Goal: Task Accomplishment & Management: Manage account settings

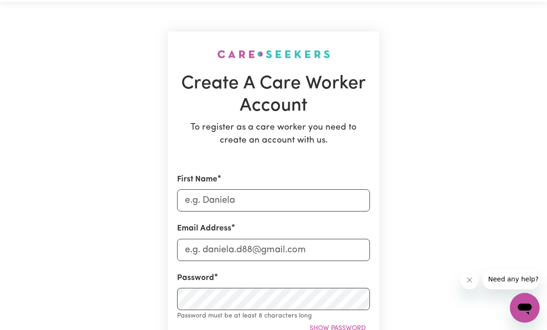
scroll to position [42, 0]
click at [214, 201] on input "First Name" at bounding box center [273, 201] width 193 height 22
type input "S"
type input "My [PERSON_NAME]"
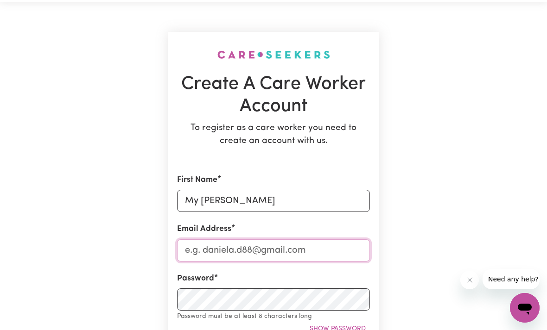
click at [214, 241] on input "Email Address" at bounding box center [273, 251] width 193 height 22
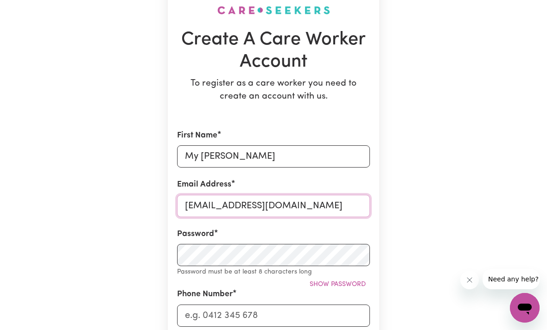
type input "[EMAIL_ADDRESS][DOMAIN_NAME]"
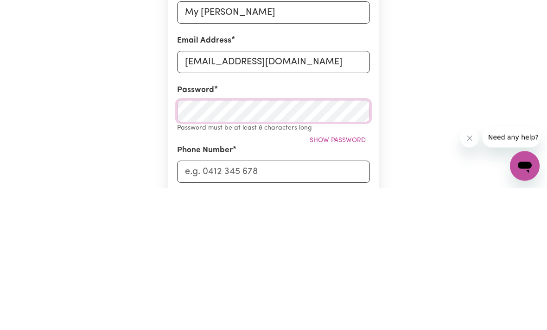
scroll to position [230, 0]
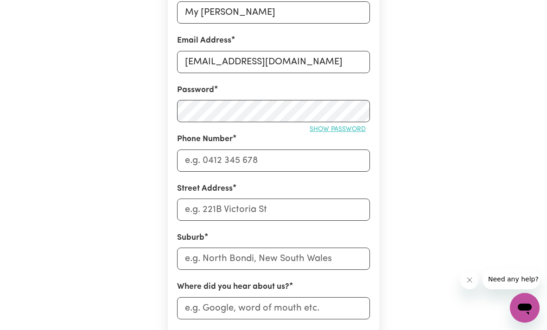
click at [332, 126] on span "Show password" at bounding box center [337, 129] width 56 height 7
click at [334, 127] on span "Hide password" at bounding box center [339, 129] width 51 height 7
click at [253, 150] on input "Phone Number" at bounding box center [273, 161] width 193 height 22
type input "0431610763"
click at [233, 208] on input "Street Address" at bounding box center [273, 210] width 193 height 22
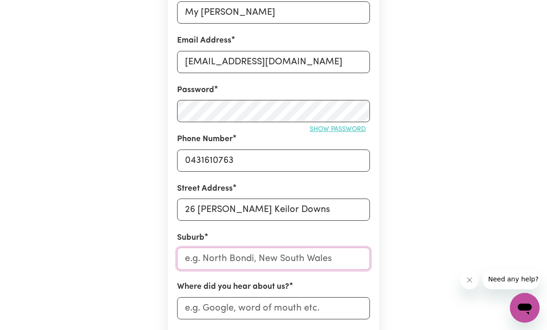
click at [236, 258] on input "text" at bounding box center [273, 259] width 193 height 22
drag, startPoint x: 309, startPoint y: 207, endPoint x: 263, endPoint y: 208, distance: 46.3
click at [263, 208] on input "26 [PERSON_NAME] Keilor Downs" at bounding box center [273, 210] width 193 height 22
drag, startPoint x: 252, startPoint y: 206, endPoint x: 312, endPoint y: 207, distance: 59.8
click at [312, 207] on input "26 [PERSON_NAME] Keilor Downs" at bounding box center [273, 210] width 193 height 22
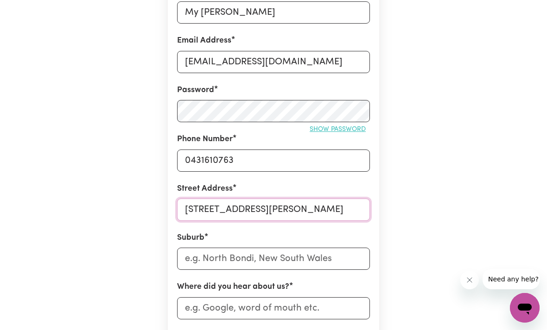
type input "[STREET_ADDRESS][PERSON_NAME]"
drag, startPoint x: 312, startPoint y: 207, endPoint x: 220, endPoint y: 258, distance: 104.7
click at [220, 258] on input "text" at bounding box center [273, 259] width 193 height 22
paste input "Keilor Downs"
type input "Keilor Downs"
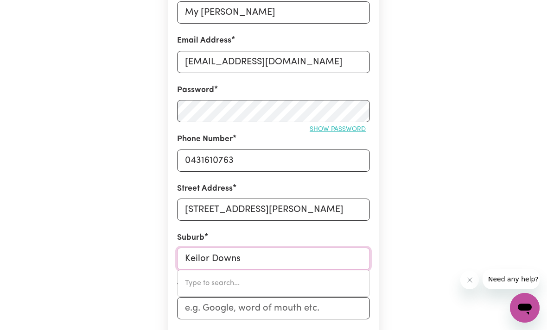
type input "[GEOGRAPHIC_DATA][PERSON_NAME]"
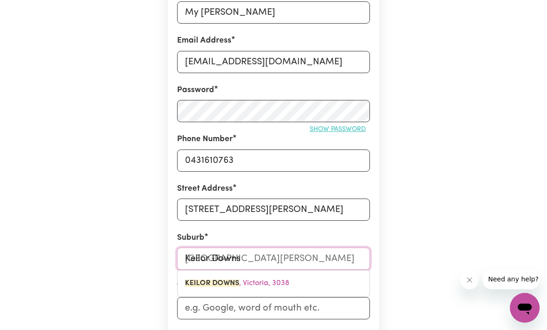
click at [227, 284] on mark "KEILOR DOWNS" at bounding box center [212, 283] width 54 height 7
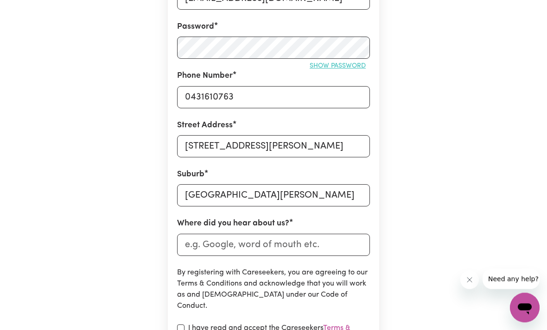
scroll to position [294, 0]
click at [209, 242] on input "Where did you hear about us?" at bounding box center [273, 245] width 193 height 22
type input "S"
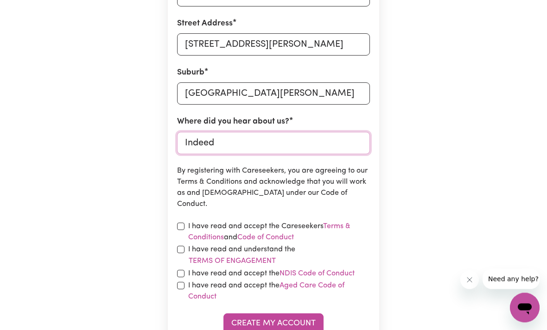
scroll to position [402, 0]
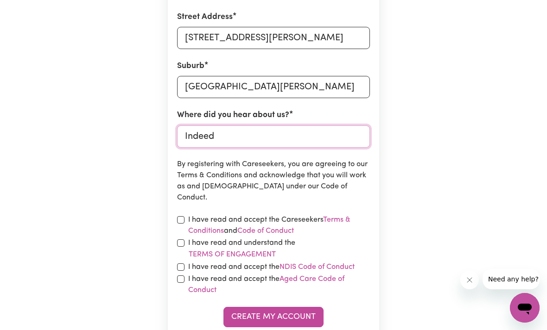
type input "Indeed"
click at [180, 216] on input "checkbox" at bounding box center [180, 219] width 7 height 7
checkbox input "true"
click at [178, 240] on input "checkbox" at bounding box center [180, 243] width 7 height 7
checkbox input "true"
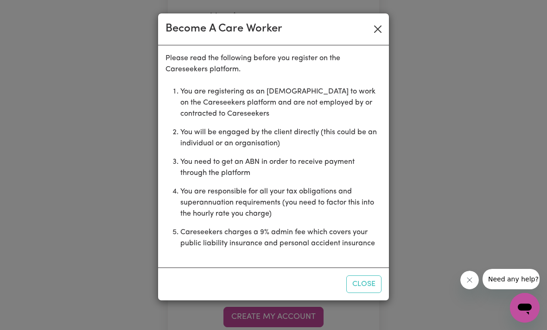
click at [379, 36] on button "Close" at bounding box center [377, 29] width 15 height 15
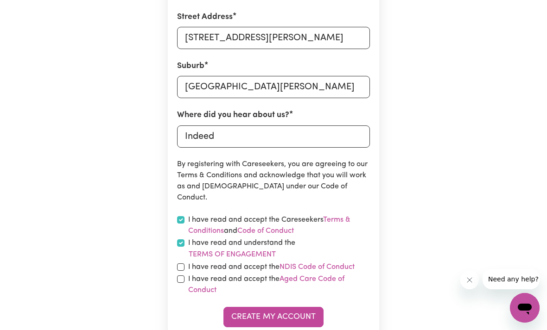
click at [185, 264] on div "I have read and accept the NDIS Code of Conduct" at bounding box center [273, 267] width 193 height 11
click at [180, 264] on input "checkbox" at bounding box center [180, 267] width 7 height 7
checkbox input "true"
click at [180, 278] on input "checkbox" at bounding box center [180, 279] width 7 height 7
checkbox input "true"
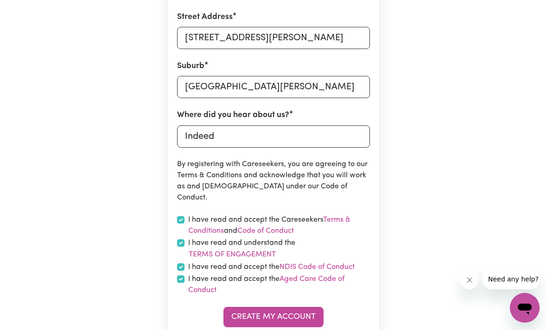
click at [254, 314] on button "Create My Account" at bounding box center [273, 317] width 100 height 20
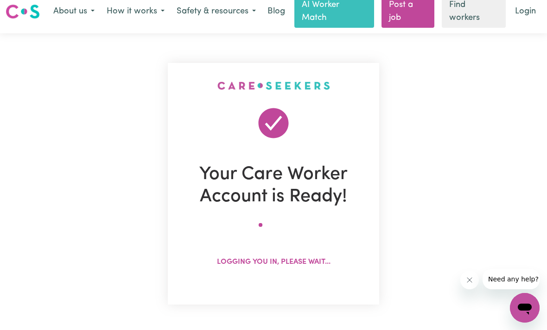
scroll to position [0, 0]
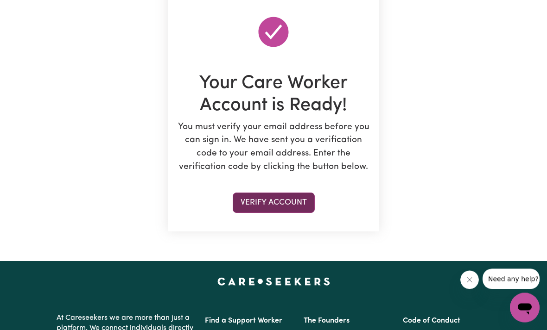
click at [269, 206] on button "Verify Account" at bounding box center [274, 203] width 82 height 20
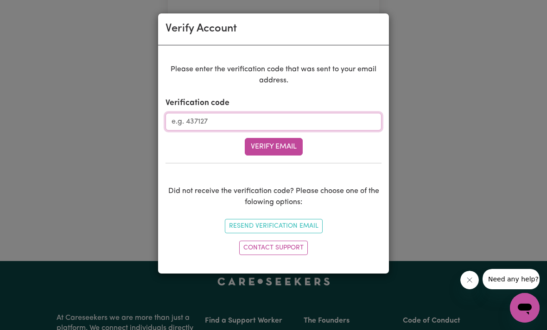
click at [200, 125] on input "Verification code" at bounding box center [273, 122] width 216 height 18
type input "772413"
click at [271, 141] on button "Verify Email" at bounding box center [274, 147] width 58 height 18
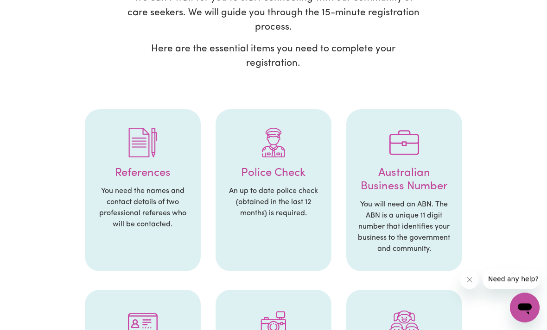
scroll to position [136, 0]
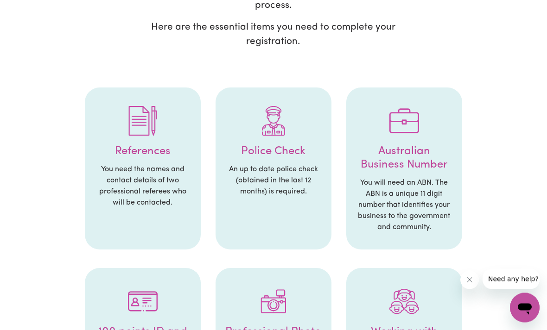
click at [143, 148] on h4 "References" at bounding box center [142, 151] width 97 height 13
click at [137, 108] on img at bounding box center [143, 122] width 30 height 30
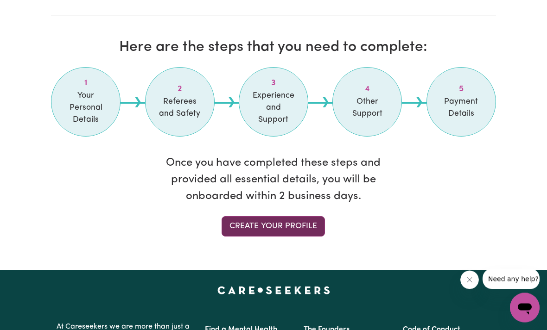
scroll to position [867, 0]
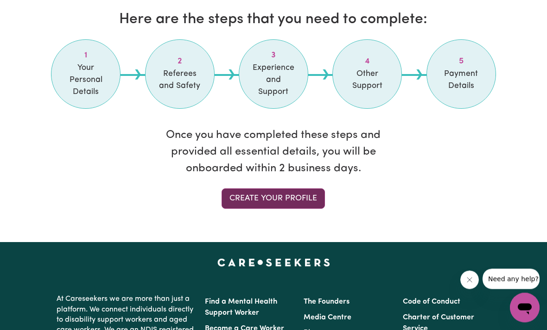
click at [270, 195] on link "Create your profile" at bounding box center [272, 199] width 103 height 20
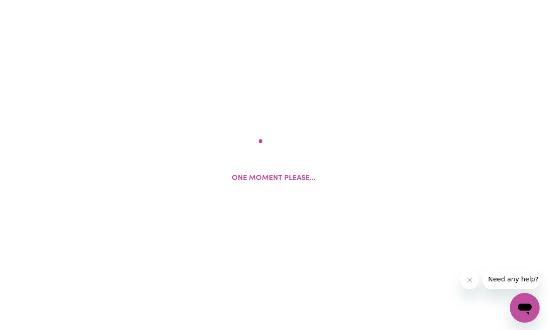
select select "Studying a healthcare related degree or qualification"
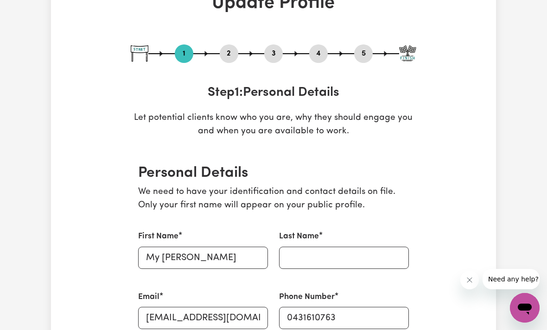
scroll to position [67, 0]
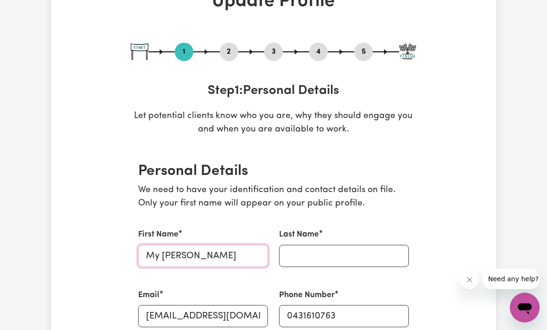
click at [229, 254] on input "My [PERSON_NAME]" at bounding box center [203, 257] width 130 height 22
type input "My [PERSON_NAME]"
drag, startPoint x: 229, startPoint y: 254, endPoint x: 0, endPoint y: -68, distance: 395.5
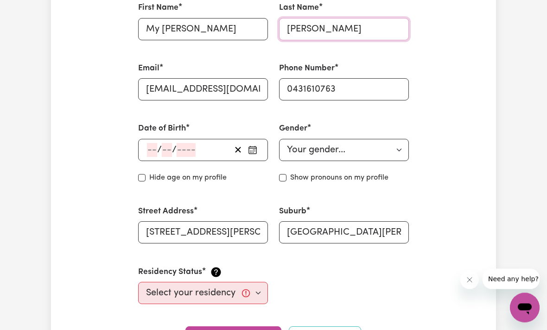
scroll to position [325, 0]
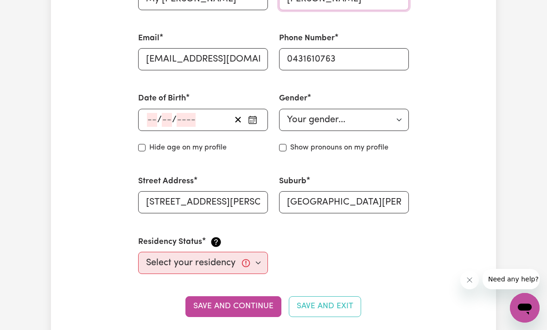
type input "[PERSON_NAME]"
click at [150, 114] on div "/ /" at bounding box center [203, 120] width 130 height 22
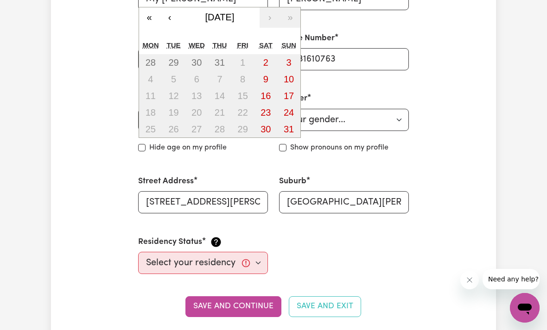
type input "25"
type input "05"
type input "198"
type input "[DATE]"
type input "5"
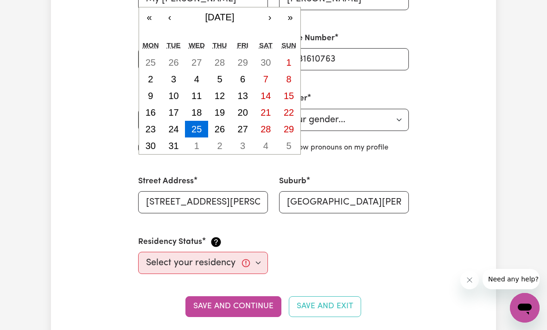
type input "1983"
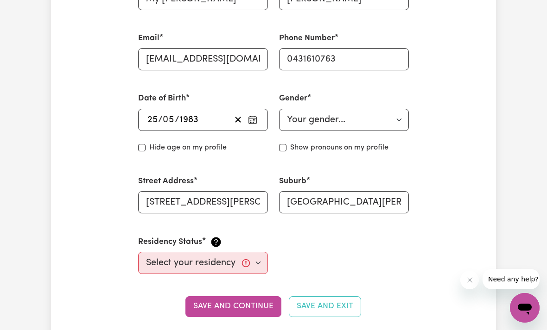
select select "[DEMOGRAPHIC_DATA]"
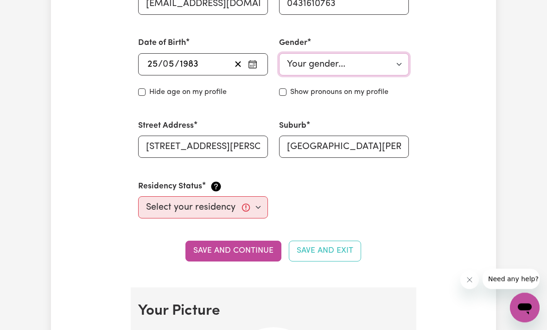
scroll to position [380, 0]
select select "[DEMOGRAPHIC_DATA] Citizen"
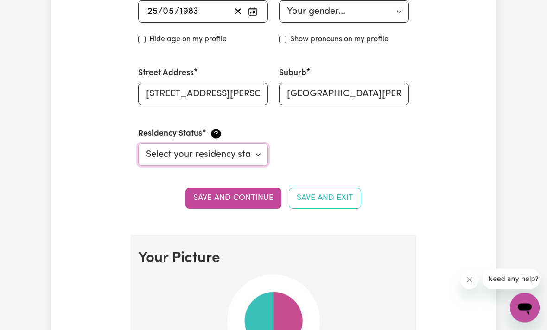
scroll to position [435, 0]
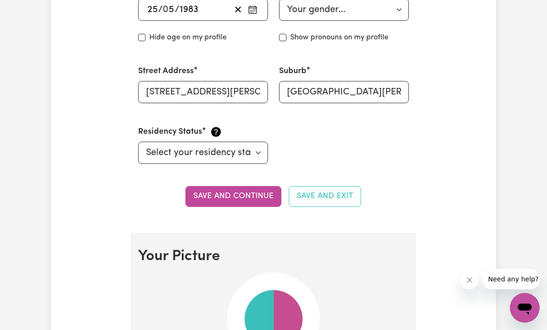
click at [241, 200] on button "Save and continue" at bounding box center [233, 196] width 96 height 20
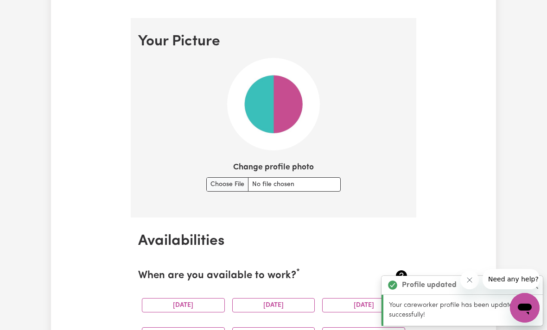
scroll to position [664, 0]
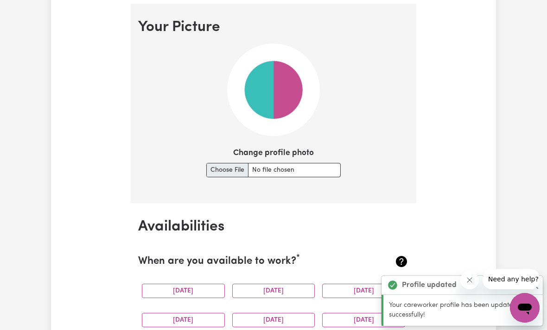
click at [223, 167] on input "Change profile photo" at bounding box center [273, 170] width 134 height 14
click at [260, 167] on input "Change profile photo" at bounding box center [273, 170] width 134 height 14
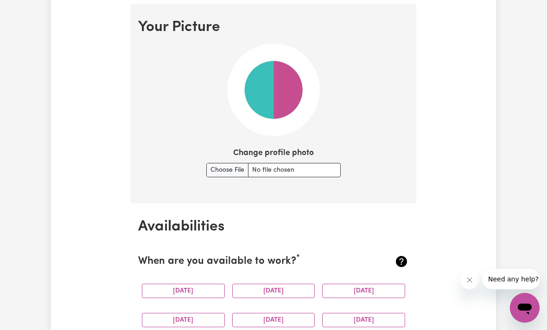
click at [277, 120] on img at bounding box center [273, 90] width 93 height 93
click at [211, 164] on input "Change profile photo" at bounding box center [273, 170] width 134 height 14
click at [275, 151] on label "Change profile photo" at bounding box center [273, 153] width 81 height 12
click at [275, 163] on input "Change profile photo" at bounding box center [273, 170] width 134 height 14
click at [211, 168] on input "Change profile photo" at bounding box center [273, 170] width 134 height 14
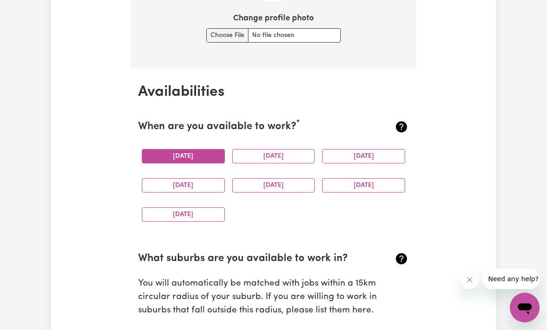
scroll to position [799, 0]
click at [183, 153] on button "[DATE]" at bounding box center [183, 156] width 83 height 14
click at [191, 180] on button "[DATE]" at bounding box center [183, 185] width 83 height 14
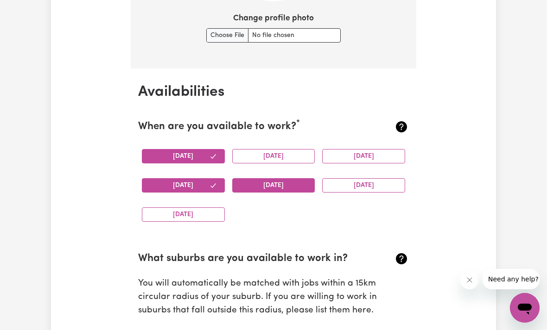
click at [265, 179] on button "[DATE]" at bounding box center [273, 185] width 83 height 14
click at [264, 150] on button "[DATE]" at bounding box center [273, 156] width 83 height 14
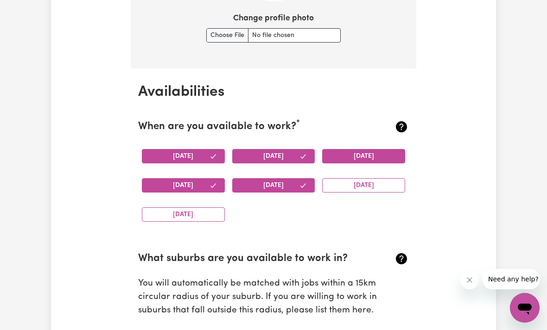
click at [347, 150] on button "[DATE]" at bounding box center [363, 156] width 83 height 14
click at [351, 180] on button "[DATE]" at bounding box center [363, 185] width 83 height 14
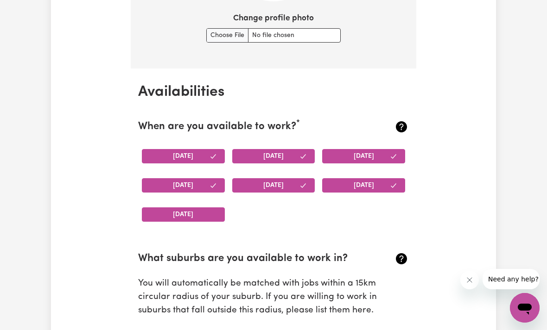
click at [193, 214] on button "[DATE]" at bounding box center [183, 215] width 83 height 14
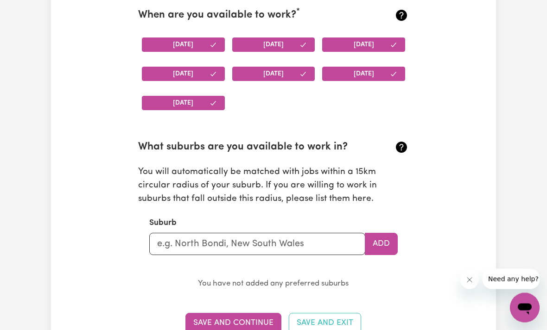
scroll to position [911, 0]
click at [202, 237] on input "text" at bounding box center [257, 244] width 216 height 22
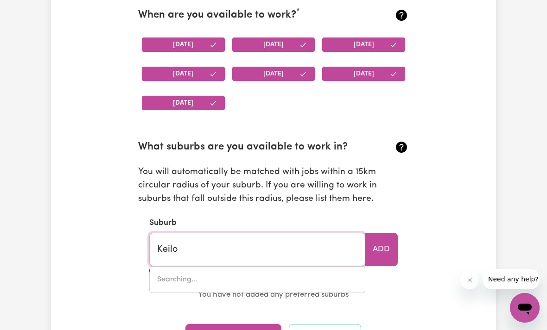
type input "Keilor"
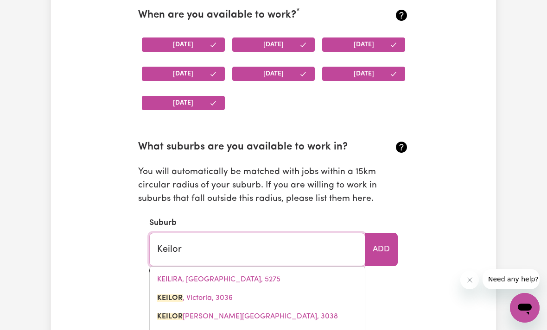
type input "Keilor, Victoria, 3036"
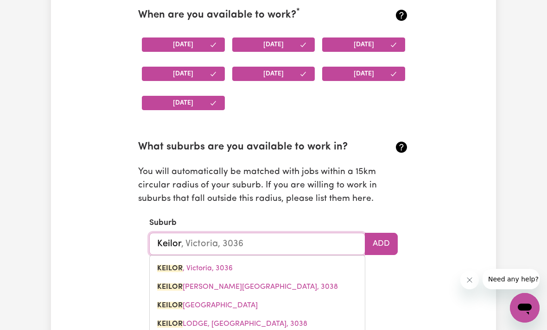
click at [240, 284] on span "[GEOGRAPHIC_DATA][PERSON_NAME]" at bounding box center [247, 287] width 181 height 7
type input "[GEOGRAPHIC_DATA][PERSON_NAME]"
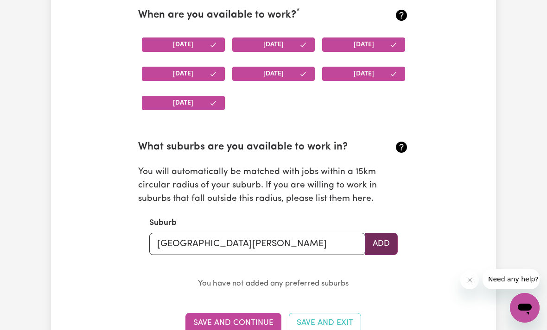
click at [380, 245] on button "Add" at bounding box center [381, 244] width 33 height 22
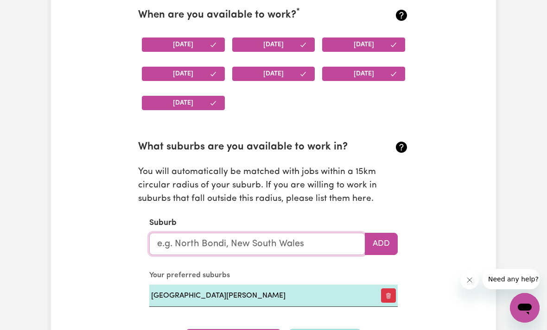
click at [241, 246] on input "text" at bounding box center [257, 244] width 216 height 22
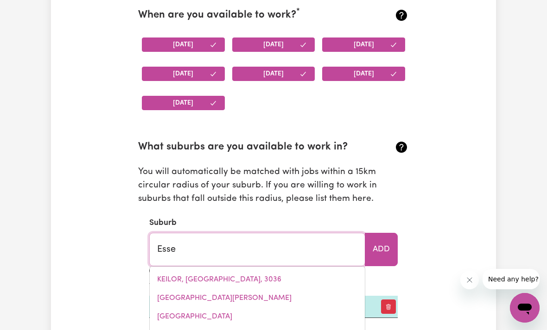
type input "Essen"
type input "EssenDON, [GEOGRAPHIC_DATA], 3040"
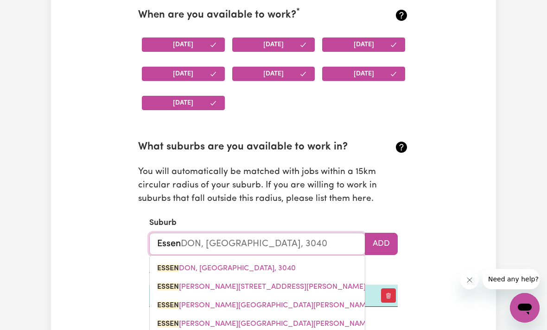
click at [220, 265] on span "ESSEN DON, Victoria, 3040" at bounding box center [226, 268] width 139 height 7
type input "ESSENDON, [GEOGRAPHIC_DATA], 3040"
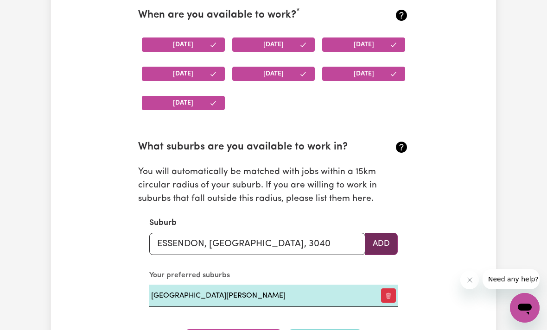
click at [380, 237] on button "Add" at bounding box center [381, 244] width 33 height 22
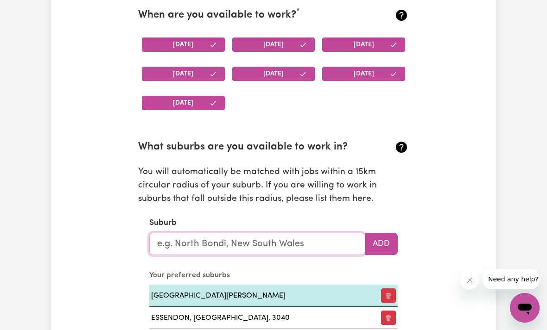
click at [294, 240] on input "text" at bounding box center [257, 244] width 216 height 22
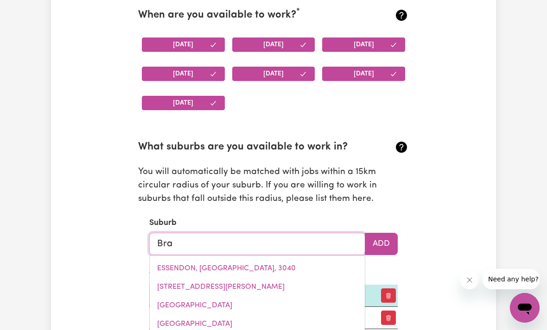
type input "[PERSON_NAME]"
type input "[GEOGRAPHIC_DATA], [GEOGRAPHIC_DATA], 5276"
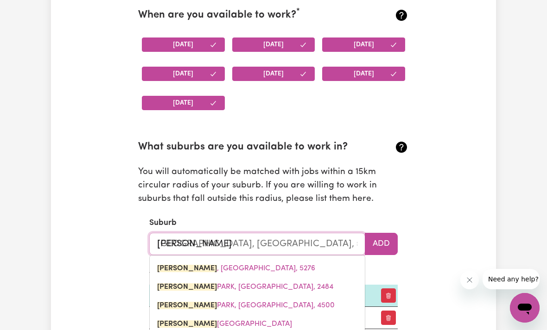
type input "Brayb"
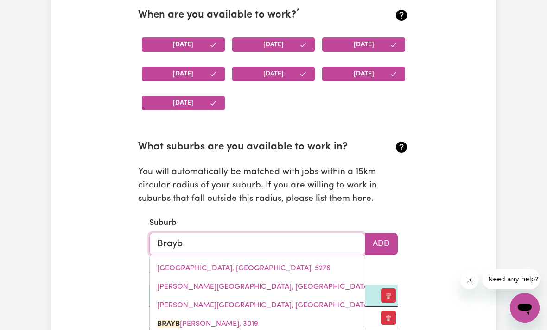
type input "[PERSON_NAME], 3019"
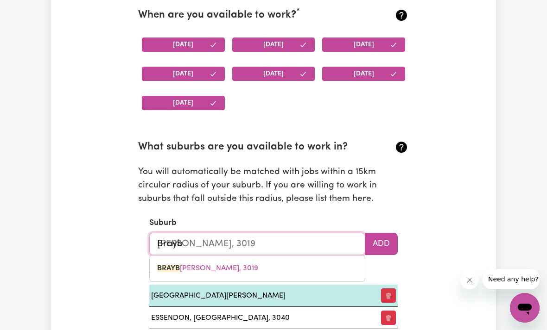
type input "Braybr"
type input "[PERSON_NAME][GEOGRAPHIC_DATA], 3019"
type input "Braybr"
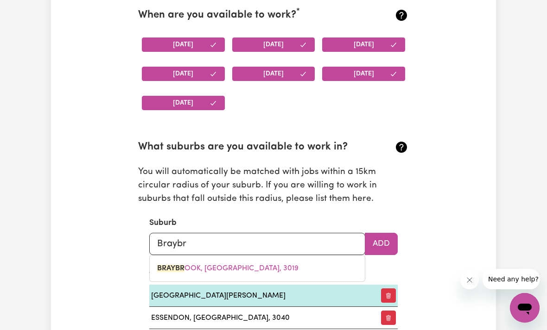
drag, startPoint x: 294, startPoint y: 239, endPoint x: 0, endPoint y: -911, distance: 1187.4
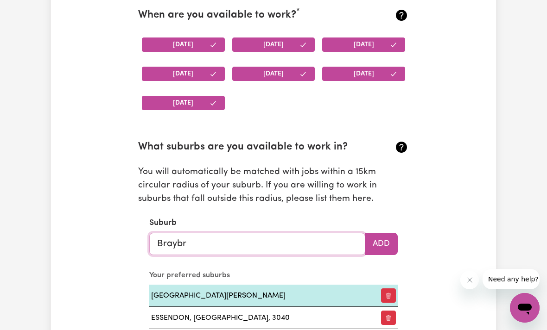
type input "[PERSON_NAME][GEOGRAPHIC_DATA], 3019"
click at [214, 246] on input "Braybr" at bounding box center [257, 244] width 216 height 22
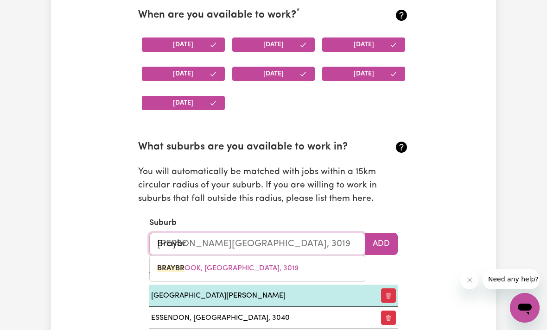
click at [192, 266] on span "BRAYBR OOK, [GEOGRAPHIC_DATA], 3019" at bounding box center [227, 268] width 141 height 7
type input "[PERSON_NAME][GEOGRAPHIC_DATA], 3019"
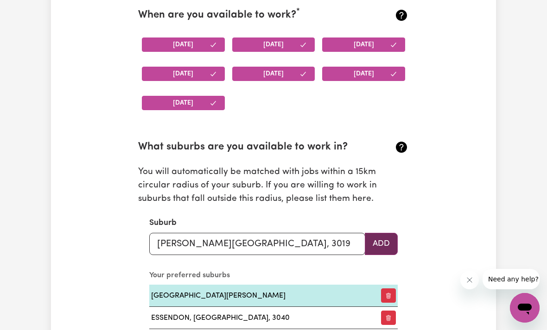
click at [382, 245] on button "Add" at bounding box center [381, 244] width 33 height 22
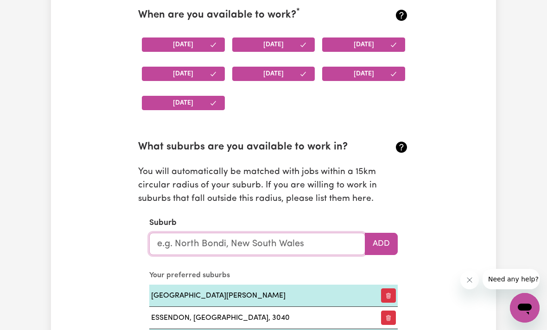
click at [260, 241] on input "text" at bounding box center [257, 244] width 216 height 22
type input "E"
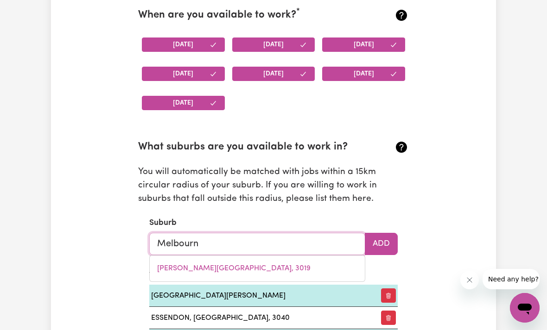
type input "[GEOGRAPHIC_DATA]"
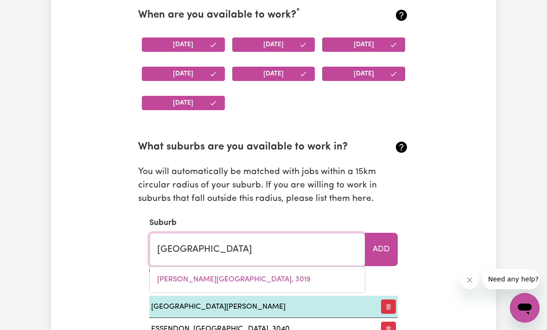
type input "[GEOGRAPHIC_DATA], [GEOGRAPHIC_DATA], 3000"
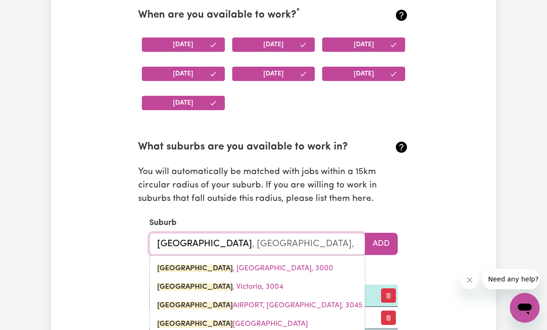
click at [247, 259] on link "[GEOGRAPHIC_DATA] , [GEOGRAPHIC_DATA], 3000" at bounding box center [257, 268] width 215 height 19
type input "[GEOGRAPHIC_DATA], [GEOGRAPHIC_DATA], 3000"
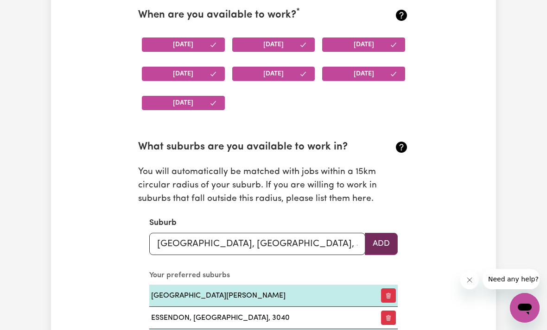
click at [378, 240] on button "Add" at bounding box center [381, 244] width 33 height 22
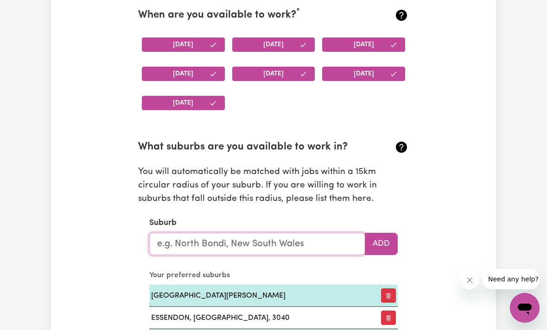
click at [202, 239] on input "text" at bounding box center [257, 244] width 216 height 22
type input "Cobu"
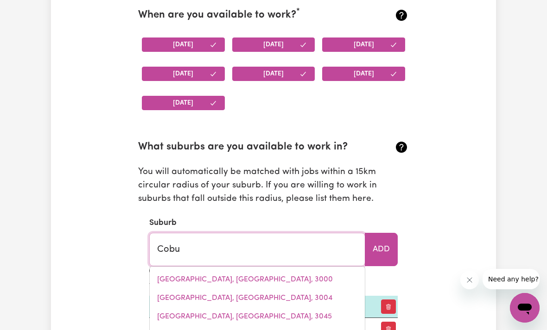
type input "CobuNGRA, [GEOGRAPHIC_DATA], 3898"
type input "Cobur"
type input "[GEOGRAPHIC_DATA]"
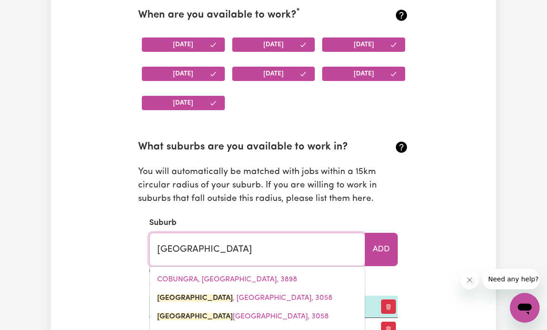
type input "[GEOGRAPHIC_DATA], [GEOGRAPHIC_DATA], 3058"
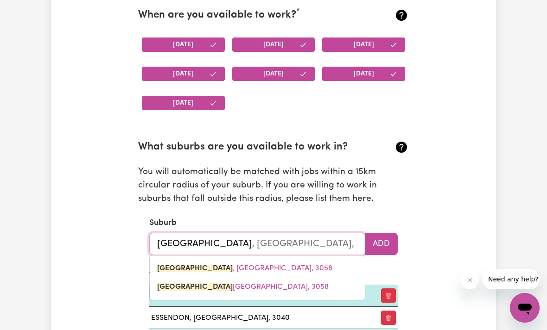
type input "Cobur"
type input "CoburG, [GEOGRAPHIC_DATA], 3058"
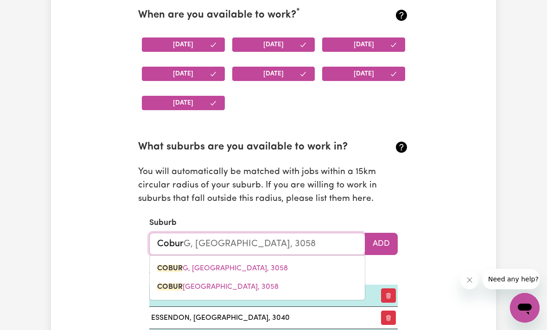
type input "Cobu"
type input "CobuRG, [GEOGRAPHIC_DATA], 3058"
type input "Cob"
type input "CobURG, [GEOGRAPHIC_DATA], 3058"
type input "Co"
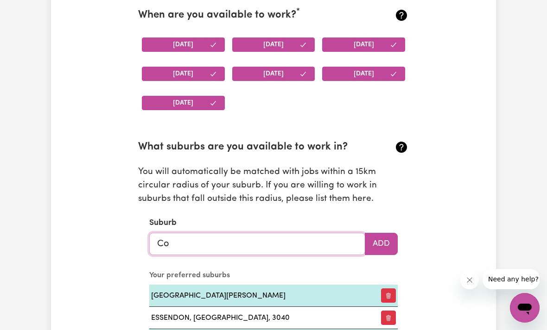
type input "Cob"
type input "CobURG, [GEOGRAPHIC_DATA], 3058"
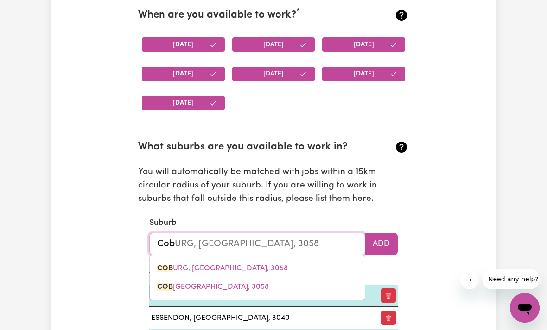
type input "Cobu"
type input "CobuRG, [GEOGRAPHIC_DATA], 3058"
type input "Cobur"
type input "CoburG, [GEOGRAPHIC_DATA], 3058"
type input "[GEOGRAPHIC_DATA]"
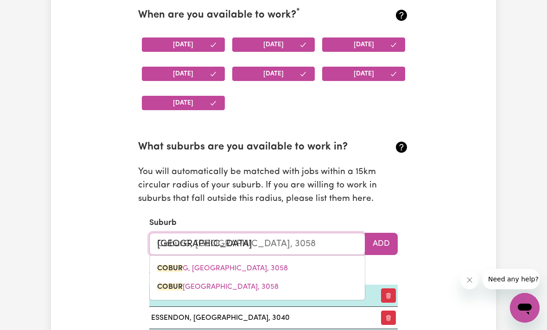
type input "[GEOGRAPHIC_DATA], [GEOGRAPHIC_DATA], 3058"
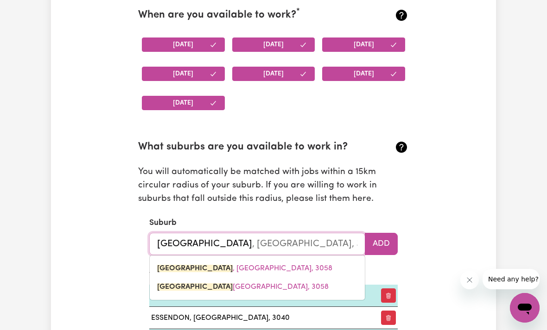
click at [232, 265] on span "[GEOGRAPHIC_DATA] , [GEOGRAPHIC_DATA], 3058" at bounding box center [244, 268] width 175 height 7
type input "[GEOGRAPHIC_DATA], [GEOGRAPHIC_DATA], 3058"
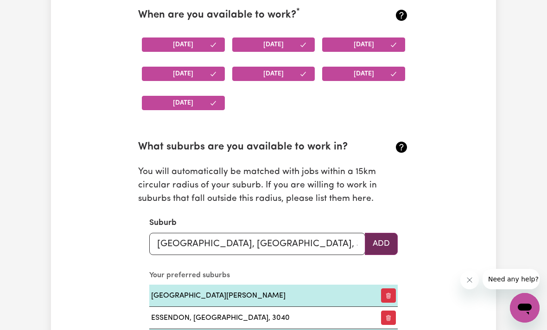
click at [383, 241] on button "Add" at bounding box center [381, 244] width 33 height 22
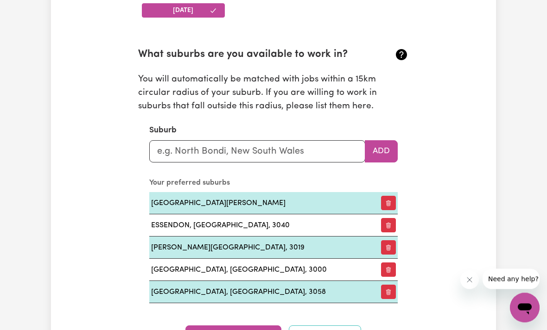
scroll to position [1003, 0]
click at [225, 143] on input "text" at bounding box center [257, 151] width 216 height 22
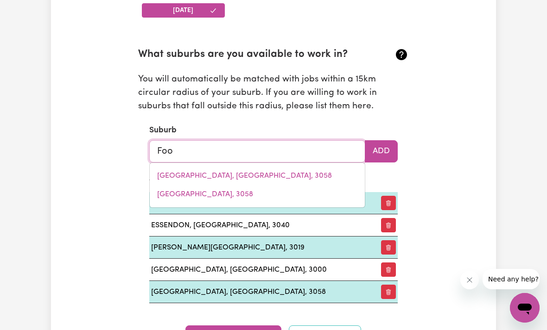
type input "Foot"
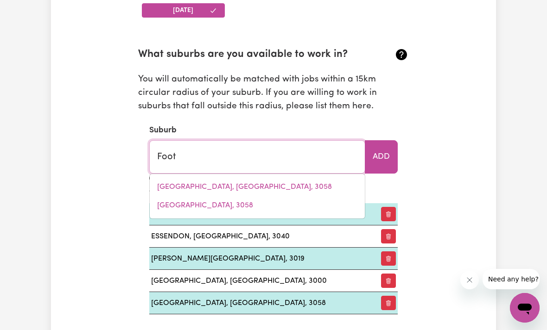
type input "FootSCRAY, Victoria, 3011"
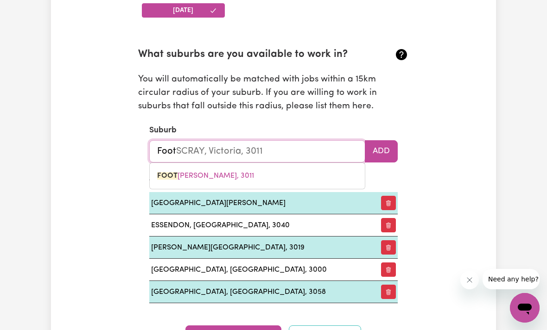
click at [220, 172] on span "FOOT [PERSON_NAME], 3011" at bounding box center [205, 175] width 97 height 7
type input "FOOTSCRAY, Victoria, 3011"
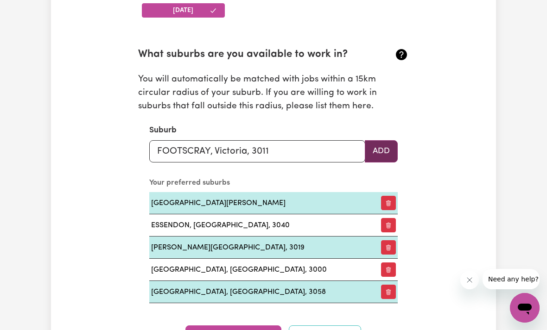
click at [381, 150] on button "Add" at bounding box center [381, 151] width 33 height 22
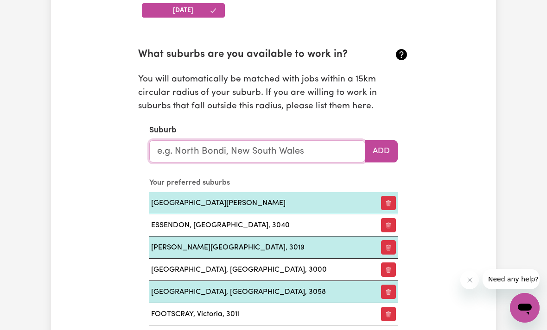
click at [197, 151] on input "text" at bounding box center [257, 151] width 216 height 22
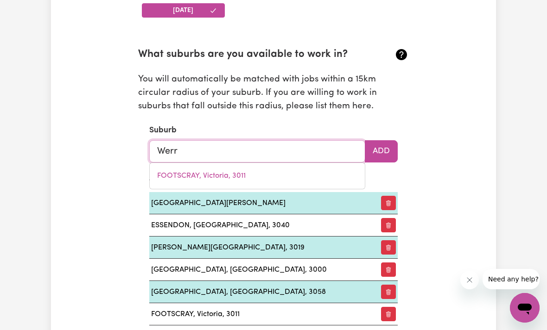
type input "Werri"
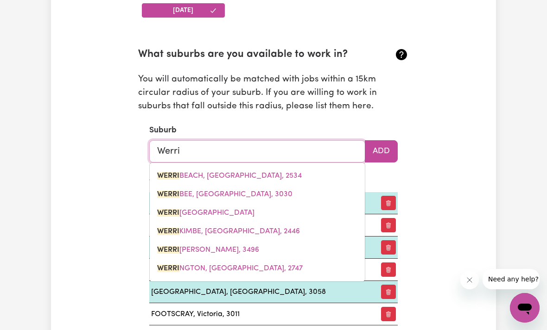
type input "[GEOGRAPHIC_DATA], [GEOGRAPHIC_DATA], 2534"
type input "Werrib"
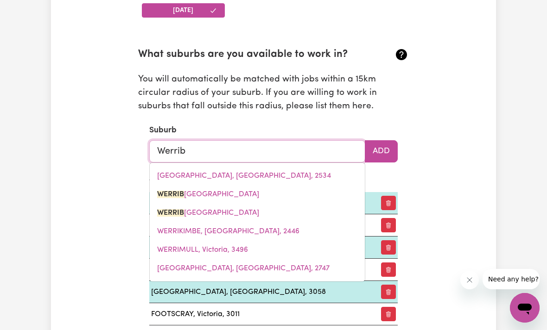
type input "Werribe"
type input "WerribeE, Victoria, 3030"
type input "Werribee"
type input "Werribee, Victoria, 3030"
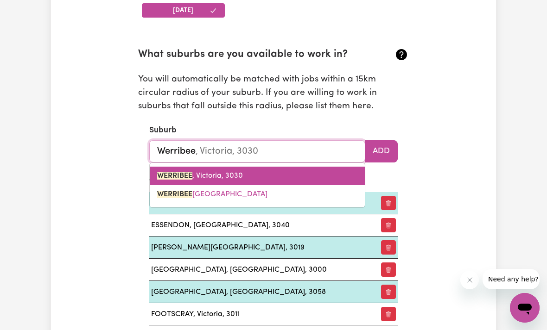
type input "Werribe"
type input "WerribeE, Victoria, 3030"
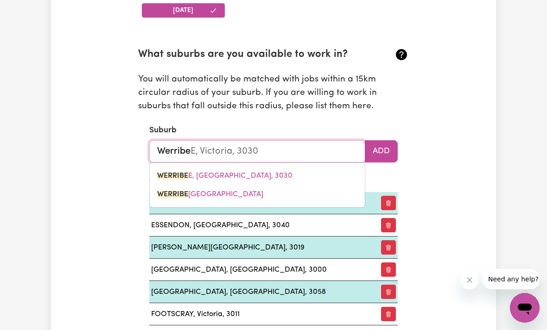
type input "Werrib"
type input "WerribEE, Victoria, 3030"
type input "Werri"
type input "WerriBEE, Victoria, 3030"
type input "Werr"
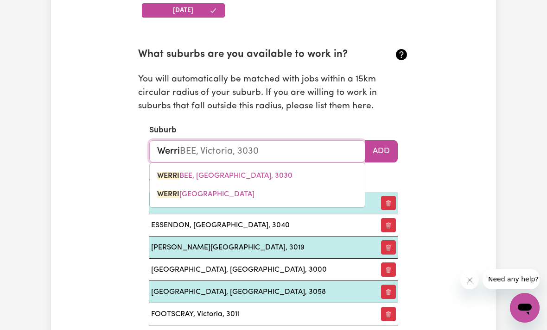
type input "WerrIBEE, [GEOGRAPHIC_DATA], 3030"
type input "Wer"
type input "WerRIBEE, Victoria, 3030"
type input "We"
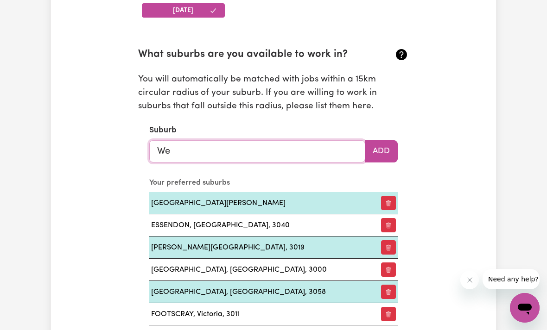
type input "W"
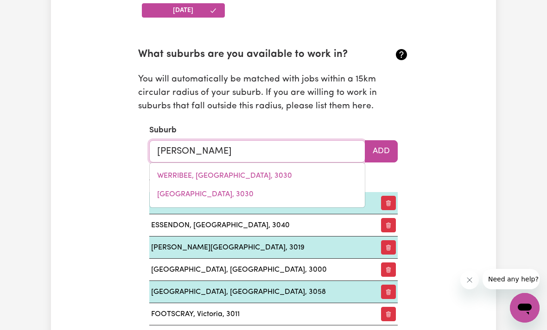
type input "Altona"
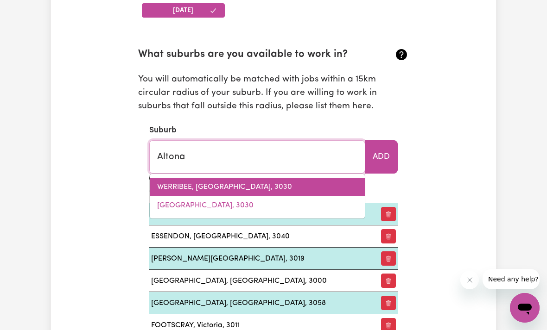
type input "[GEOGRAPHIC_DATA], [GEOGRAPHIC_DATA]"
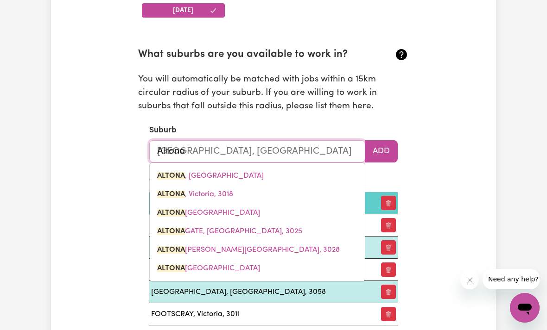
click at [227, 196] on link "ALTONA , Victoria, 3018" at bounding box center [257, 194] width 215 height 19
type input "ALTONA, Victoria, 3018"
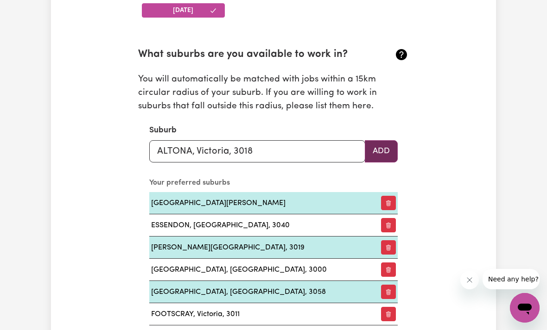
click at [383, 149] on button "Add" at bounding box center [381, 151] width 33 height 22
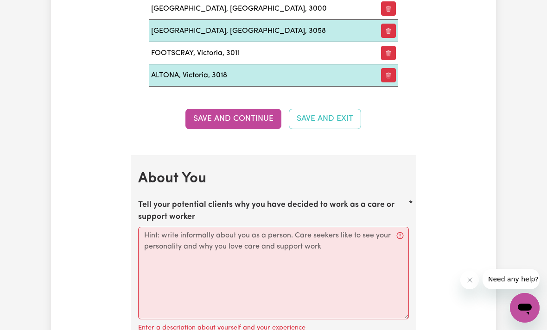
scroll to position [1301, 0]
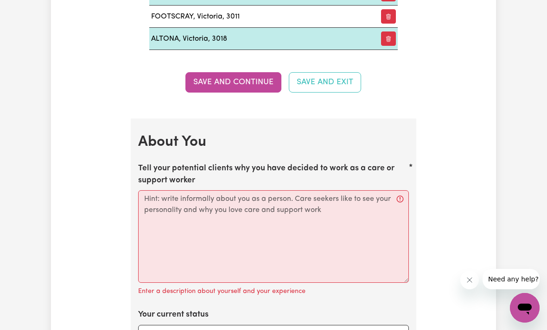
click at [218, 81] on button "Save and Continue" at bounding box center [233, 82] width 96 height 20
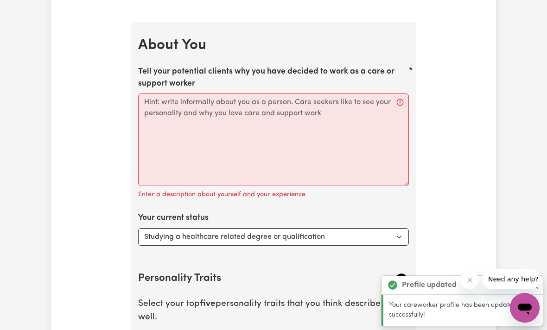
scroll to position [1415, 0]
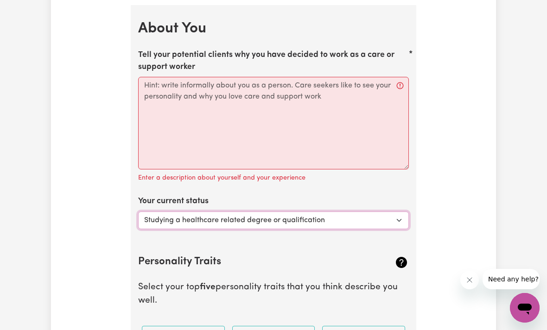
select select "Looking for extra work to fill my week and/or weekends"
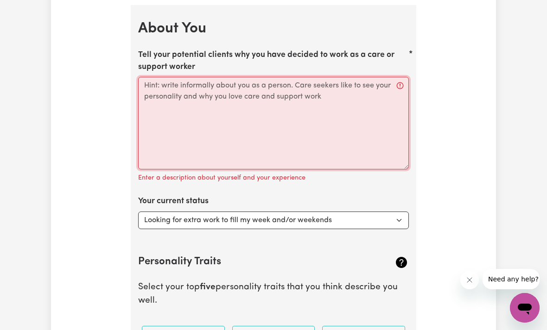
click at [246, 95] on textarea "Tell your potential clients why you have decided to work as a care or support w…" at bounding box center [273, 123] width 271 height 93
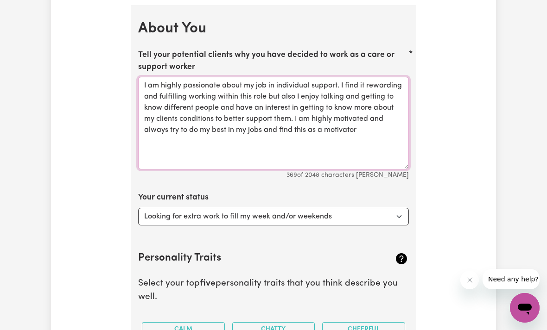
click at [144, 126] on textarea "I am highly passionate about my job in individual support. I find it rewarding …" at bounding box center [273, 123] width 271 height 93
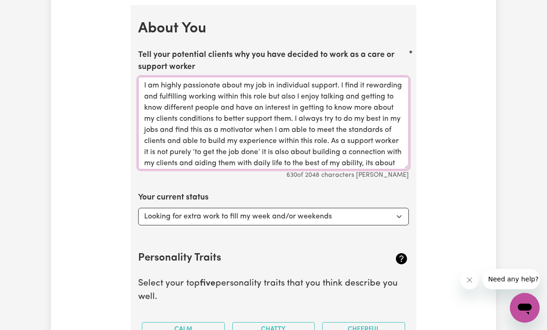
scroll to position [9, 0]
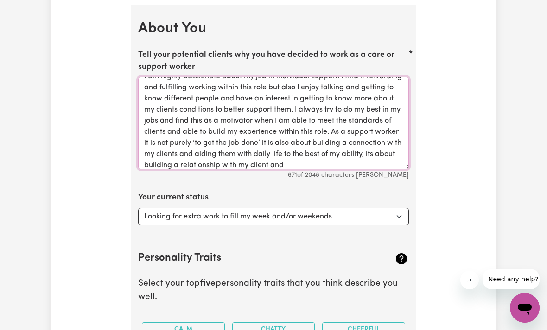
drag, startPoint x: 197, startPoint y: 151, endPoint x: 196, endPoint y: 133, distance: 17.2
click at [196, 133] on textarea "I am highly passionate about my job in individual support. I find it rewarding …" at bounding box center [273, 123] width 271 height 93
drag, startPoint x: 195, startPoint y: 151, endPoint x: 314, endPoint y: 140, distance: 119.5
click at [314, 140] on textarea "I am highly passionate about my job in individual support. I find it rewarding …" at bounding box center [273, 123] width 271 height 93
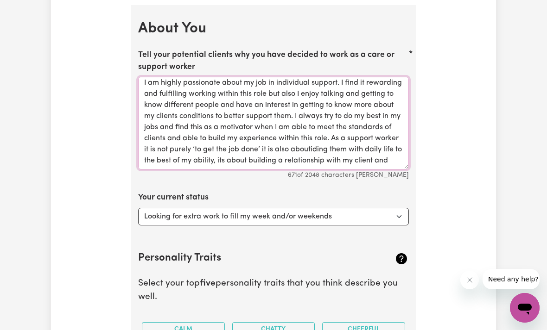
scroll to position [3, 0]
click at [385, 160] on textarea "I am highly passionate about my job in individual support. I find it rewarding …" at bounding box center [273, 123] width 271 height 93
click at [309, 147] on textarea "I am highly passionate about my job in individual support. I find it rewarding …" at bounding box center [273, 123] width 271 height 93
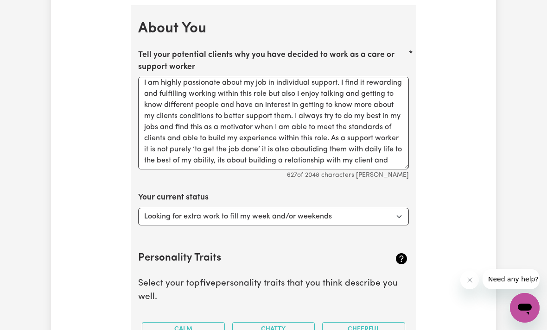
drag, startPoint x: 309, startPoint y: 142, endPoint x: 314, endPoint y: 133, distance: 9.7
click at [0, 0] on html "Menu About us How it works Safety & resources Blog Find jobs My [PERSON_NAME] U…" at bounding box center [273, 160] width 547 height 3150
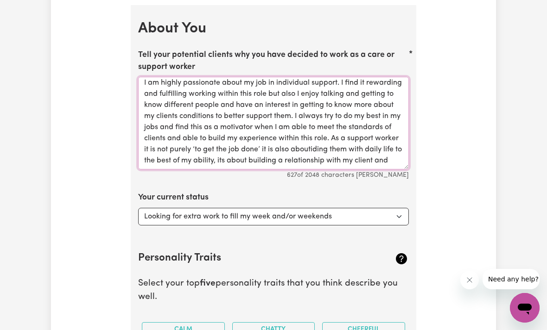
click at [314, 134] on textarea "I am highly passionate about my job in individual support. I find it rewarding …" at bounding box center [273, 123] width 271 height 93
click at [308, 147] on textarea "I am highly passionate about my job in individual support. I find it rewarding …" at bounding box center [273, 123] width 271 height 93
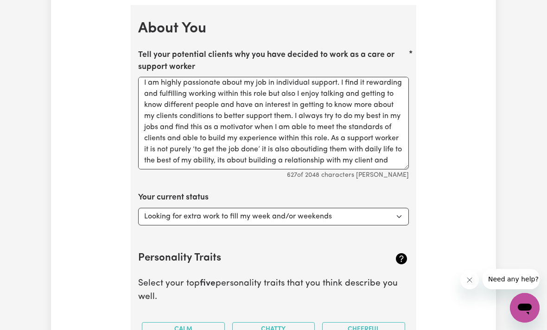
drag, startPoint x: 309, startPoint y: 142, endPoint x: 0, endPoint y: -1415, distance: 1588.0
click at [0, 0] on html "Menu About us How it works Safety & resources Blog Find jobs My [PERSON_NAME] U…" at bounding box center [273, 160] width 547 height 3150
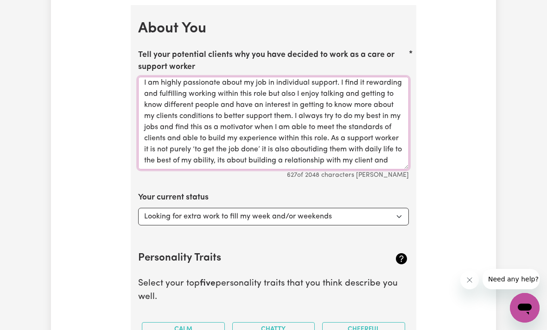
scroll to position [0, 0]
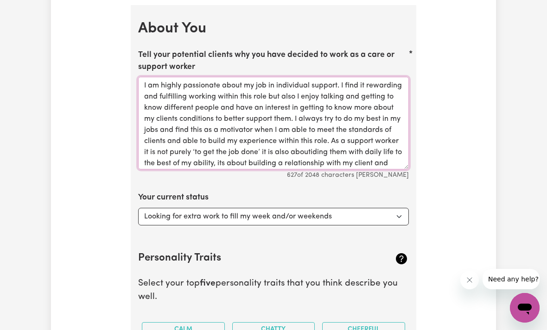
click at [320, 140] on textarea "I am highly passionate about my job in individual support. I find it rewarding …" at bounding box center [273, 123] width 271 height 93
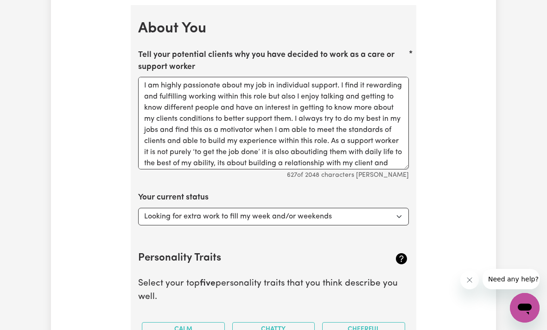
drag, startPoint x: 320, startPoint y: 145, endPoint x: 0, endPoint y: -1415, distance: 1592.4
click at [0, 0] on html "Menu About us How it works Safety & resources Blog Find jobs My [PERSON_NAME] U…" at bounding box center [273, 160] width 547 height 3150
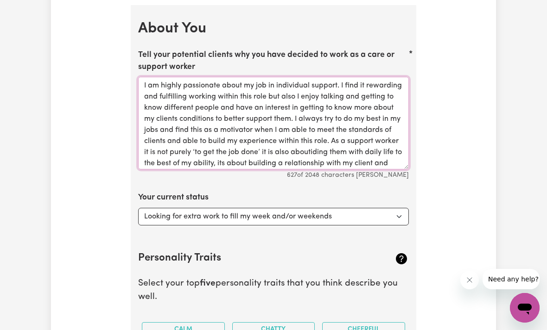
click at [0, 0] on html "Menu About us How it works Safety & resources Blog Find jobs My [PERSON_NAME] U…" at bounding box center [273, 160] width 547 height 3150
click at [319, 135] on textarea "I am highly passionate about my job in individual support. I find it rewarding …" at bounding box center [273, 123] width 271 height 93
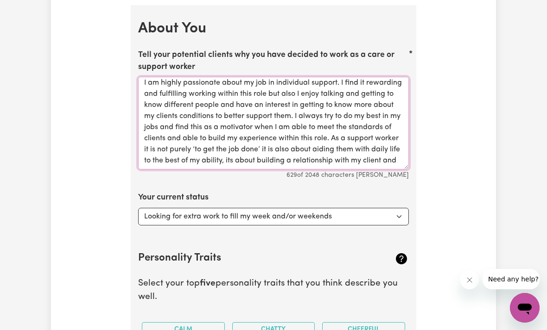
scroll to position [3, 0]
click at [396, 155] on textarea "I am highly passionate about my job in individual support. I find it rewarding …" at bounding box center [273, 123] width 271 height 93
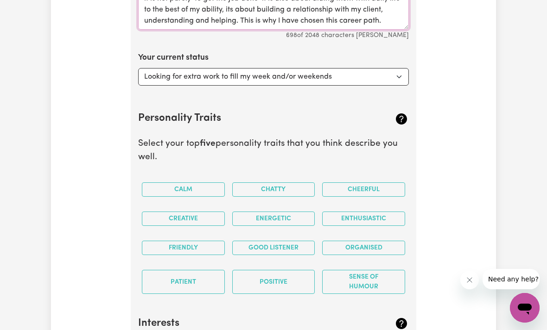
scroll to position [1554, 0]
type textarea "I am highly passionate about my job in individual support. I find it rewarding …"
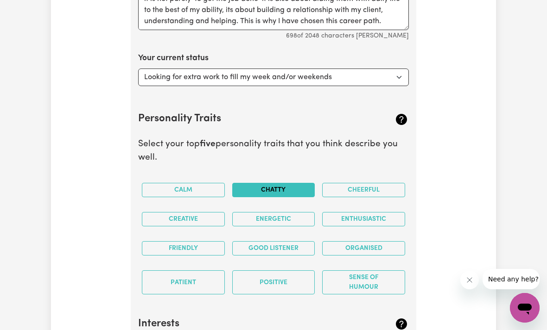
click at [266, 184] on button "Chatty" at bounding box center [273, 190] width 83 height 14
click at [359, 183] on button "Cheerful" at bounding box center [363, 190] width 83 height 14
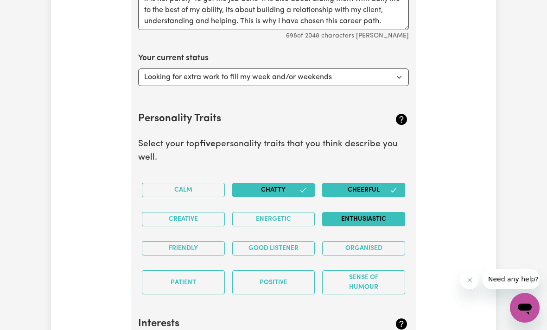
click at [369, 212] on button "Enthusiastic" at bounding box center [363, 219] width 83 height 14
click at [278, 214] on button "Energetic" at bounding box center [273, 219] width 83 height 14
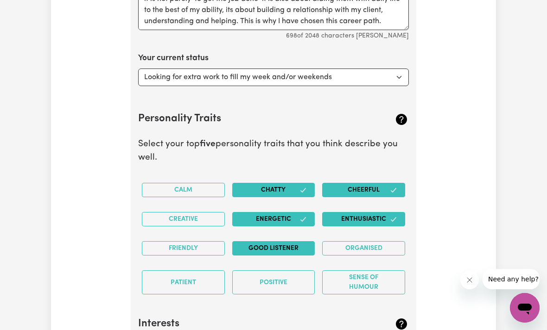
click at [283, 242] on button "Good Listener" at bounding box center [273, 248] width 83 height 14
click at [302, 216] on icon "button" at bounding box center [302, 219] width 7 height 7
click at [302, 212] on button "Energetic" at bounding box center [273, 219] width 83 height 14
click at [285, 278] on button "Positive" at bounding box center [273, 283] width 83 height 24
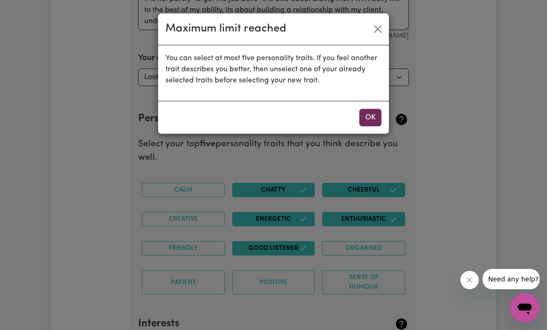
click at [372, 116] on button "OK" at bounding box center [370, 118] width 22 height 18
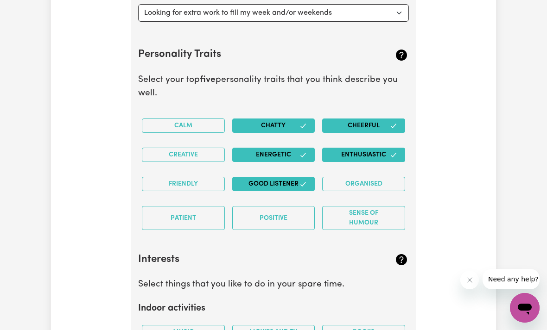
scroll to position [1622, 0]
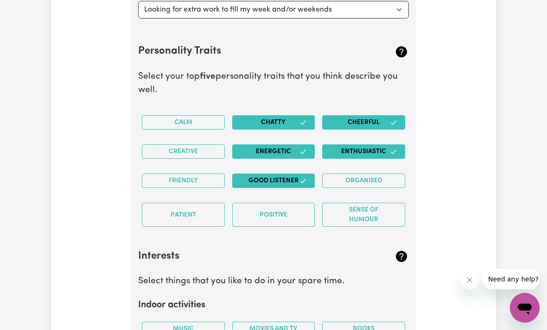
click at [352, 118] on button "Cheerful" at bounding box center [363, 122] width 83 height 14
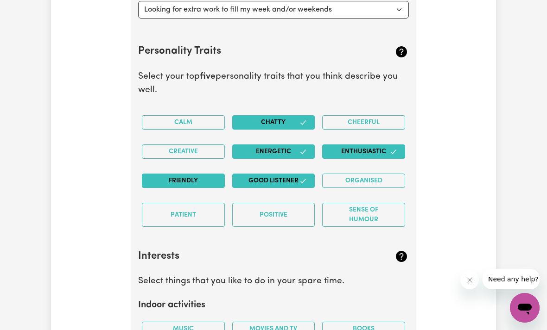
click at [174, 174] on button "Friendly" at bounding box center [183, 181] width 83 height 14
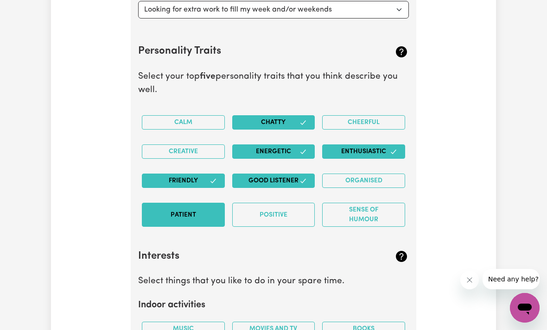
click at [184, 204] on button "Patient" at bounding box center [183, 215] width 83 height 24
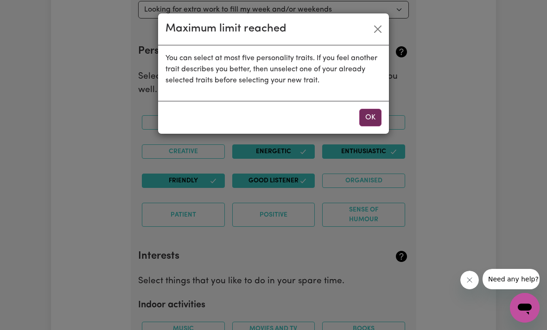
click at [367, 111] on button "OK" at bounding box center [370, 118] width 22 height 18
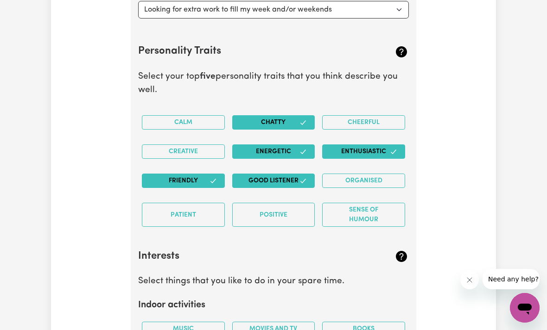
click at [354, 152] on button "Enthusiastic" at bounding box center [363, 152] width 83 height 14
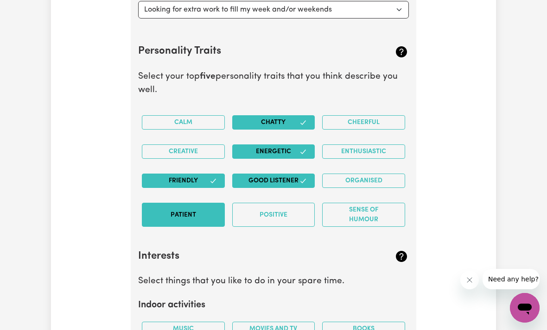
click at [212, 205] on button "Patient" at bounding box center [183, 215] width 83 height 24
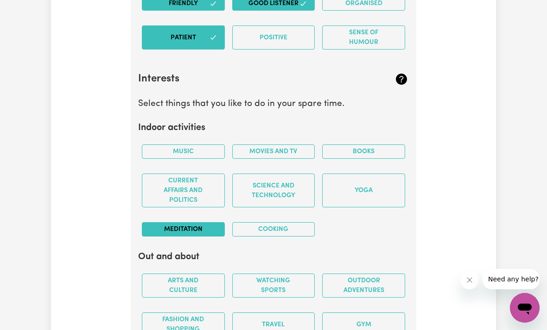
scroll to position [1805, 0]
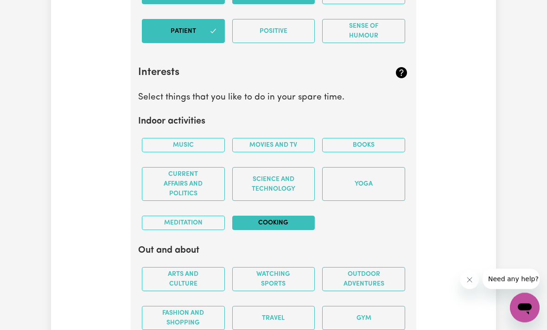
click at [252, 219] on button "Cooking" at bounding box center [273, 223] width 83 height 14
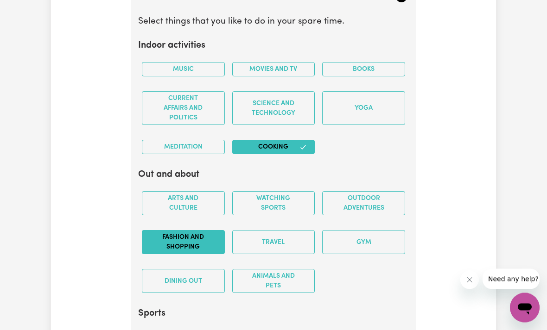
scroll to position [1884, 0]
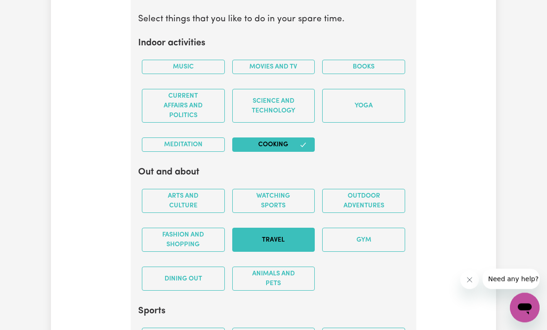
click at [270, 237] on button "Travel" at bounding box center [273, 240] width 83 height 24
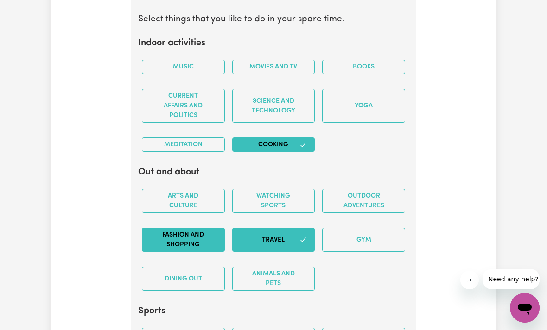
click at [180, 235] on button "Fashion and shopping" at bounding box center [183, 240] width 83 height 24
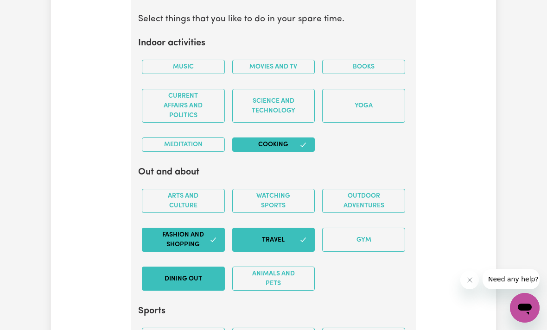
click at [195, 281] on button "Dining out" at bounding box center [183, 279] width 83 height 24
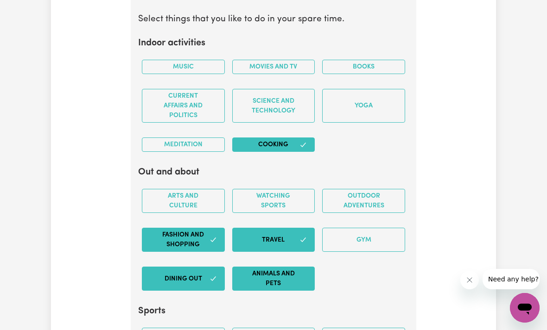
click at [289, 277] on button "Animals and pets" at bounding box center [273, 279] width 83 height 24
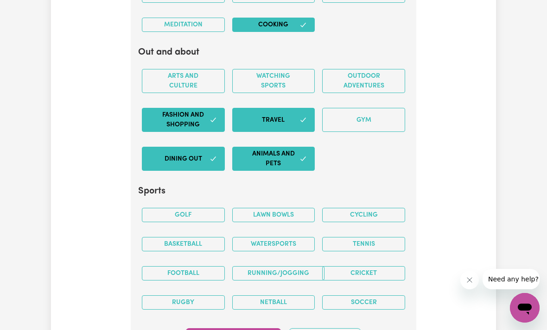
scroll to position [2046, 0]
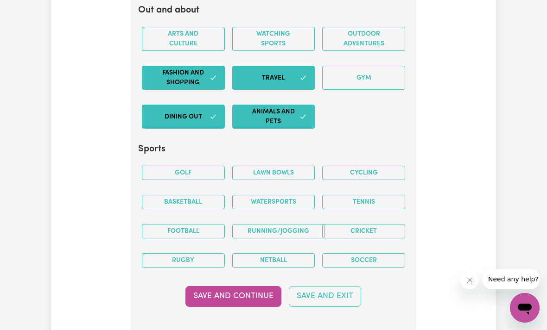
click at [250, 292] on button "Save and Continue" at bounding box center [233, 296] width 96 height 20
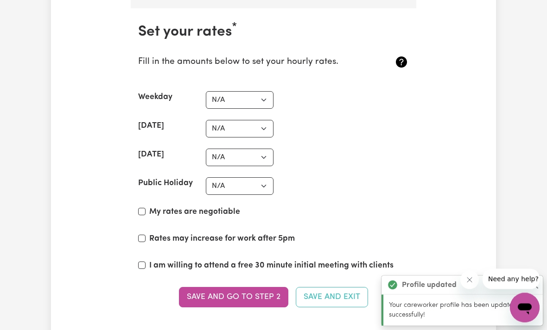
scroll to position [2372, 0]
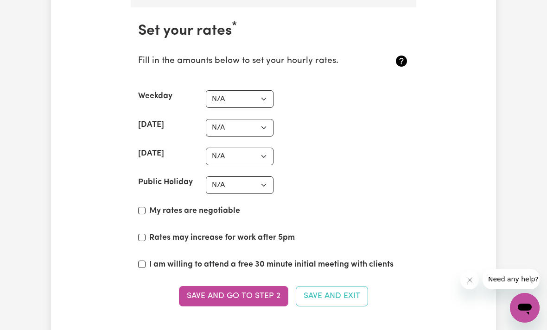
click at [140, 233] on div "Rates may increase for work after 5pm" at bounding box center [273, 240] width 271 height 16
click at [141, 261] on input "I am willing to attend a free 30 minute initial meeting with clients" at bounding box center [141, 264] width 7 height 7
checkbox input "true"
click at [139, 234] on input "Rates may increase for work after 5pm" at bounding box center [141, 237] width 7 height 7
checkbox input "true"
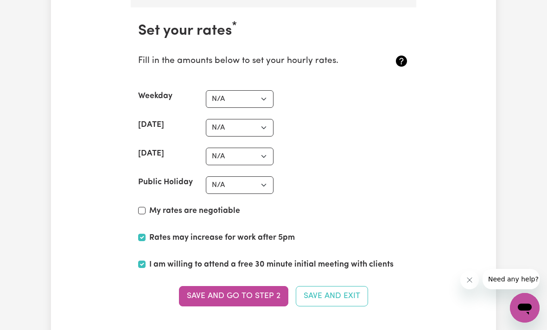
click at [139, 207] on input "My rates are negotiable" at bounding box center [141, 210] width 7 height 7
checkbox input "true"
select select "40"
select select "39"
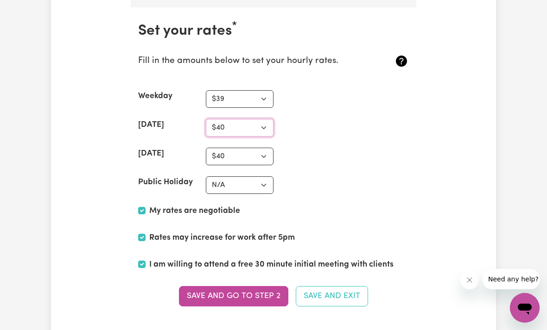
select select "42"
select select "40"
click at [242, 158] on section "Set your rates * Fill in the amounts below to set your hourly rates. Weekday N/…" at bounding box center [273, 170] width 285 height 326
select select "40"
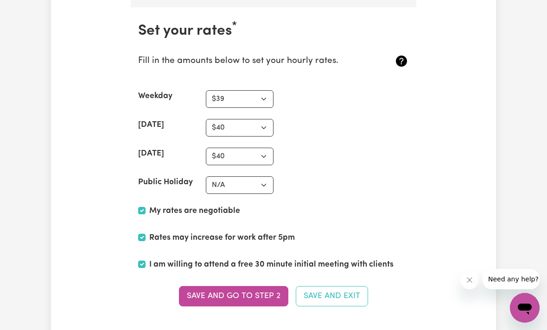
click at [309, 150] on div "[DATE] N/A $37 $38 $39 $40 $41 $42 $43 $44 $45 $46 $47 $48 $49 $50 $51 $52 $53 …" at bounding box center [273, 157] width 271 height 18
click at [141, 234] on input "Rates may increase for work after 5pm" at bounding box center [141, 237] width 7 height 7
checkbox input "false"
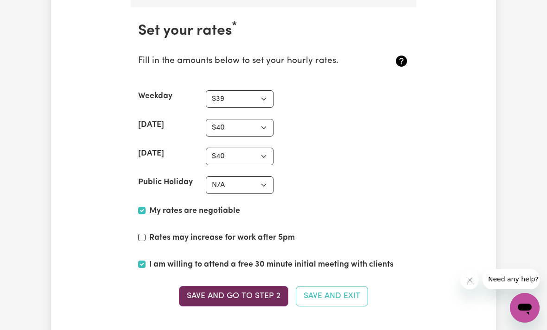
click at [235, 290] on button "Save and go to Step 2" at bounding box center [233, 296] width 109 height 20
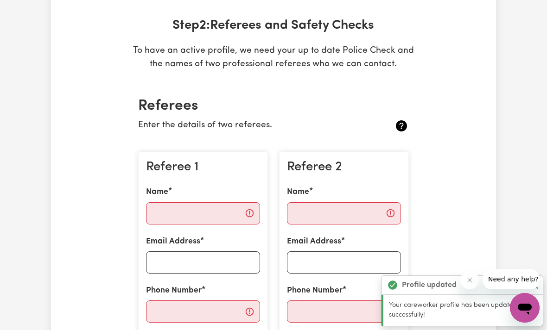
scroll to position [0, 0]
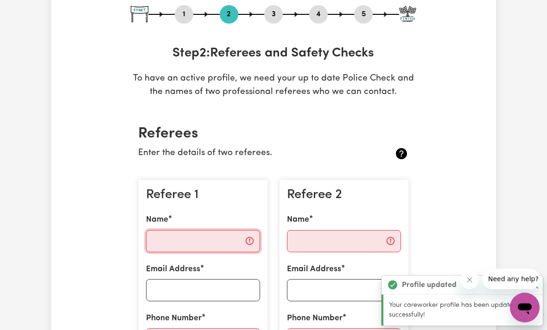
click at [193, 239] on input "Name" at bounding box center [203, 242] width 114 height 22
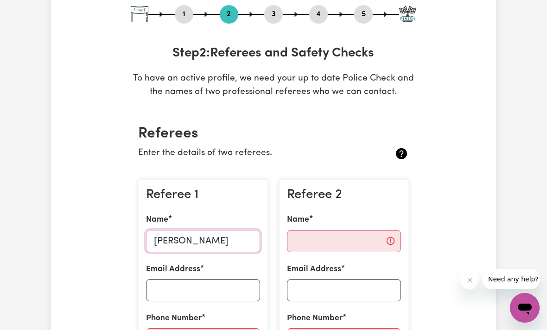
type input "[PERSON_NAME]"
click at [194, 296] on input "Email Address" at bounding box center [203, 290] width 114 height 22
type input "[EMAIL_ADDRESS][DOMAIN_NAME]"
type input "0431610763"
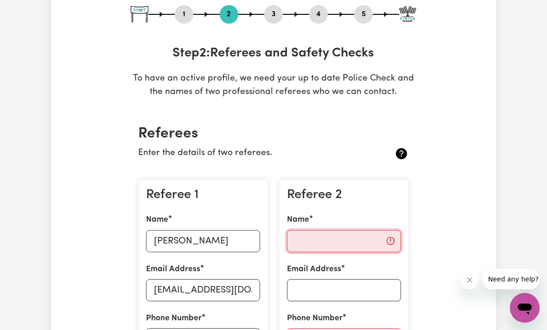
click at [315, 240] on input "Name" at bounding box center [344, 241] width 114 height 22
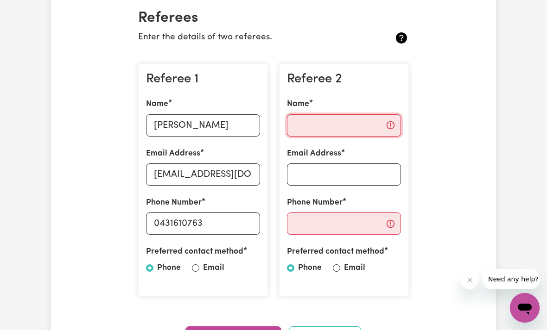
scroll to position [218, 0]
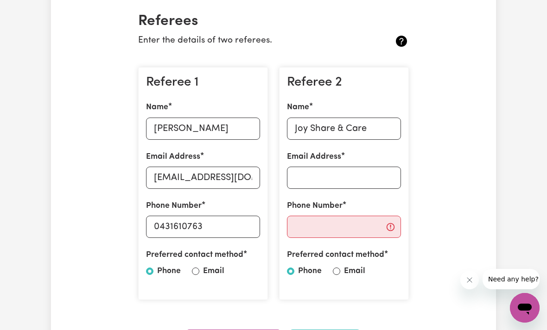
click at [330, 163] on div "Email Address" at bounding box center [344, 170] width 114 height 38
click at [323, 176] on input "Email Address" at bounding box center [344, 178] width 114 height 22
click at [368, 121] on input "Joy Share & Care" at bounding box center [344, 129] width 114 height 22
type input "J"
type input "[PERSON_NAME]"
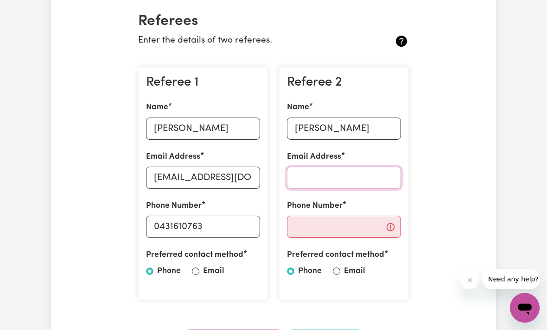
click at [347, 175] on input "Email Address" at bounding box center [344, 178] width 114 height 22
type input "[EMAIL_ADDRESS][DOMAIN_NAME]"
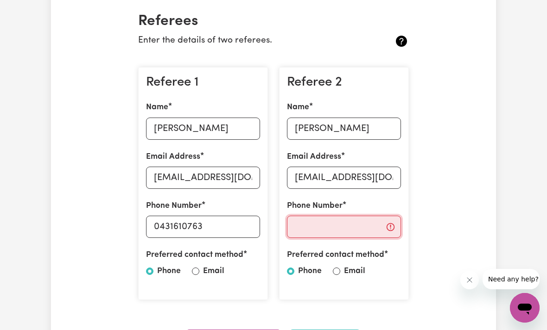
click at [333, 226] on input "Phone Number" at bounding box center [344, 227] width 114 height 22
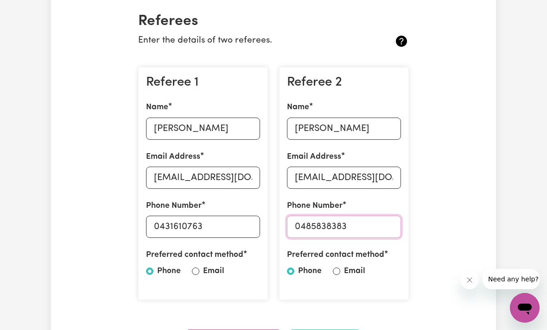
type input "0485838383"
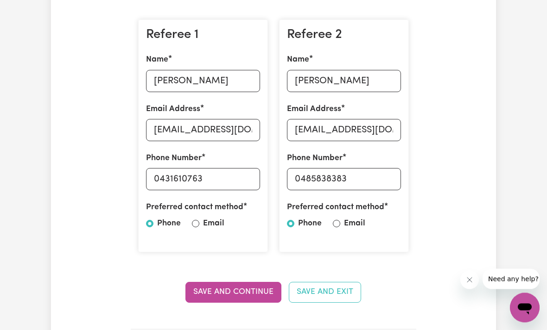
scroll to position [276, 0]
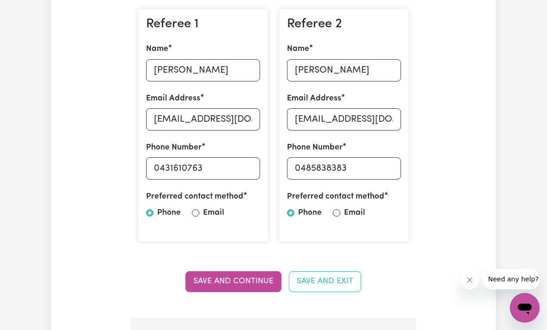
click at [338, 209] on input "Email" at bounding box center [336, 212] width 7 height 7
radio input "true"
click at [192, 211] on input "Email" at bounding box center [195, 212] width 7 height 7
radio input "true"
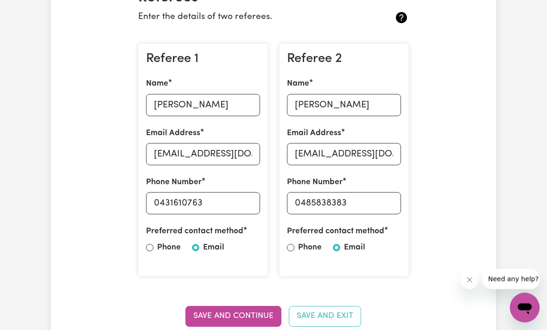
scroll to position [238, 0]
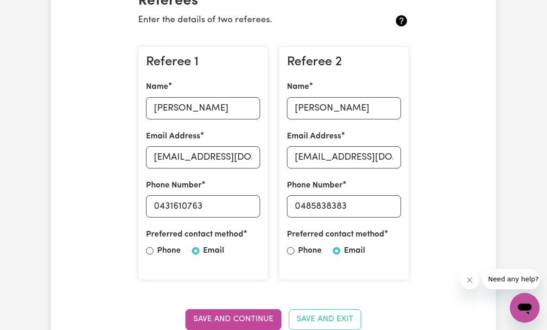
click at [295, 247] on div "Preferred contact method Phone Email" at bounding box center [344, 245] width 114 height 32
click at [292, 251] on input "Phone" at bounding box center [290, 250] width 7 height 7
radio input "true"
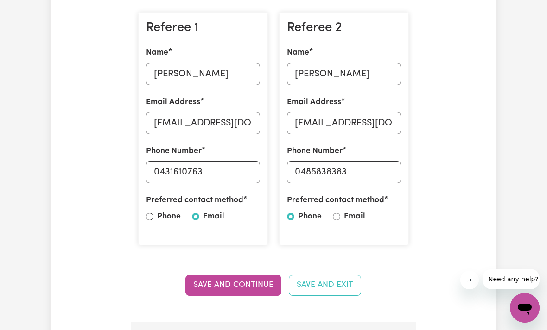
scroll to position [274, 0]
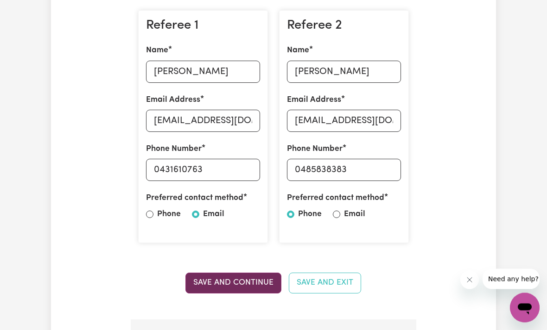
click at [252, 279] on button "Save and Continue" at bounding box center [233, 283] width 96 height 20
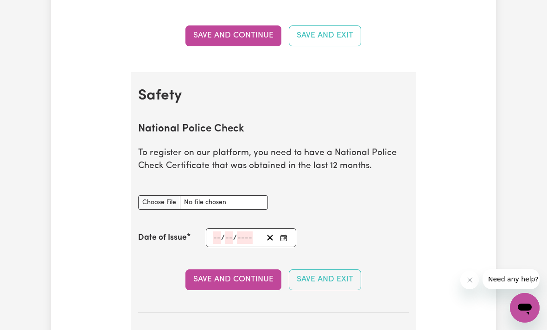
scroll to position [525, 0]
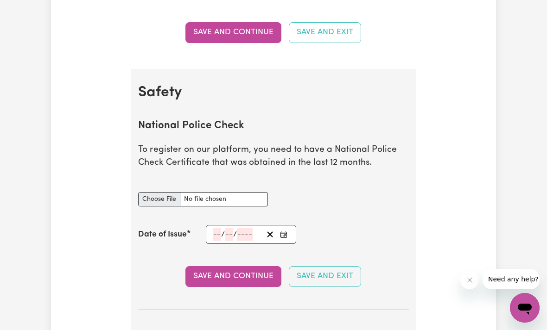
click at [180, 199] on input "National Police Check document" at bounding box center [203, 199] width 130 height 14
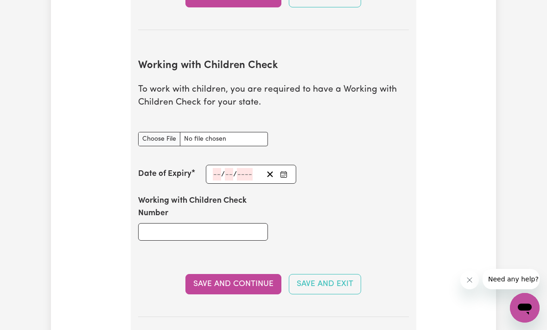
scroll to position [822, 0]
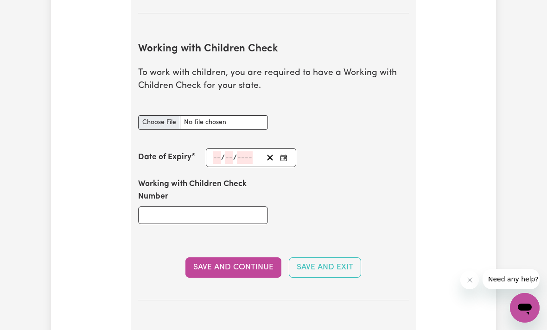
click at [242, 117] on input "Working with Children Check document" at bounding box center [203, 122] width 130 height 14
click at [221, 116] on input "Working with Children Check document" at bounding box center [203, 122] width 130 height 14
type input "C:\fakepath\image.jpg"
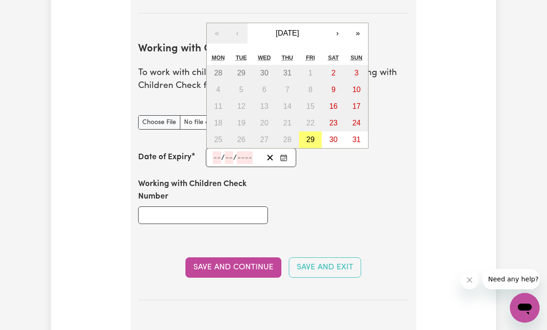
click at [218, 157] on input "number" at bounding box center [217, 157] width 8 height 13
type input "03"
type input "05"
type input "202"
type input "[DATE]"
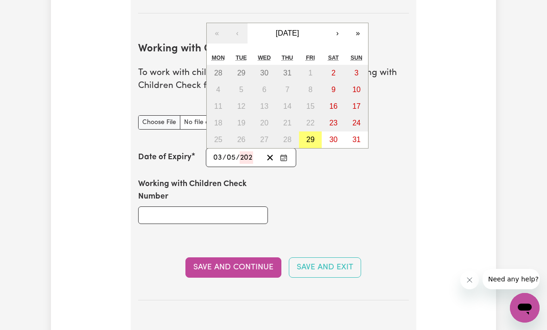
type input "3"
type input "5"
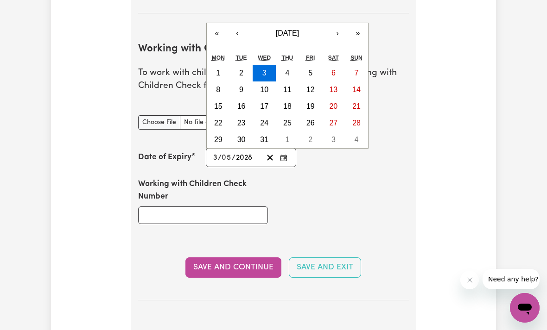
type input "2028"
click at [303, 215] on div "Working with Children Check Number" at bounding box center [273, 201] width 282 height 68
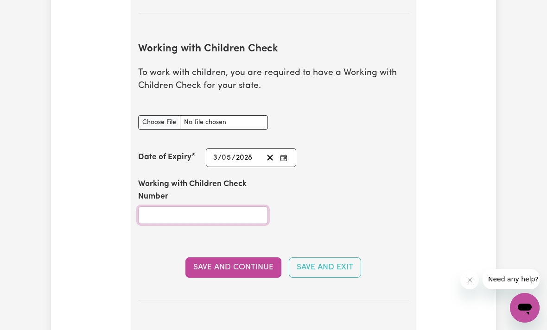
click at [199, 214] on input "Working with Children Check Number" at bounding box center [203, 216] width 130 height 18
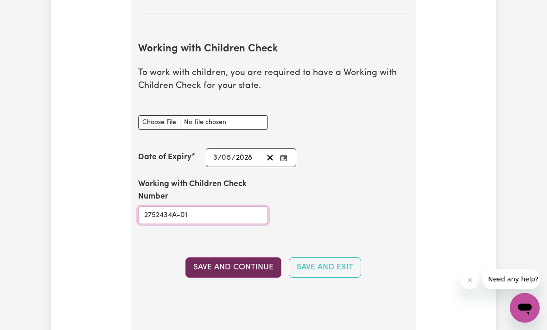
type input "2752434A-01"
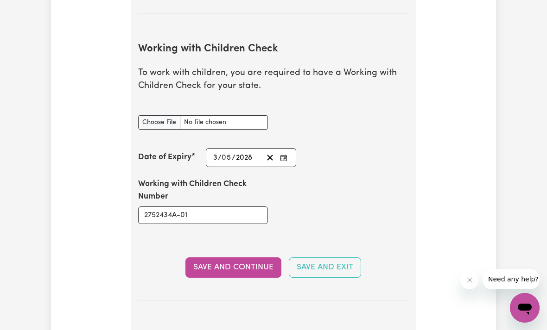
click at [217, 259] on button "Save and Continue" at bounding box center [233, 268] width 96 height 20
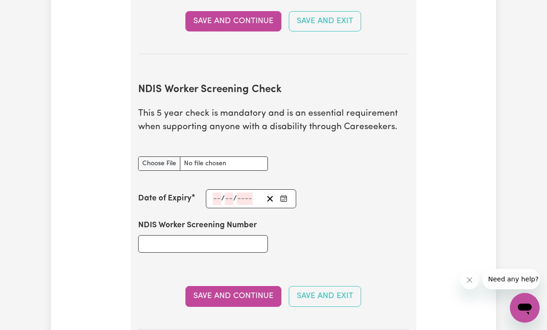
scroll to position [1135, 0]
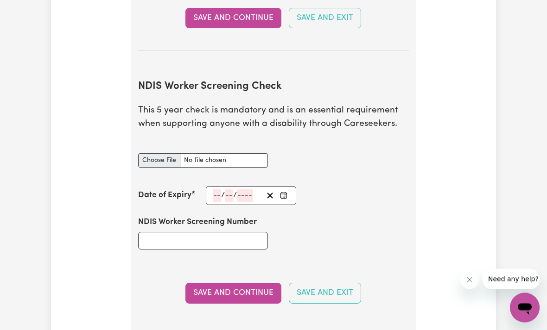
click at [215, 154] on input "NDIS Worker Screening Check document" at bounding box center [203, 161] width 130 height 14
click at [222, 194] on div "/ /" at bounding box center [237, 196] width 51 height 13
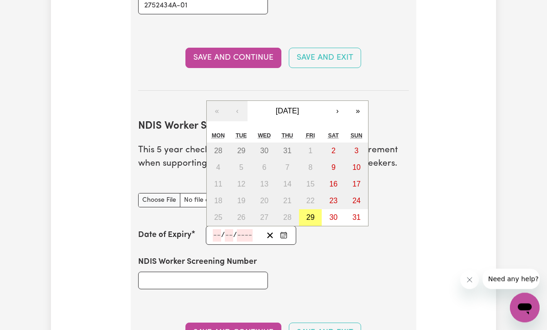
scroll to position [1092, 0]
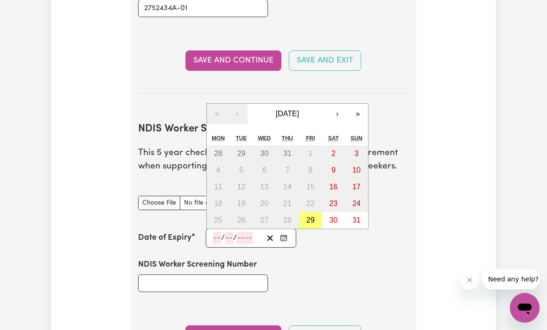
click at [261, 266] on div "NDIS Worker Screening Number" at bounding box center [203, 275] width 130 height 33
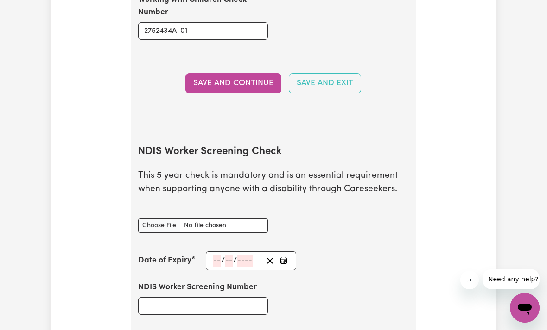
scroll to position [1122, 0]
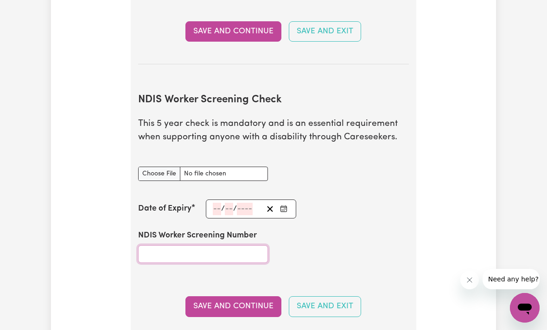
click at [163, 249] on input "NDIS Worker Screening Number" at bounding box center [203, 255] width 130 height 18
paste input "75408531"
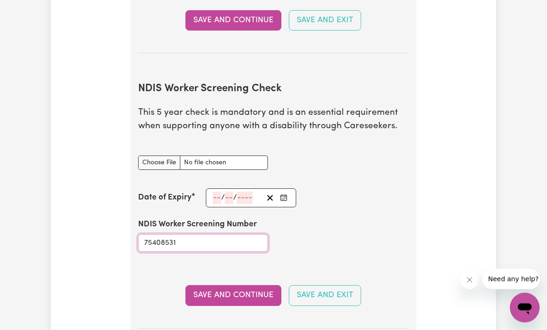
scroll to position [1135, 0]
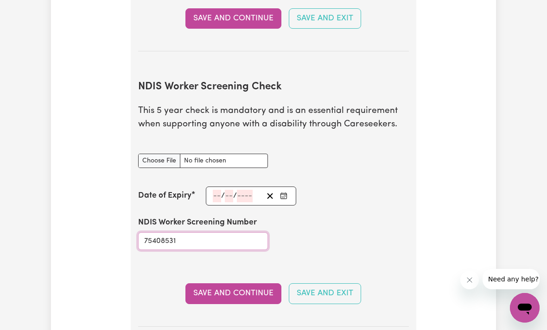
type input "75408531"
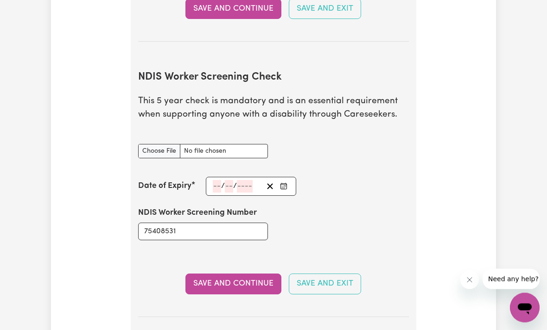
scroll to position [1144, 0]
click at [216, 181] on input "number" at bounding box center [217, 186] width 8 height 13
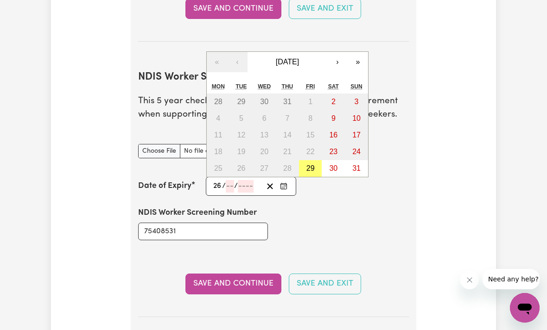
type input "26"
type input "03"
type input "202"
type input "[DATE]"
type input "3"
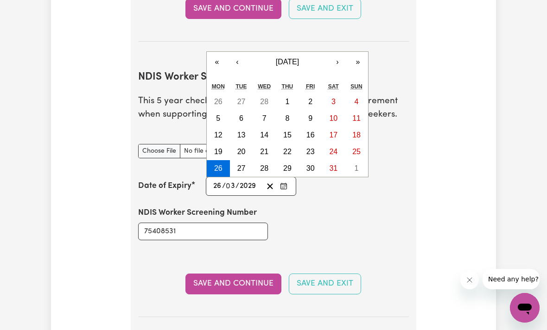
type input "2029"
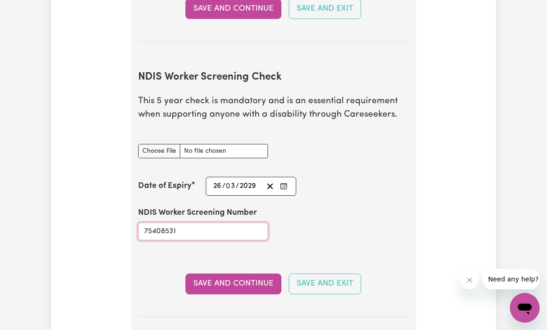
click at [195, 227] on input "75408531" at bounding box center [203, 232] width 130 height 18
click at [238, 277] on button "Save and Continue" at bounding box center [233, 284] width 96 height 20
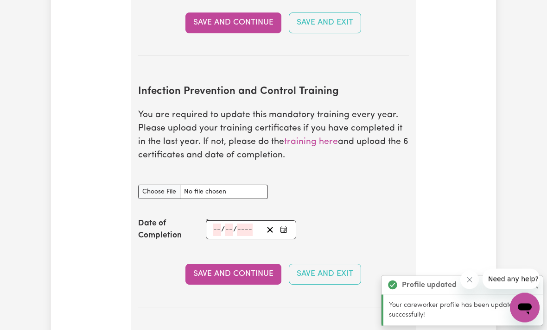
scroll to position [1399, 0]
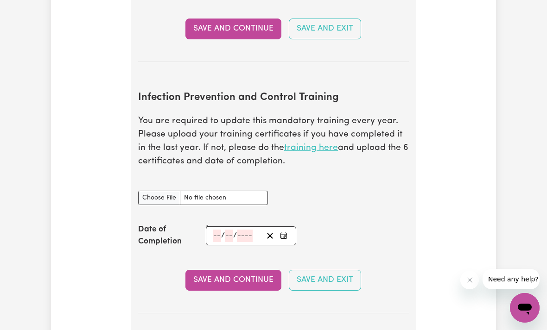
click at [304, 144] on link "training here" at bounding box center [311, 148] width 54 height 9
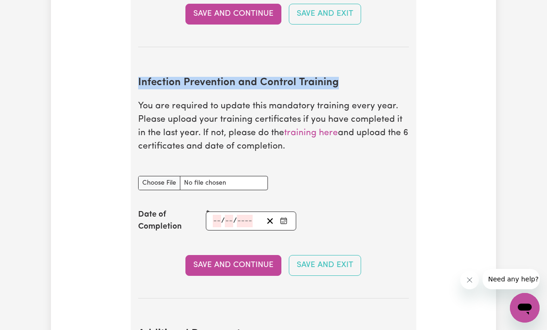
drag, startPoint x: 137, startPoint y: 73, endPoint x: 339, endPoint y: 75, distance: 202.0
copy h2 "Infection Prevention and Control Training"
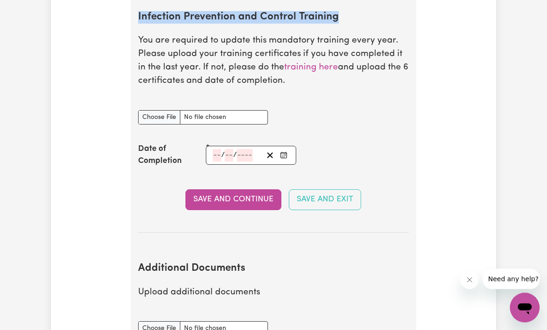
scroll to position [1480, 0]
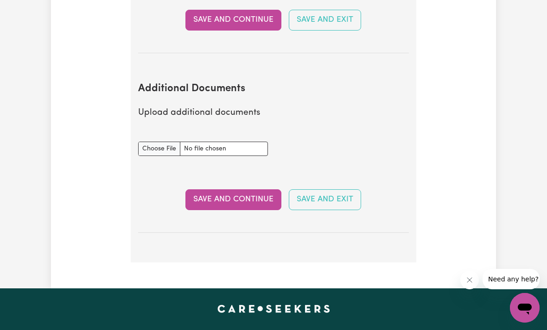
scroll to position [1660, 0]
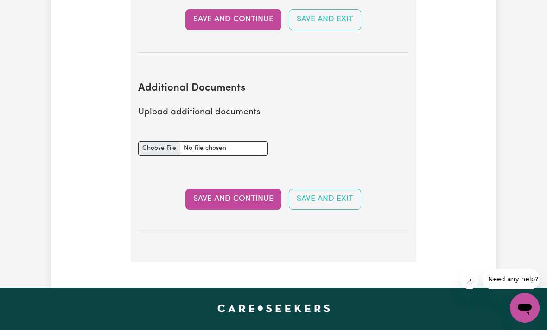
click at [161, 141] on input "Additional Documents document" at bounding box center [203, 148] width 130 height 14
click at [246, 143] on input "Additional Documents document" at bounding box center [203, 148] width 130 height 14
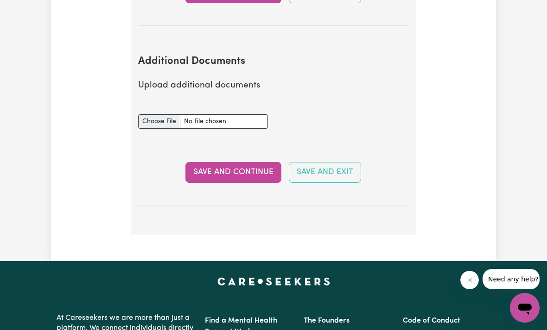
scroll to position [1687, 0]
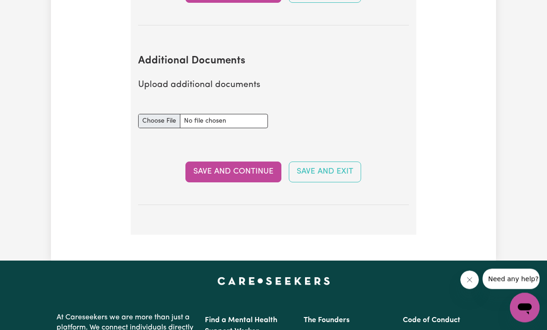
click at [164, 114] on input "Additional Documents document" at bounding box center [203, 121] width 130 height 14
type input "C:\fakepath\IMG_6188.png"
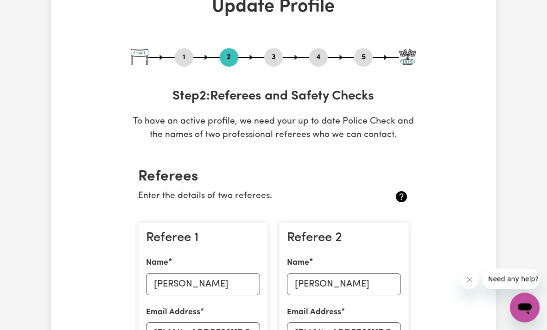
scroll to position [0, 0]
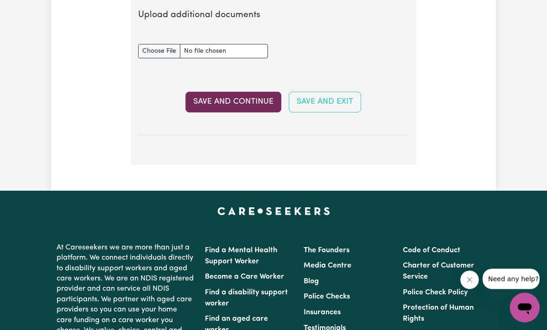
click at [227, 94] on button "Save and Continue" at bounding box center [233, 102] width 96 height 20
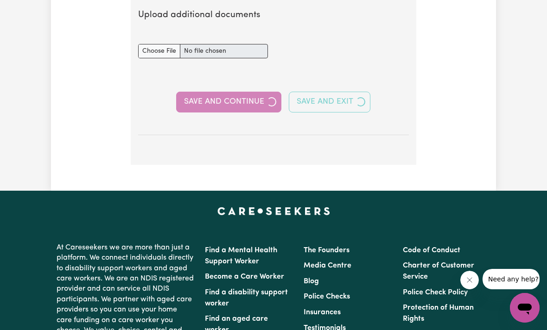
select select "Certificate III (Individual Support)"
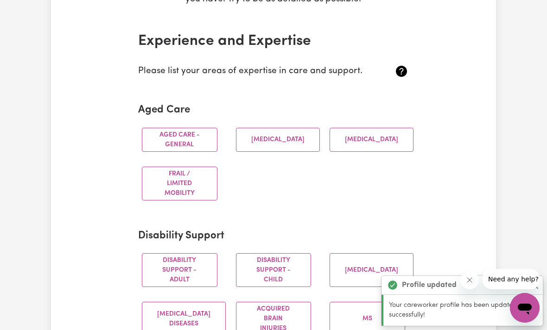
scroll to position [216, 0]
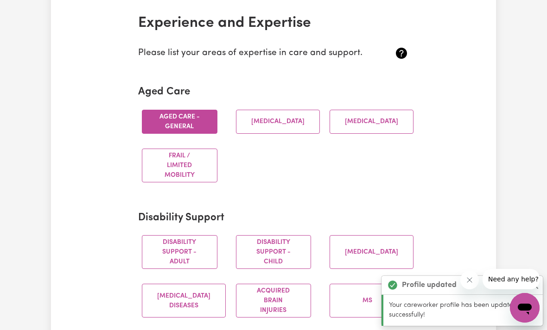
click at [184, 122] on button "Aged care - General" at bounding box center [180, 122] width 76 height 24
click at [272, 124] on button "[MEDICAL_DATA]" at bounding box center [278, 122] width 84 height 24
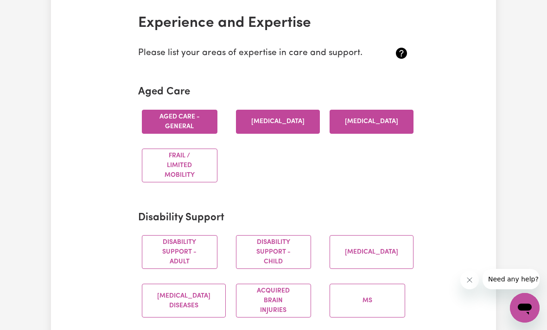
click at [384, 124] on button "[MEDICAL_DATA]" at bounding box center [371, 122] width 84 height 24
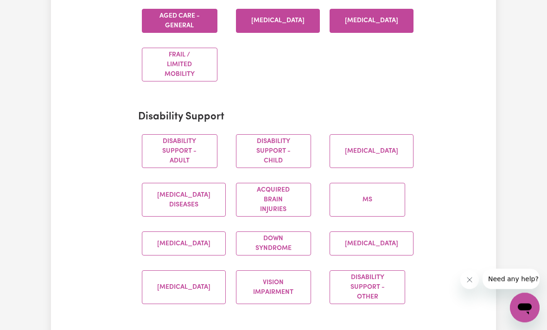
scroll to position [317, 0]
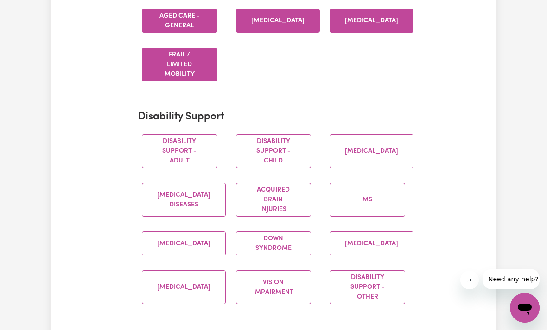
click at [200, 68] on button "Frail / limited mobility" at bounding box center [180, 65] width 76 height 34
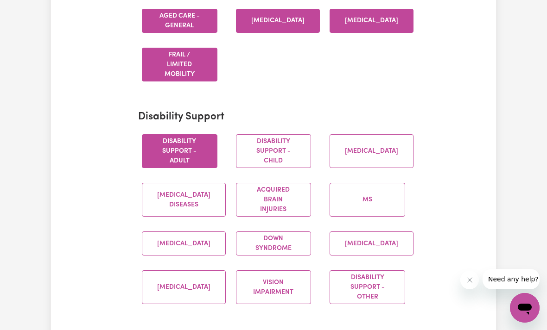
click at [202, 155] on button "Disability support - Adult" at bounding box center [180, 151] width 76 height 34
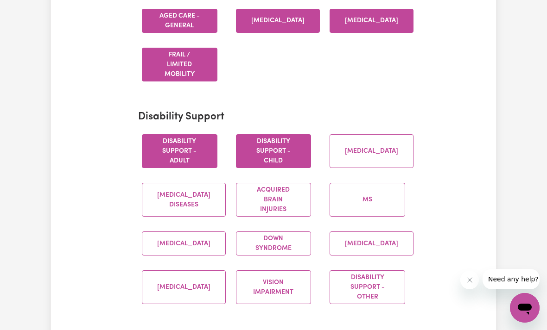
click at [284, 145] on button "Disability support - Child" at bounding box center [274, 151] width 76 height 34
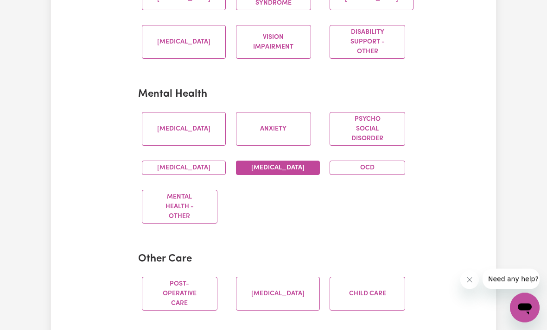
scroll to position [565, 0]
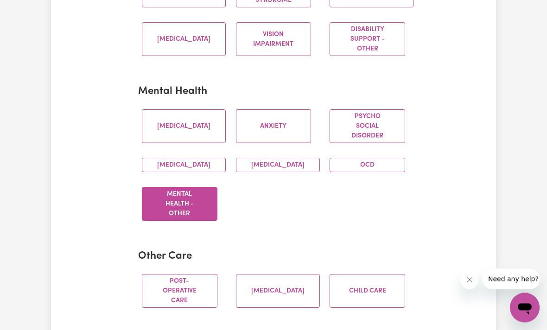
click at [190, 210] on button "Mental Health - Other" at bounding box center [180, 205] width 76 height 34
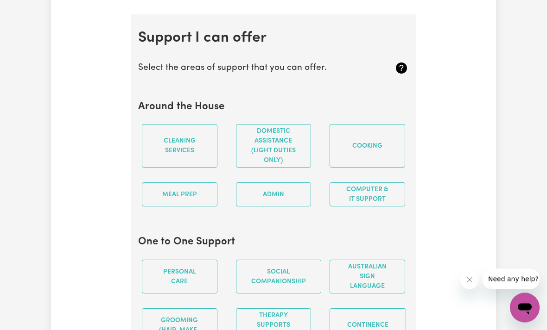
scroll to position [933, 0]
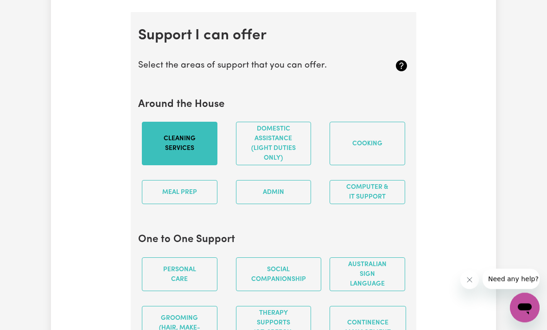
click at [185, 165] on button "Cleaning services" at bounding box center [180, 144] width 76 height 44
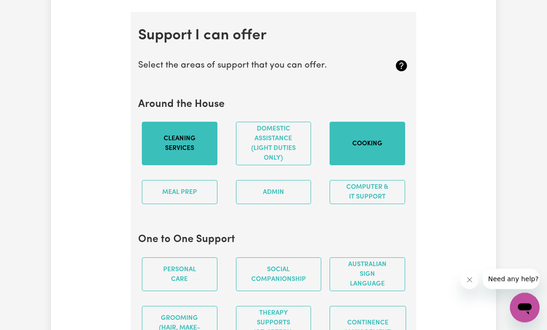
click at [331, 165] on button "Cooking" at bounding box center [367, 144] width 76 height 44
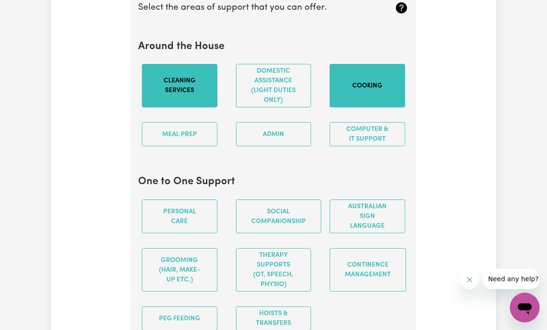
scroll to position [1011, 0]
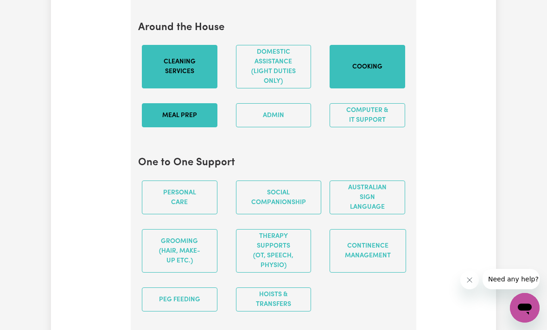
click at [178, 114] on button "Meal prep" at bounding box center [180, 115] width 76 height 24
click at [291, 121] on button "Admin" at bounding box center [274, 115] width 76 height 24
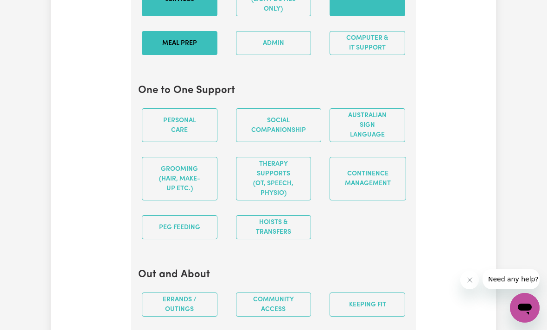
scroll to position [1088, 0]
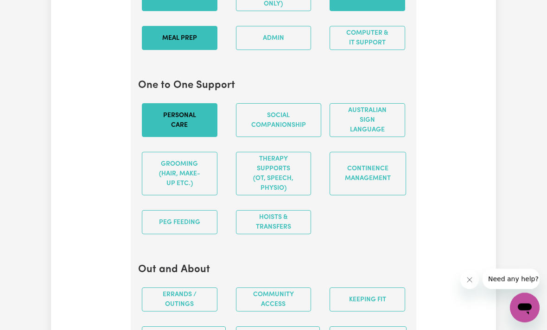
click at [181, 126] on button "Personal care" at bounding box center [180, 121] width 76 height 34
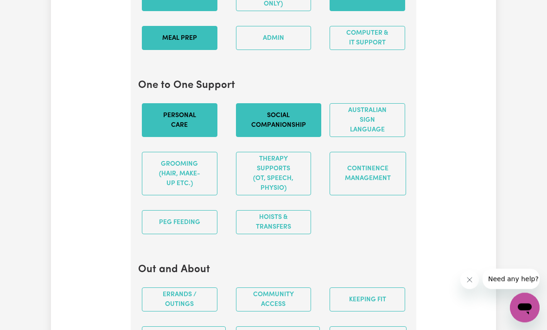
click at [279, 130] on button "Social companionship" at bounding box center [278, 121] width 85 height 34
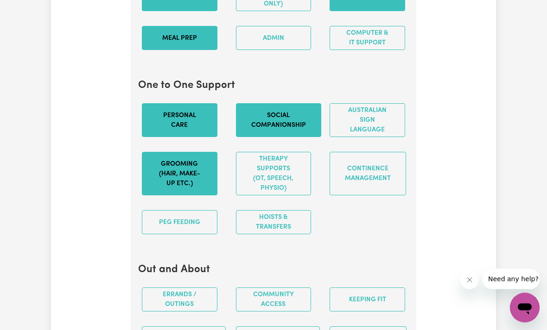
click at [189, 188] on button "Grooming (hair, make-up etc.)" at bounding box center [180, 174] width 76 height 44
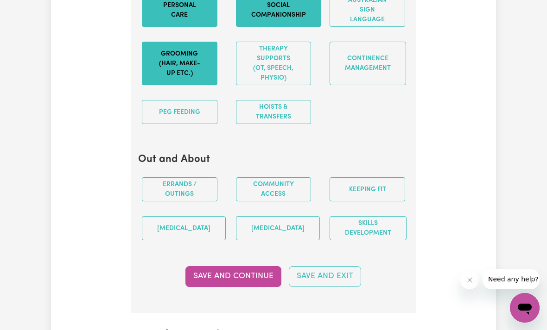
scroll to position [1207, 0]
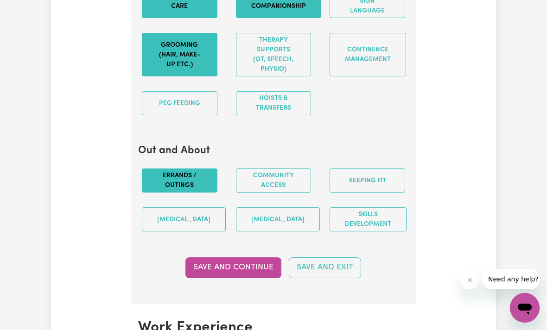
click at [189, 187] on button "Errands / Outings" at bounding box center [180, 181] width 76 height 24
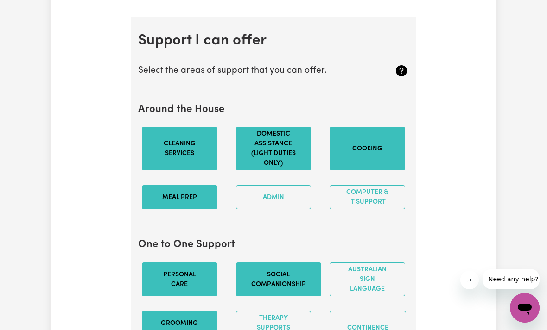
scroll to position [924, 0]
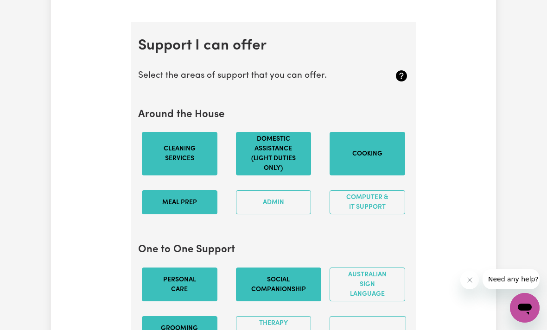
click at [281, 166] on button "Domestic assistance (light duties only)" at bounding box center [274, 154] width 76 height 44
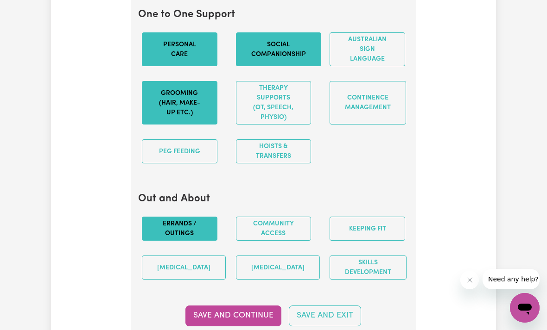
scroll to position [1160, 0]
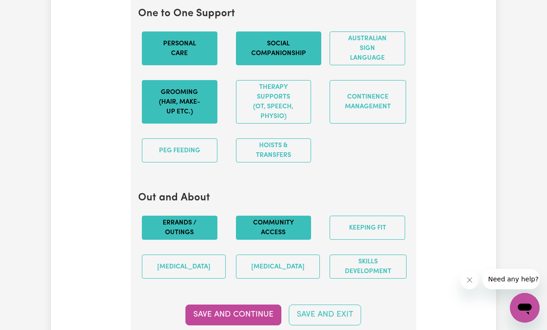
click at [270, 237] on button "Community access" at bounding box center [274, 228] width 76 height 24
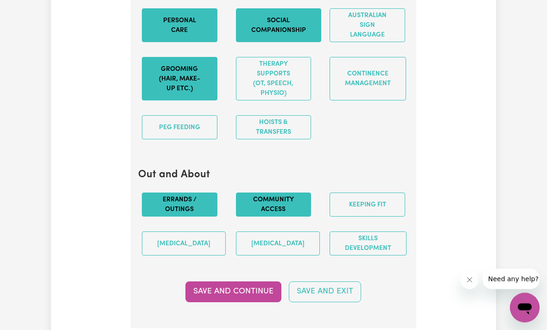
scroll to position [1210, 0]
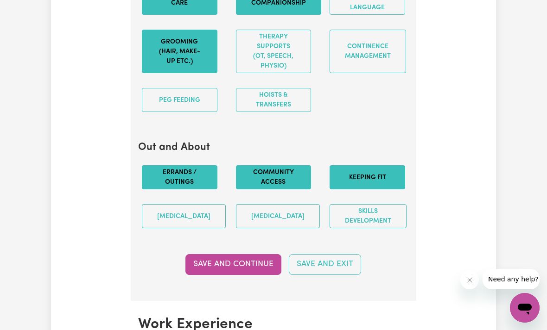
click at [366, 188] on button "Keeping fit" at bounding box center [367, 177] width 76 height 24
click at [364, 179] on button "Keeping fit" at bounding box center [367, 177] width 76 height 24
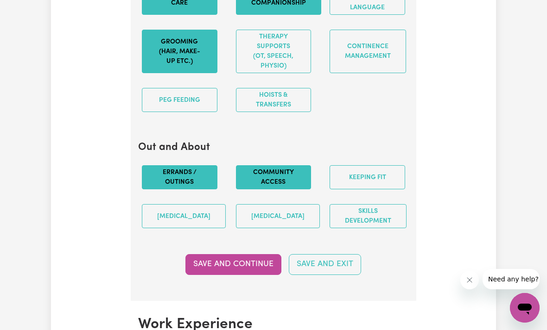
click at [253, 269] on button "Save and Continue" at bounding box center [233, 264] width 96 height 20
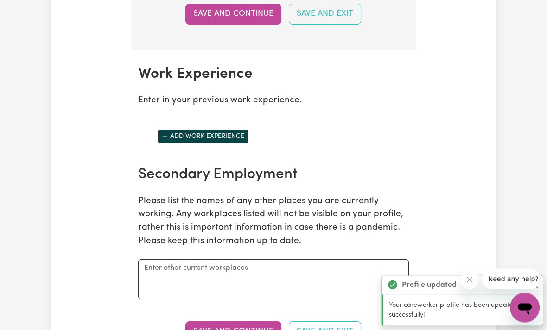
scroll to position [1516, 0]
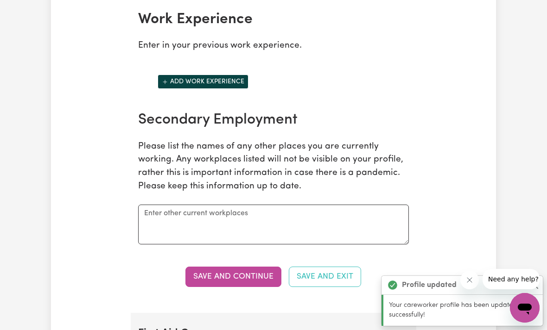
click at [173, 82] on button "Add work experience" at bounding box center [203, 82] width 91 height 14
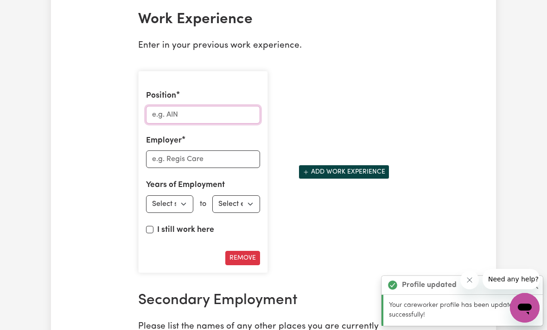
click at [179, 113] on input "Position" at bounding box center [203, 115] width 114 height 18
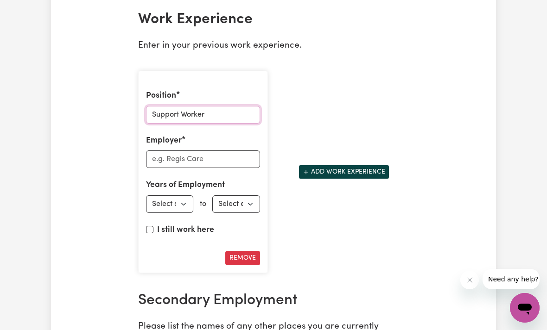
type input "Support Worker"
click at [186, 164] on input "Employer" at bounding box center [203, 160] width 114 height 18
type input "VPC Care"
select select "2024"
select select "2025"
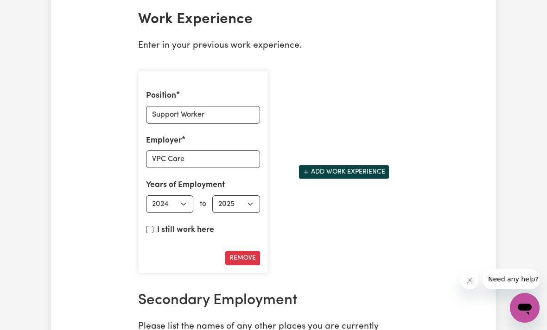
click at [151, 233] on input "I still work here" at bounding box center [149, 229] width 7 height 7
checkbox input "true"
click at [331, 175] on button "Add work experience" at bounding box center [343, 172] width 91 height 14
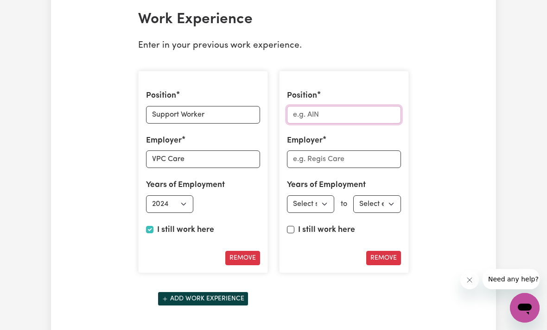
click at [303, 121] on input "Position" at bounding box center [344, 115] width 114 height 18
type input "Joy Share & Care"
drag, startPoint x: 357, startPoint y: 118, endPoint x: 284, endPoint y: 119, distance: 73.2
click at [284, 119] on div "Position Joy Share & Care Employer Years of Employment Employed from Select sta…" at bounding box center [344, 172] width 130 height 202
type input "Support Worker"
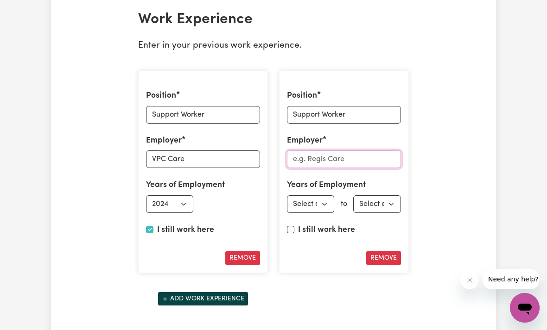
click at [316, 161] on input "Employer" at bounding box center [344, 160] width 114 height 18
paste input "Joy Share & Care"
type input "Joy Share & Care"
select select "2023"
select select "2024"
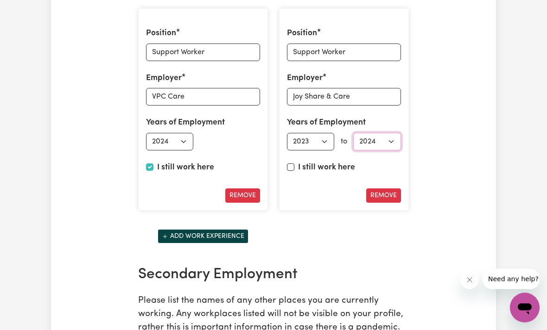
scroll to position [1601, 0]
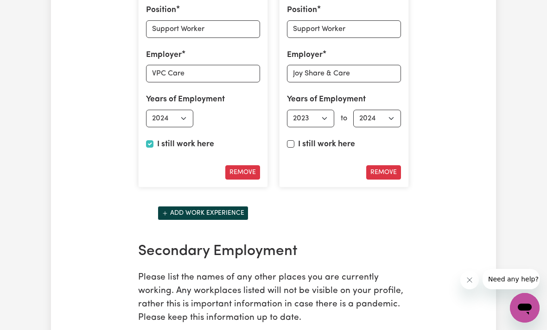
click at [194, 214] on button "Add work experience" at bounding box center [203, 213] width 91 height 14
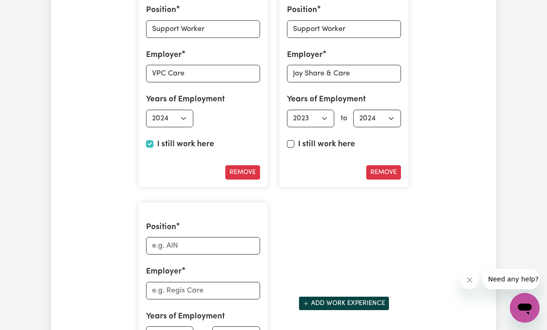
scroll to position [1593, 0]
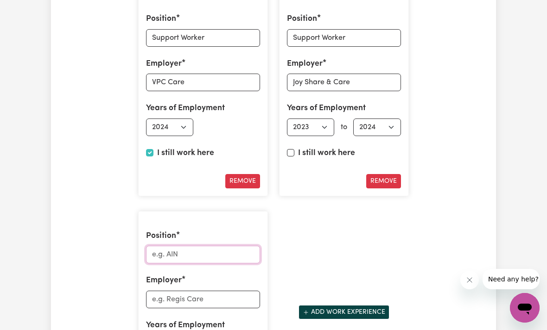
click at [198, 256] on input "Position" at bounding box center [203, 255] width 114 height 18
type input "M"
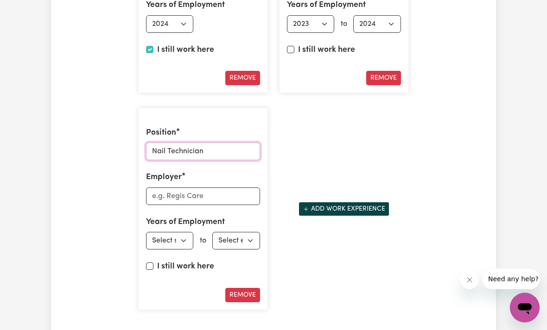
scroll to position [1696, 0]
type input "Nail Technician"
click at [195, 201] on input "Employer" at bounding box center [203, 197] width 114 height 18
type input "My My Beauty"
select select "2021"
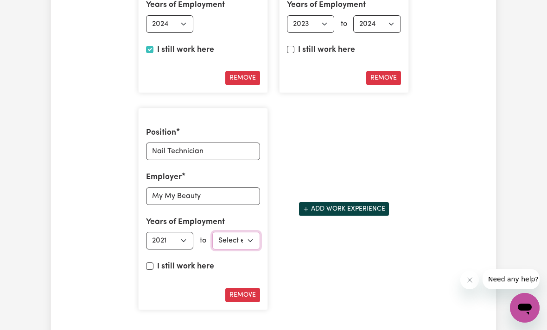
select select "2023"
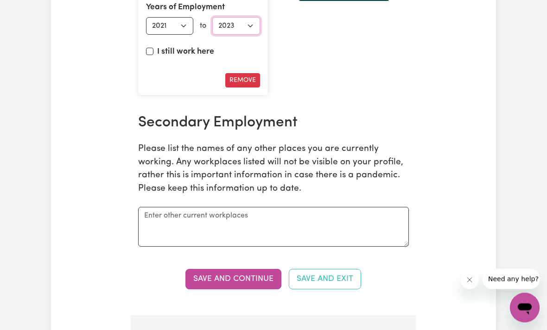
scroll to position [1913, 0]
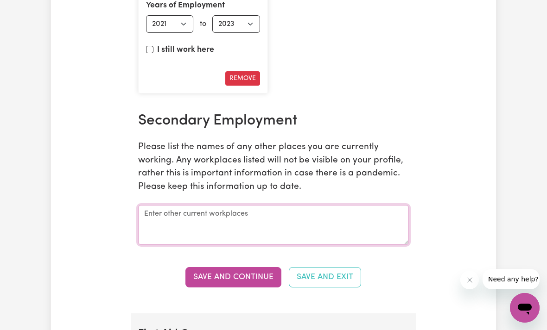
click at [203, 231] on textarea at bounding box center [273, 225] width 271 height 40
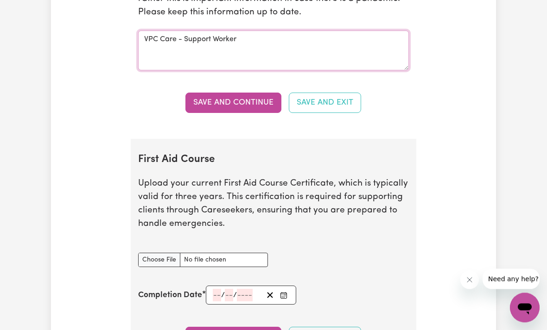
scroll to position [2091, 0]
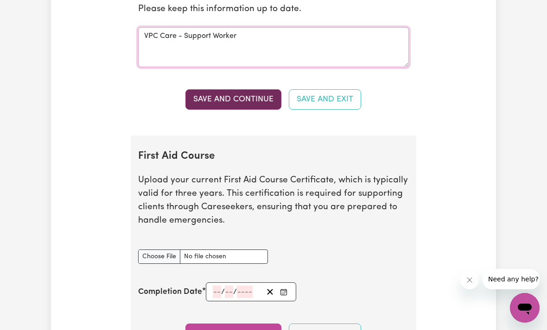
type textarea "VPC Care - Support Worker"
click at [248, 101] on button "Save and Continue" at bounding box center [233, 99] width 96 height 20
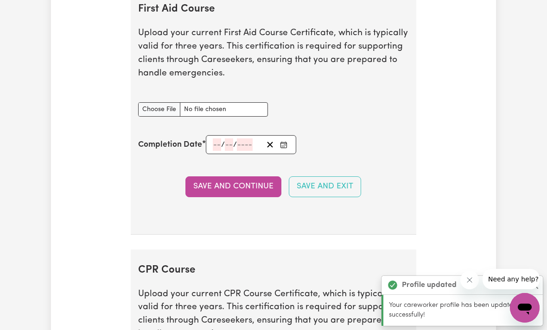
scroll to position [2219, 0]
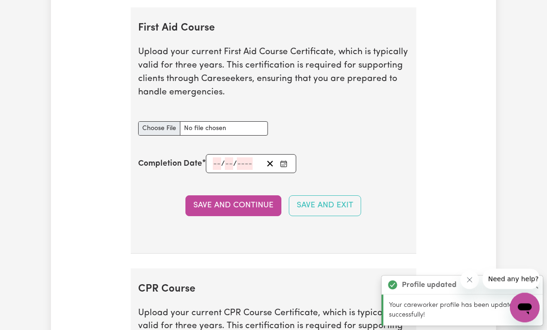
click at [231, 126] on input "First Aid Course document" at bounding box center [203, 129] width 130 height 14
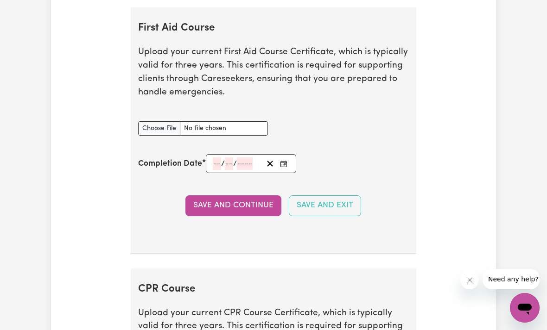
type input "C:\fakepath\IMG_6188.png"
click at [216, 165] on input "number" at bounding box center [217, 164] width 8 height 13
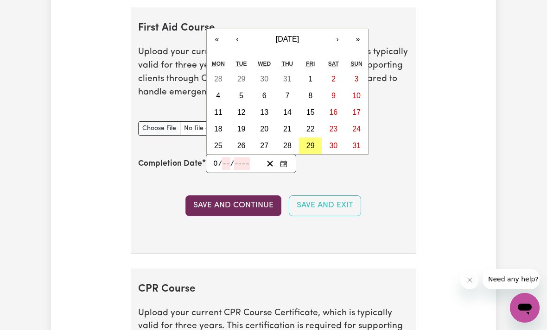
type input "09"
type input "08"
type input "202"
type input "[DATE]"
type input "9"
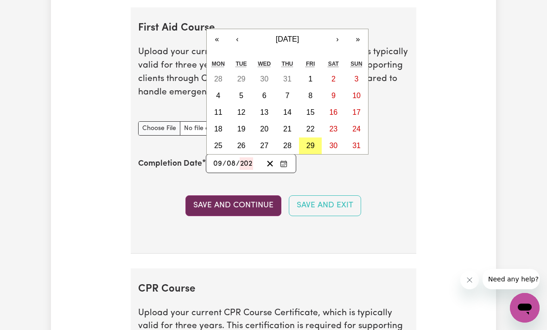
type input "8"
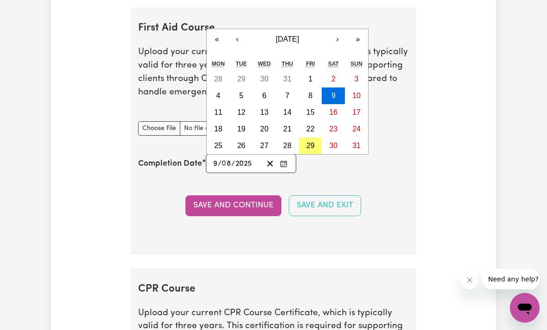
type input "2025"
click at [245, 199] on button "Save and Continue" at bounding box center [233, 205] width 96 height 20
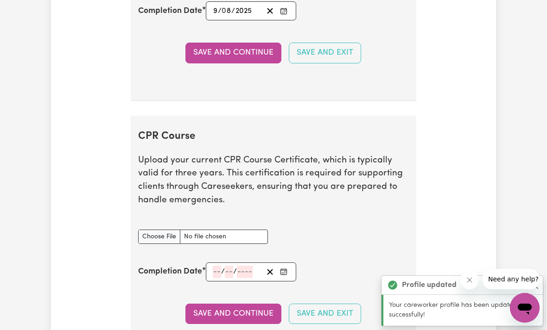
scroll to position [2486, 0]
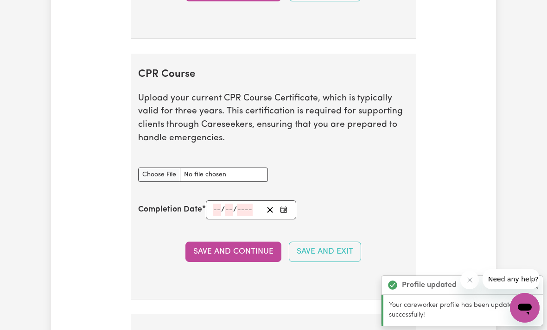
click at [218, 179] on div "CPR Course document" at bounding box center [202, 175] width 141 height 37
click at [214, 175] on input "CPR Course document" at bounding box center [203, 175] width 130 height 14
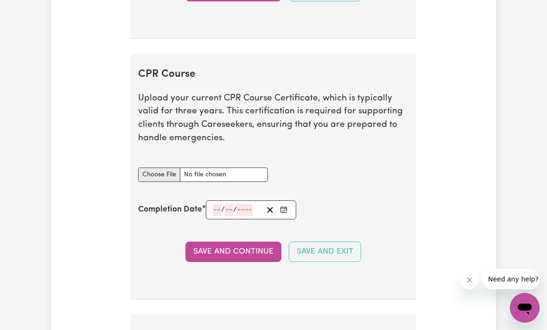
click at [205, 168] on input "CPR Course document" at bounding box center [203, 175] width 130 height 14
type input "C:\fakepath\IMG_6188.png"
click at [216, 209] on input "number" at bounding box center [217, 210] width 8 height 13
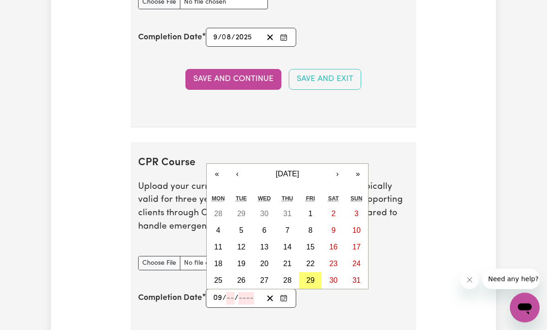
scroll to position [2398, 0]
type input "09"
type input "08"
type input "202"
type input "[DATE]"
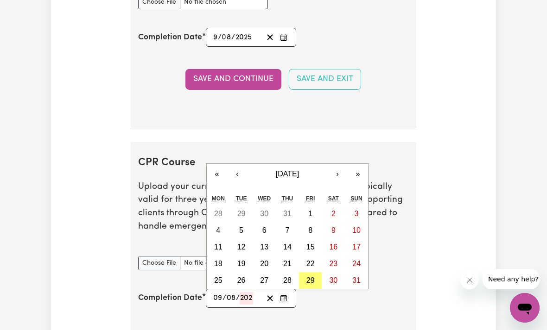
type input "9"
type input "8"
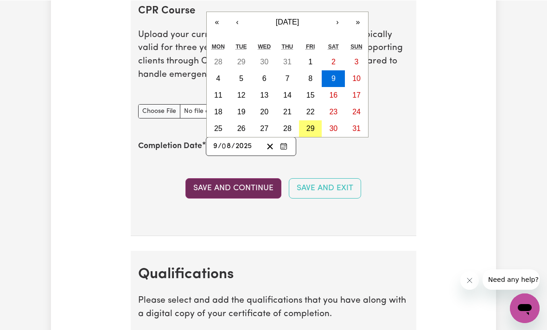
type input "2025"
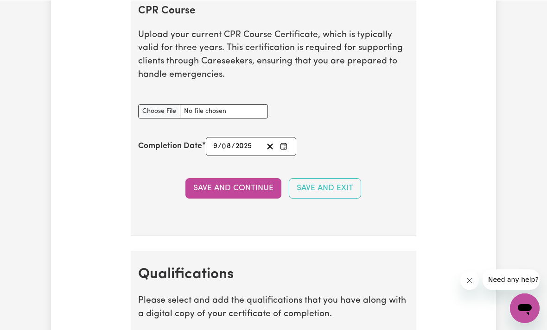
click at [220, 194] on button "Save and Continue" at bounding box center [233, 188] width 96 height 20
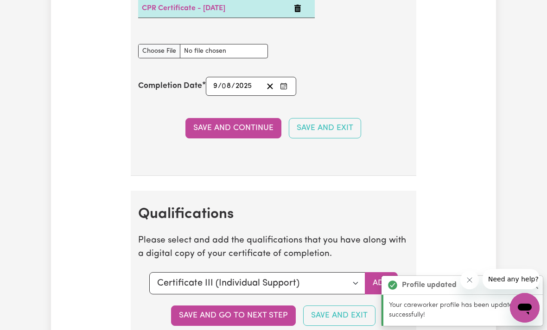
scroll to position [2798, 0]
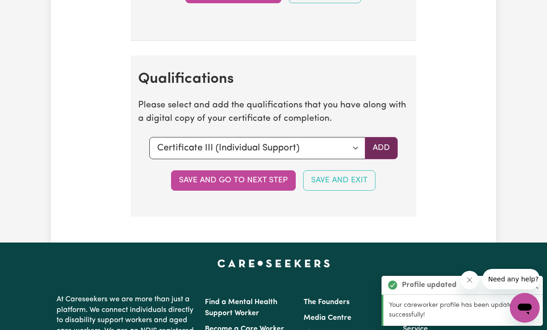
click at [381, 145] on button "Add" at bounding box center [381, 148] width 33 height 22
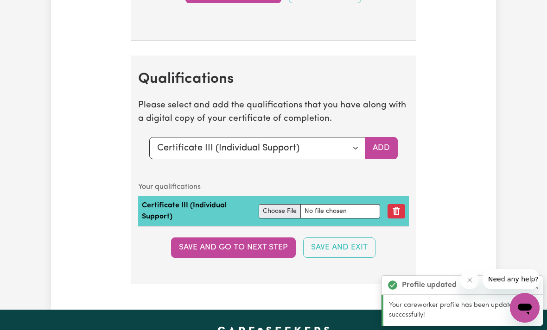
click at [302, 207] on input "file" at bounding box center [318, 211] width 121 height 14
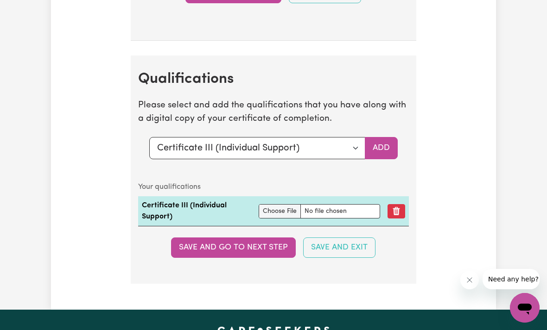
type input "C:\fakepath\IMG_4981.jpeg"
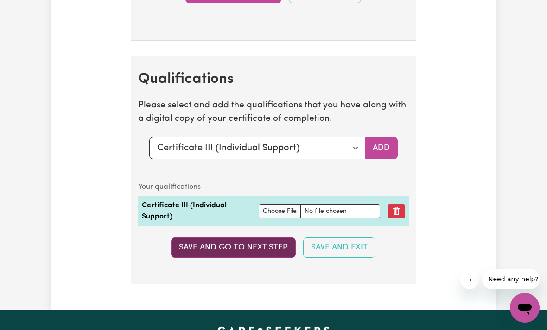
click at [267, 244] on button "Save and go to next step" at bounding box center [233, 248] width 125 height 20
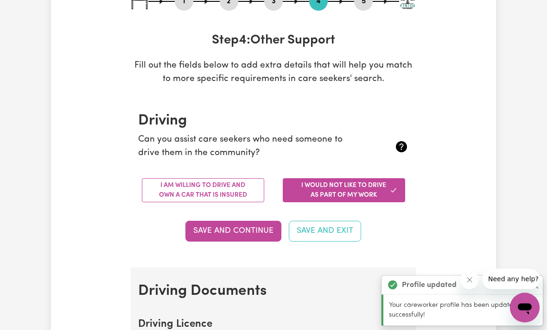
scroll to position [125, 0]
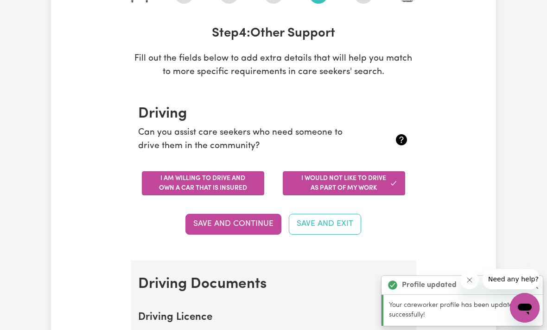
click at [223, 186] on button "I am willing to drive and own a car that is insured" at bounding box center [203, 183] width 122 height 24
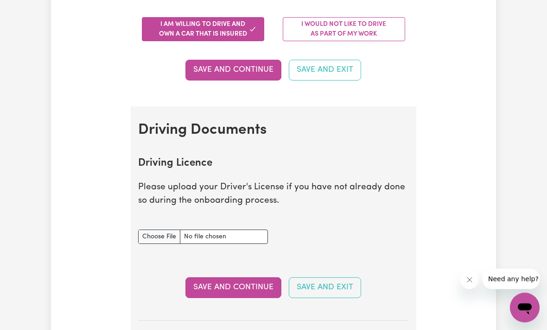
scroll to position [285, 0]
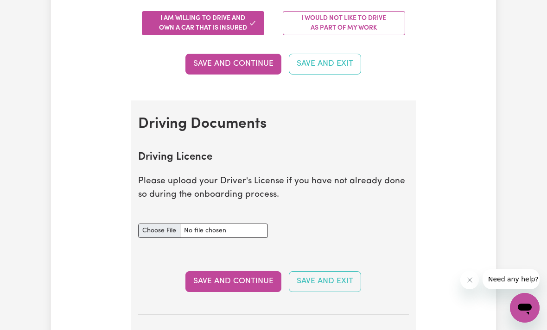
click at [199, 234] on input "Driving Licence document" at bounding box center [203, 231] width 130 height 14
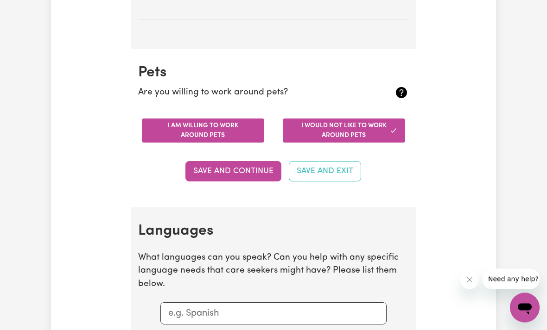
scroll to position [764, 0]
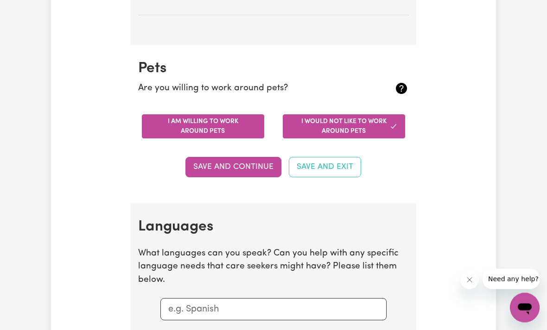
click at [211, 121] on button "I am willing to work around pets" at bounding box center [203, 127] width 122 height 24
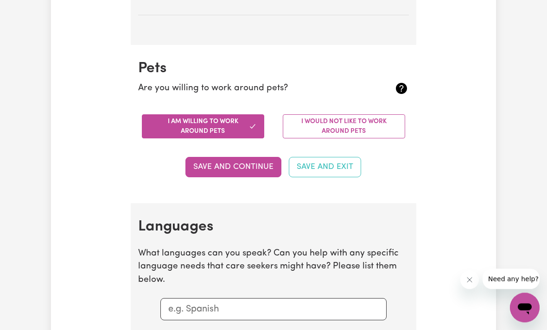
scroll to position [765, 0]
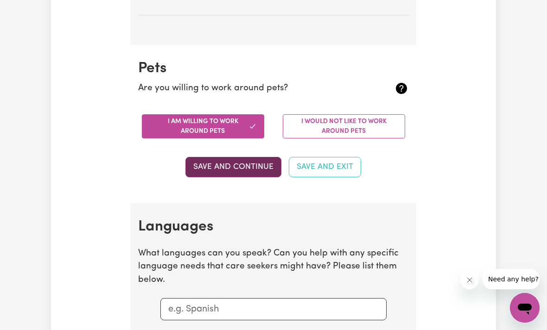
click at [237, 162] on button "Save and Continue" at bounding box center [233, 167] width 96 height 20
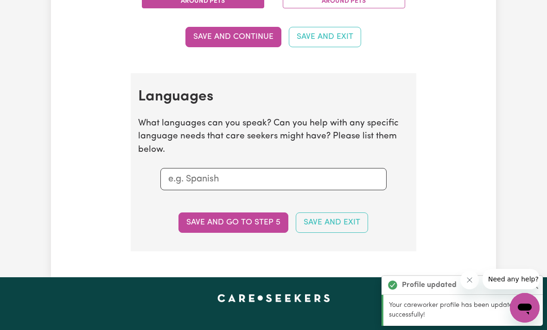
scroll to position [964, 0]
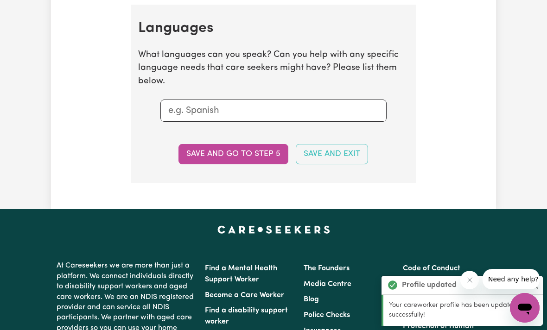
click at [209, 104] on input "text" at bounding box center [273, 111] width 210 height 14
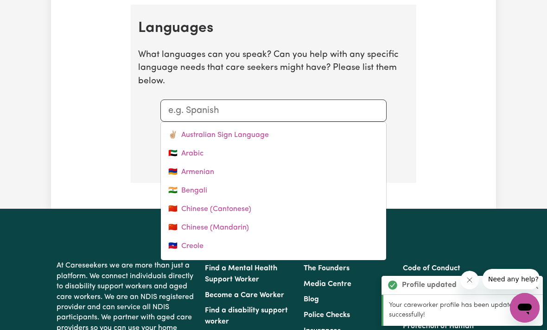
type input "V"
type input "[DEMOGRAPHIC_DATA]"
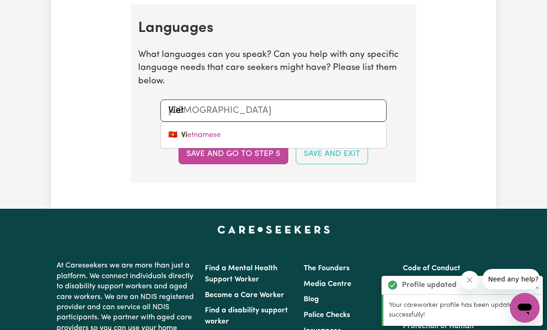
type input "Vietn"
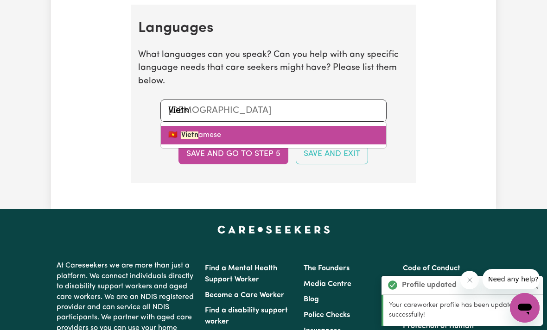
click at [227, 131] on link "🇻🇳 Vietn amese" at bounding box center [273, 135] width 225 height 19
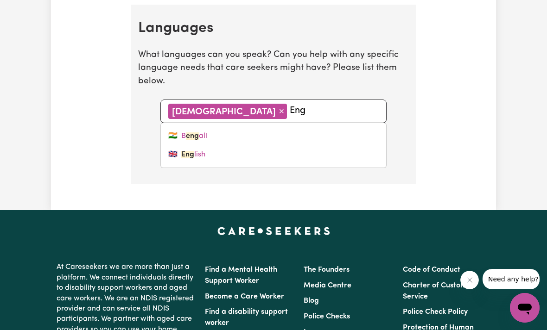
type input "Engl"
type input "English"
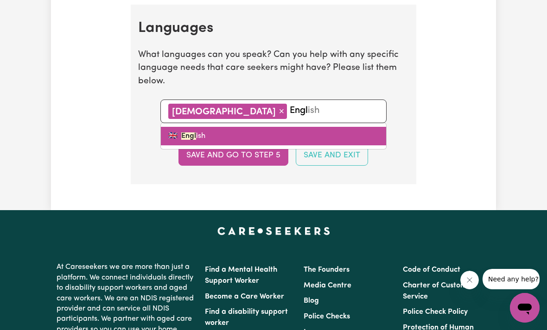
click at [246, 133] on link "🇬🇧 Engl ish" at bounding box center [273, 136] width 225 height 19
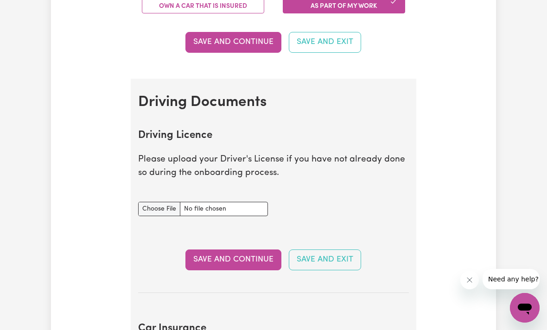
scroll to position [306, 0]
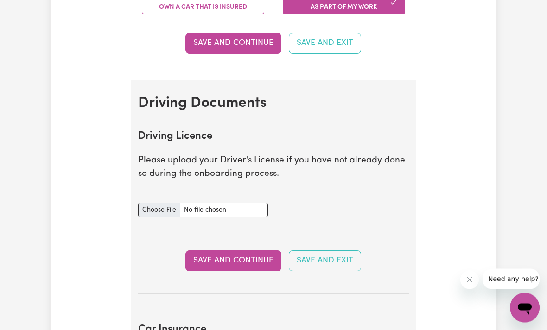
click at [221, 209] on input "Driving Licence document" at bounding box center [203, 210] width 130 height 14
click at [158, 210] on input "Driving Licence document" at bounding box center [203, 210] width 130 height 14
type input "C:\fakepath\IMG_4537.jpeg"
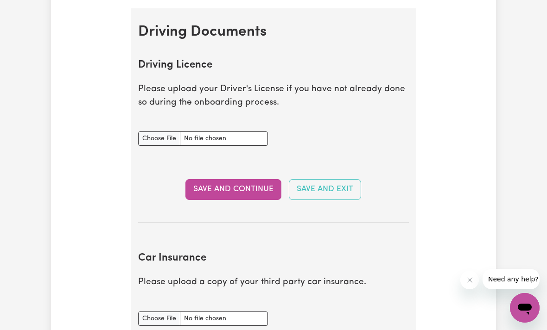
scroll to position [383, 0]
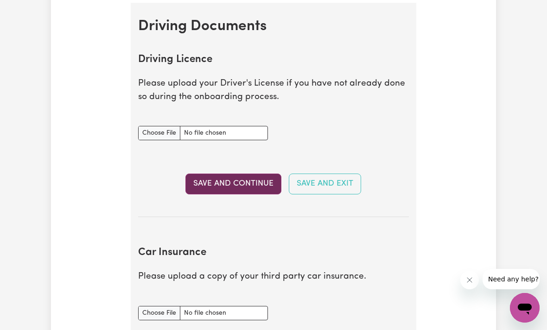
click at [217, 182] on button "Save and Continue" at bounding box center [233, 184] width 96 height 20
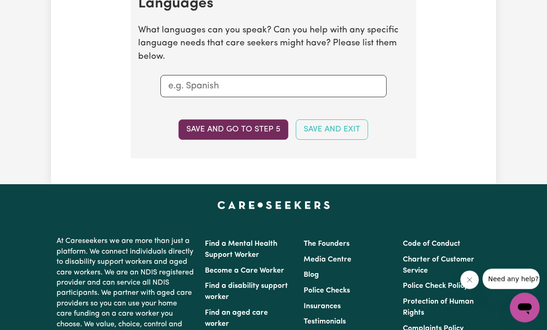
scroll to position [1040, 0]
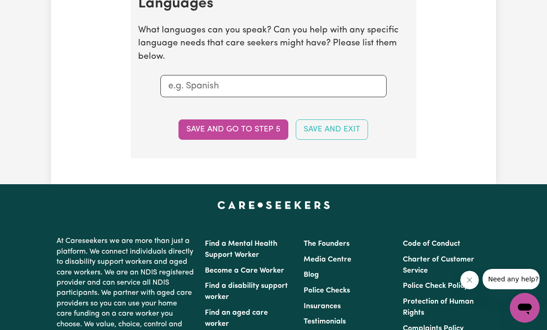
click at [235, 127] on button "Save and go to step 5" at bounding box center [233, 130] width 110 height 20
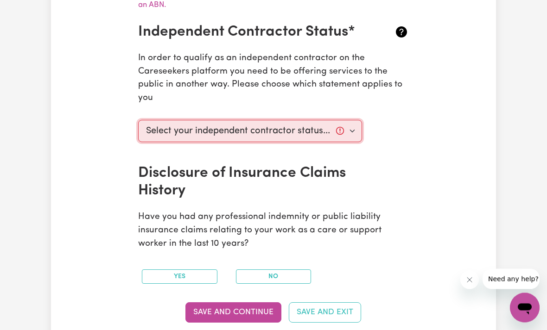
scroll to position [347, 0]
select select "I am providing services by being employed by an organisation"
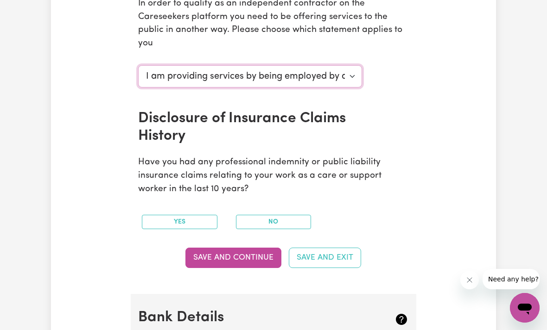
scroll to position [423, 0]
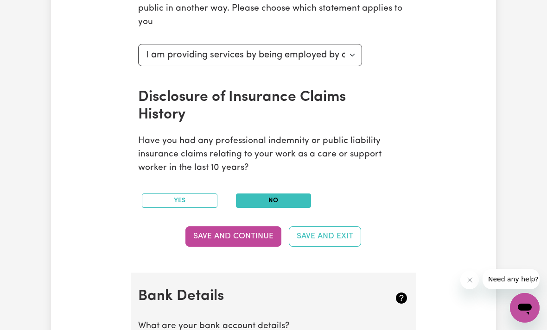
click at [264, 194] on button "No" at bounding box center [274, 201] width 76 height 14
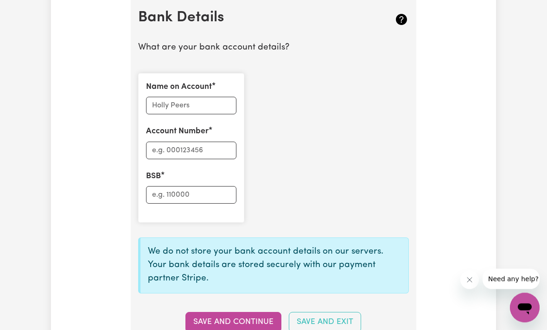
scroll to position [702, 0]
click at [193, 99] on input "Name on Account" at bounding box center [191, 106] width 90 height 18
type input "My [PERSON_NAME]"
click at [208, 142] on input "Account Number" at bounding box center [191, 151] width 90 height 18
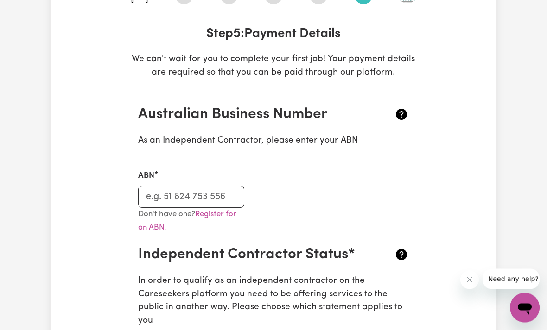
scroll to position [108, 0]
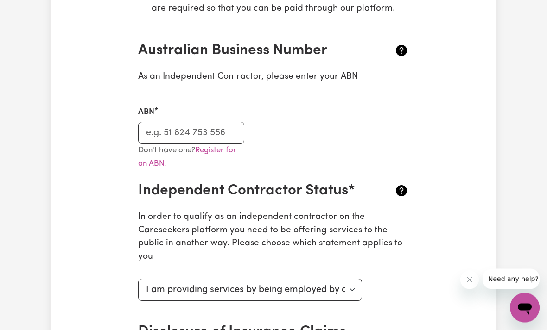
scroll to position [0, 0]
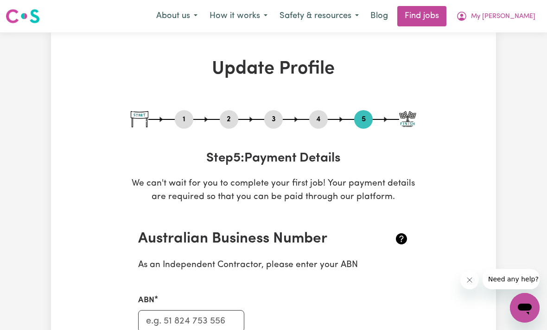
click at [229, 122] on button "2" at bounding box center [229, 119] width 19 height 12
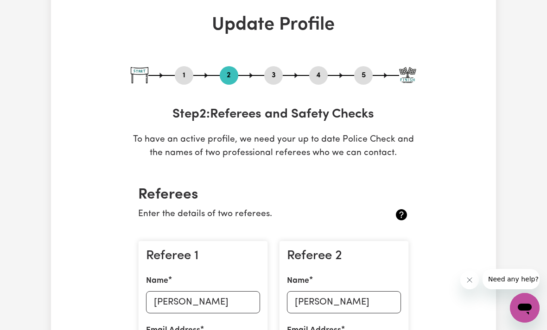
scroll to position [44, 0]
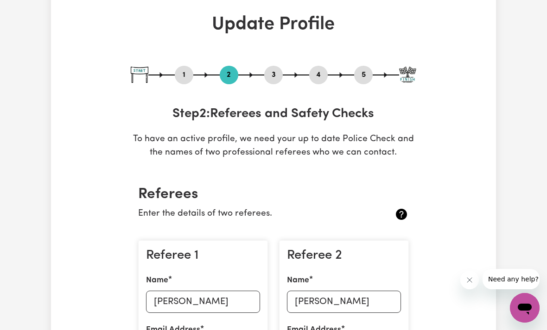
click at [272, 75] on button "3" at bounding box center [273, 75] width 19 height 12
select select "2024"
select select "2023"
select select "2024"
select select "2021"
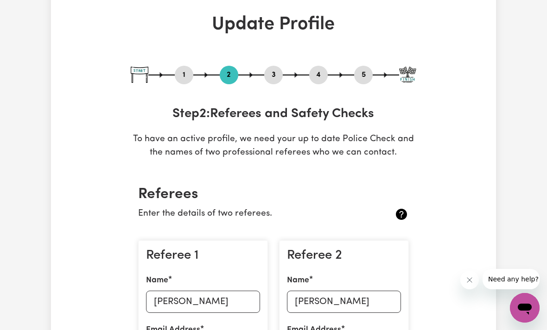
select select "2023"
select select "Certificate III (Individual Support)"
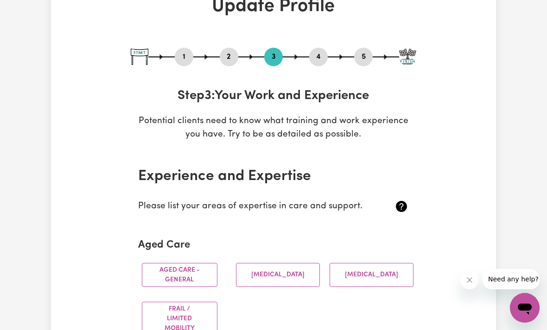
scroll to position [0, 0]
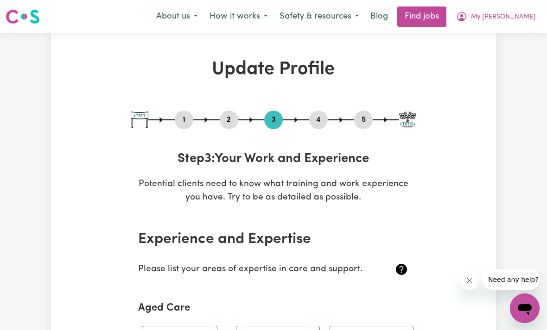
click at [185, 125] on div "1" at bounding box center [184, 119] width 19 height 19
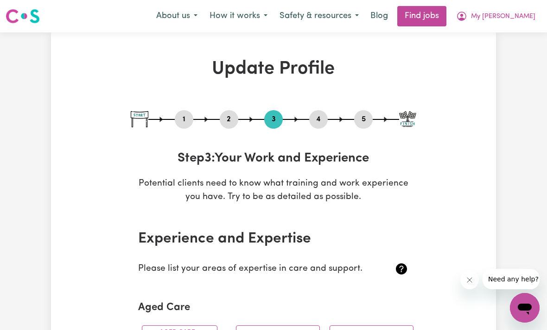
click at [183, 119] on button "1" at bounding box center [184, 119] width 19 height 12
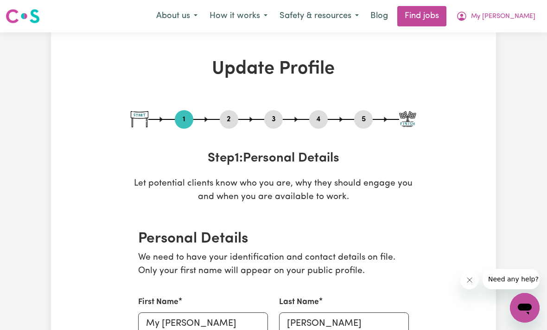
click at [280, 116] on button "3" at bounding box center [273, 119] width 19 height 12
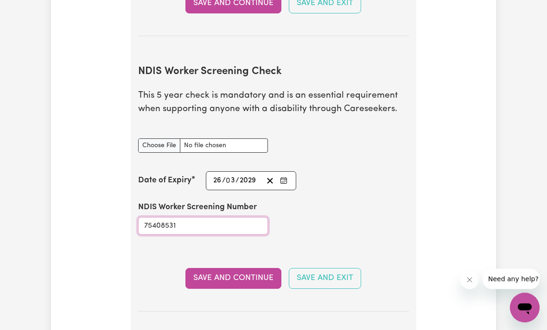
scroll to position [1150, 0]
drag, startPoint x: 183, startPoint y: 219, endPoint x: 145, endPoint y: 218, distance: 38.0
click at [145, 218] on input "75408531" at bounding box center [203, 226] width 130 height 18
drag, startPoint x: 145, startPoint y: 219, endPoint x: 171, endPoint y: 220, distance: 25.5
click at [171, 220] on input "75408531" at bounding box center [203, 226] width 130 height 18
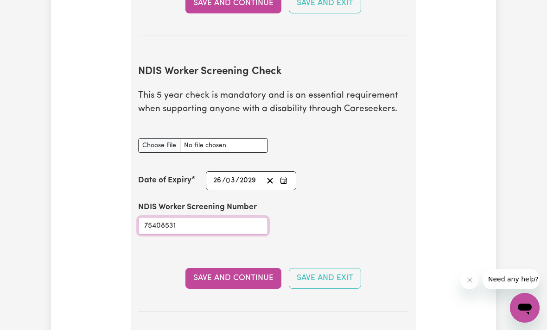
click at [171, 220] on input "75408531" at bounding box center [203, 226] width 130 height 18
drag, startPoint x: 180, startPoint y: 217, endPoint x: 134, endPoint y: 217, distance: 45.9
click at [134, 217] on div "NDIS Worker Screening Number 75408531" at bounding box center [202, 218] width 141 height 56
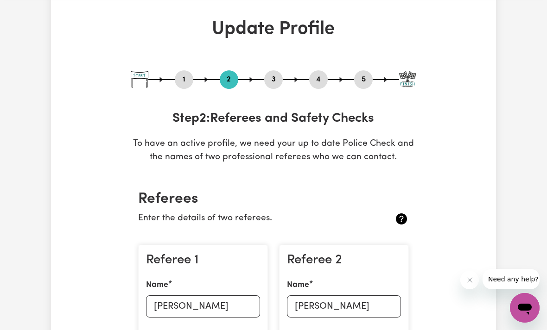
scroll to position [0, 0]
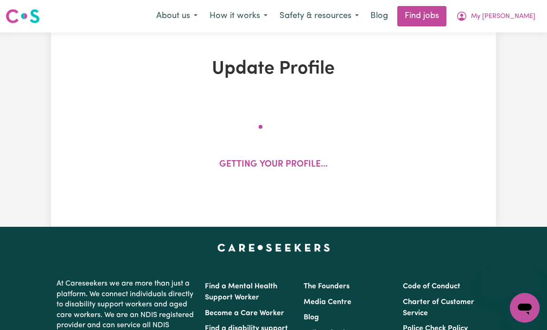
select select "[DEMOGRAPHIC_DATA]"
select select "[DEMOGRAPHIC_DATA] Citizen"
select select "Studying a healthcare related degree or qualification"
select select "39"
select select "40"
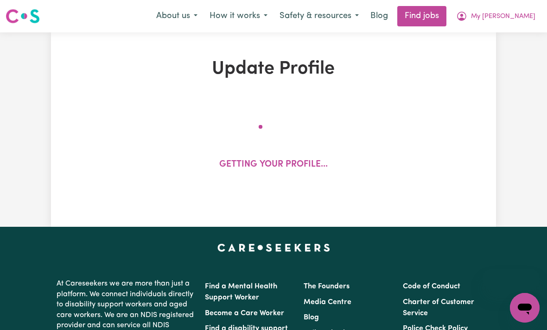
select select "40"
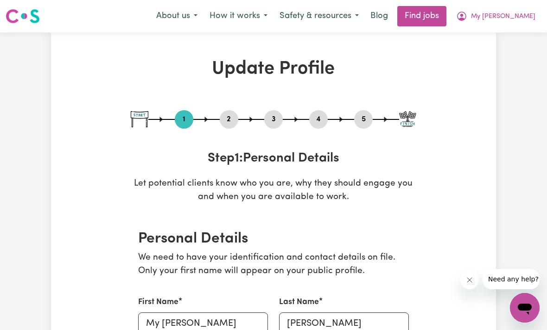
click at [363, 117] on button "5" at bounding box center [363, 119] width 19 height 12
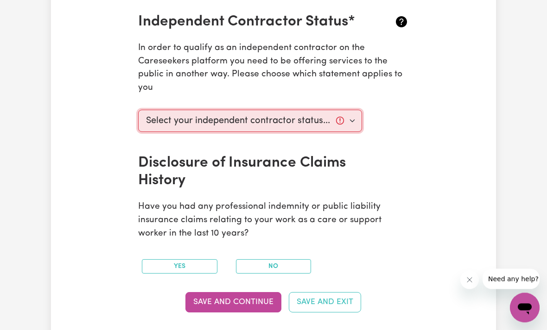
scroll to position [358, 0]
select select "I am providing services by being employed by an organisation"
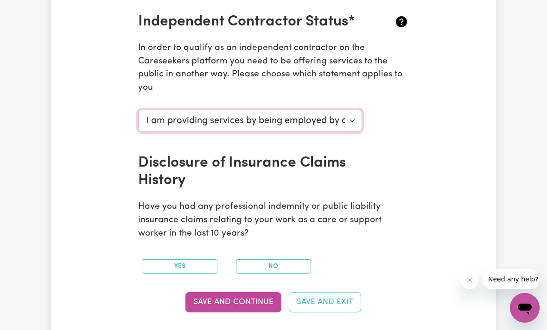
scroll to position [339, 0]
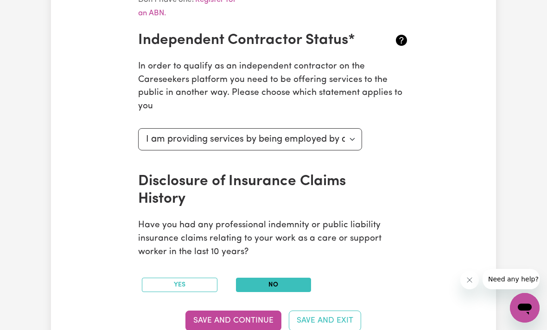
click at [265, 280] on button "No" at bounding box center [274, 285] width 76 height 14
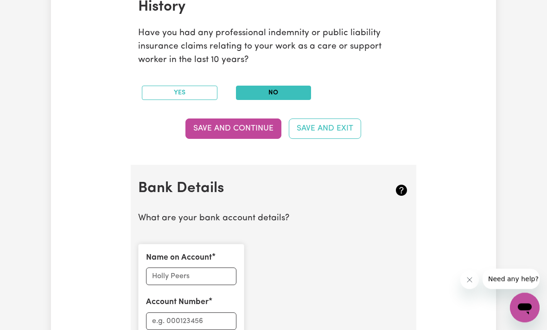
scroll to position [532, 0]
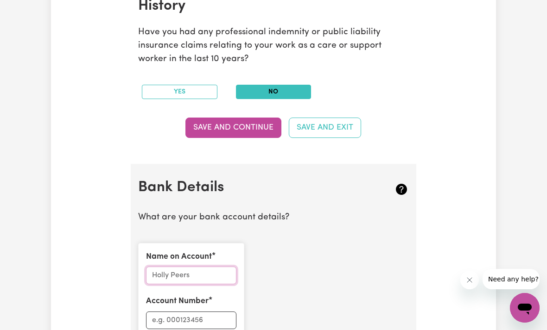
click at [203, 267] on input "Name on Account" at bounding box center [191, 276] width 90 height 18
type input "My [PERSON_NAME]"
click at [190, 312] on input "Account Number" at bounding box center [191, 321] width 90 height 18
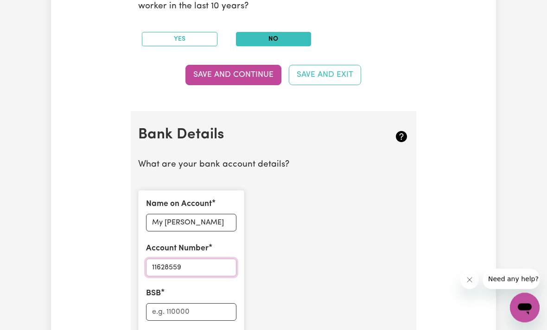
scroll to position [585, 0]
type input "11628559"
click at [174, 311] on input "BSB" at bounding box center [191, 312] width 90 height 18
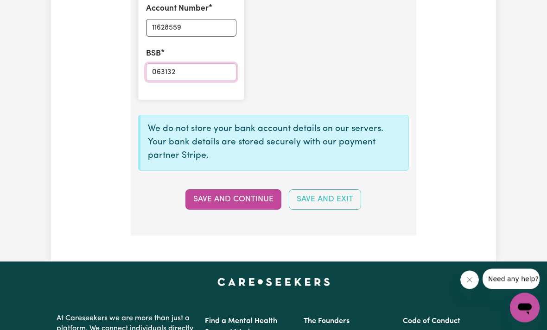
scroll to position [825, 0]
type input "063132"
click at [239, 190] on button "Save and Continue" at bounding box center [233, 199] width 96 height 20
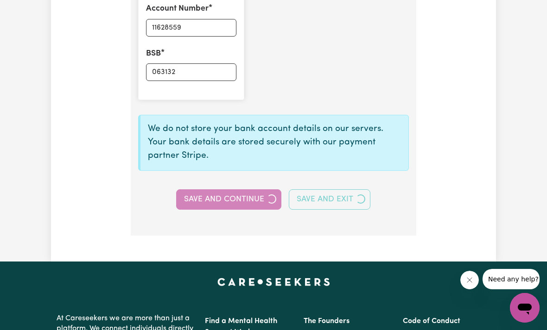
select select
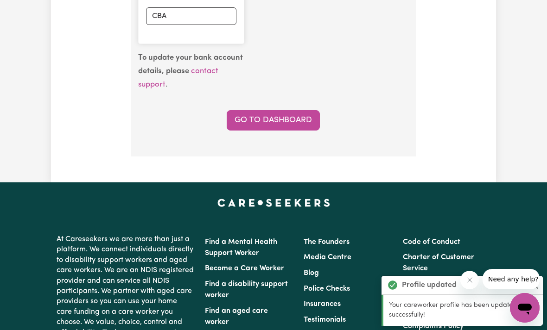
type input "****8559"
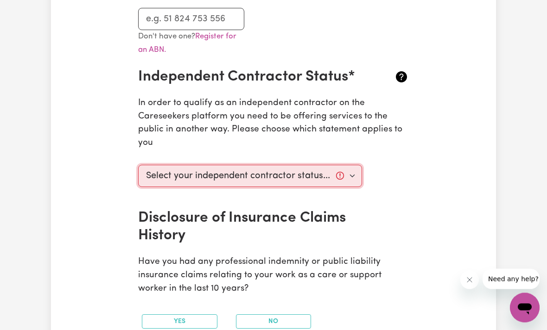
scroll to position [303, 0]
select select "I am providing services by being employed by an organisation"
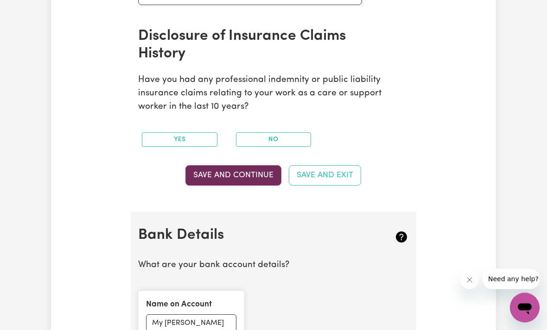
click at [229, 175] on button "Save and Continue" at bounding box center [233, 176] width 96 height 20
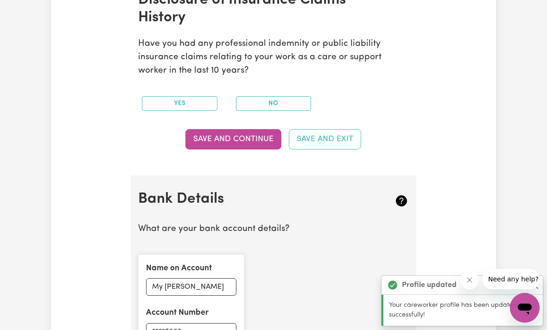
scroll to position [520, 0]
click at [264, 99] on button "No" at bounding box center [274, 104] width 76 height 14
click at [237, 138] on button "Save and Continue" at bounding box center [233, 140] width 96 height 20
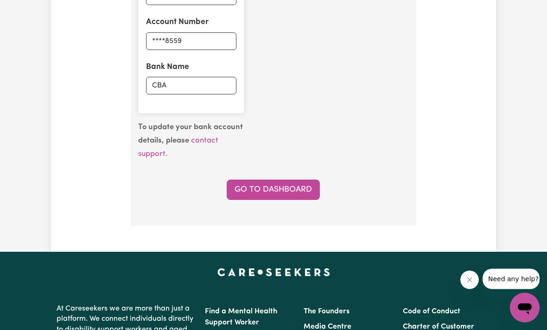
scroll to position [811, 0]
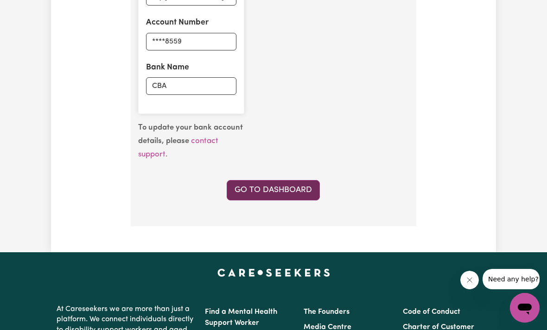
click at [259, 183] on link "Go to Dashboard" at bounding box center [273, 190] width 93 height 20
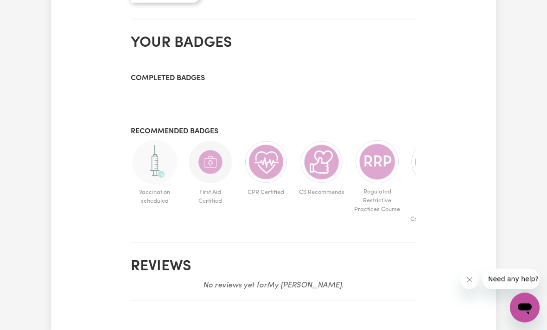
scroll to position [498, 0]
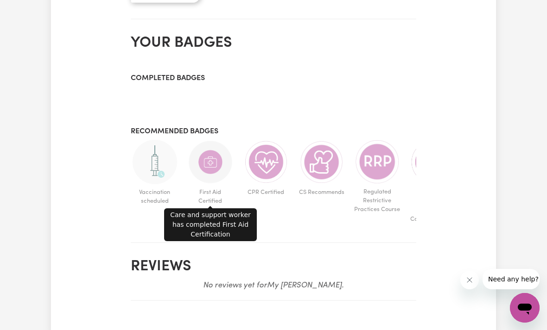
click at [213, 167] on img at bounding box center [210, 162] width 44 height 44
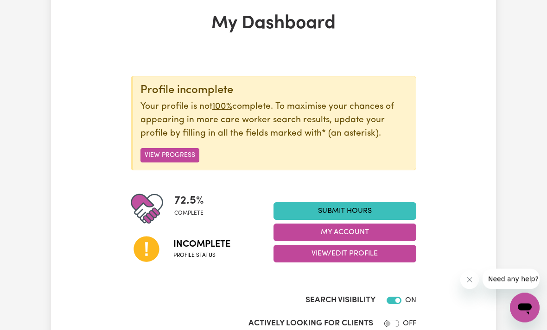
scroll to position [38, 0]
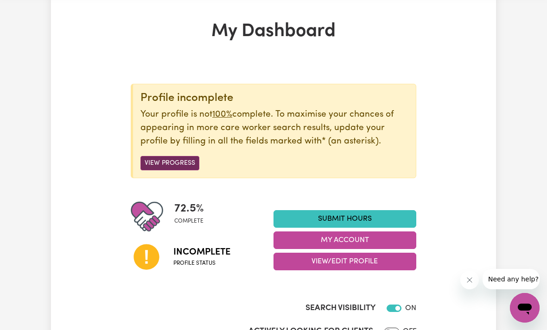
click at [171, 160] on button "View Progress" at bounding box center [169, 163] width 59 height 14
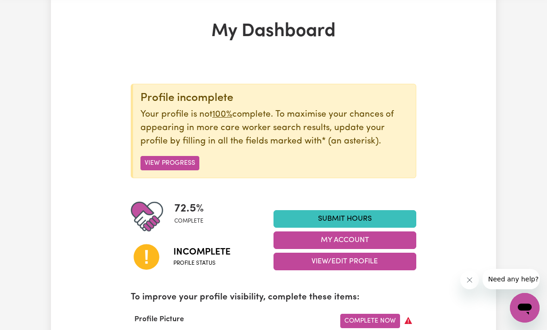
scroll to position [0, 0]
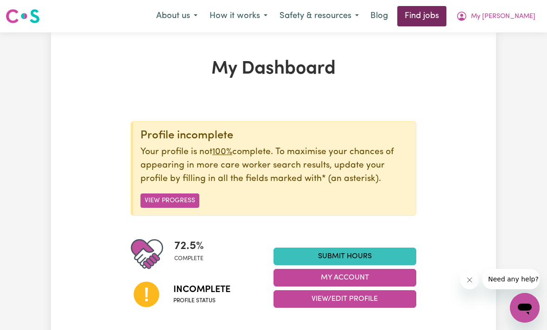
click at [433, 17] on link "Find jobs" at bounding box center [421, 16] width 49 height 20
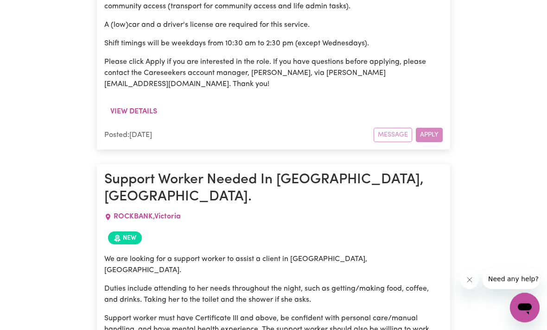
scroll to position [2715, 0]
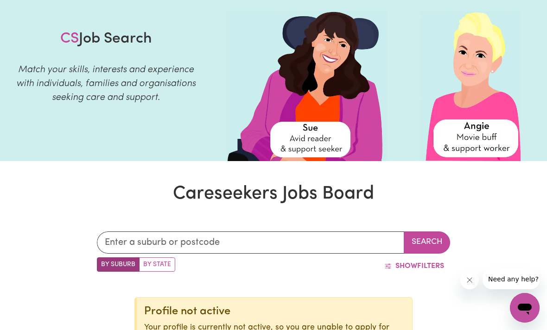
scroll to position [0, 0]
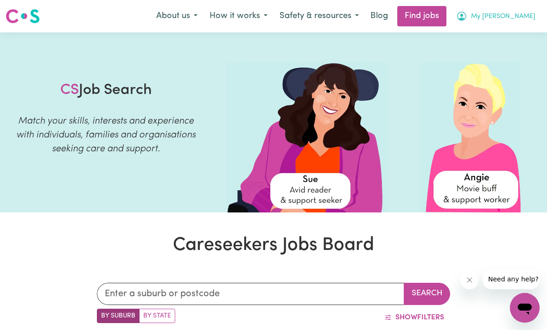
click at [510, 18] on span "My [PERSON_NAME]" at bounding box center [503, 17] width 64 height 10
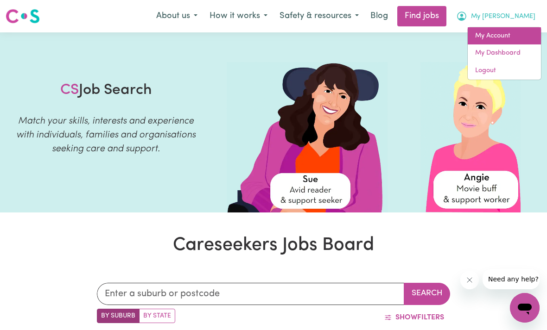
click at [504, 34] on link "My Account" at bounding box center [503, 36] width 73 height 18
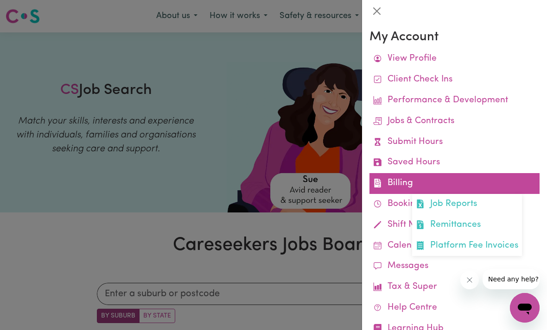
scroll to position [15, 0]
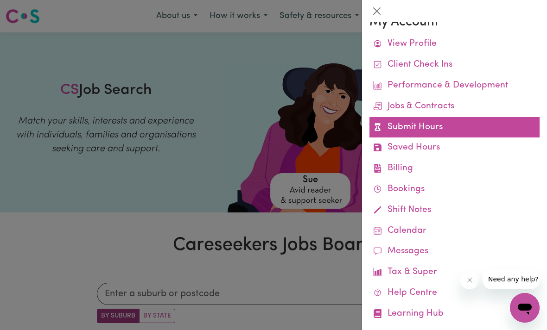
click at [408, 129] on link "Submit Hours" at bounding box center [454, 127] width 170 height 21
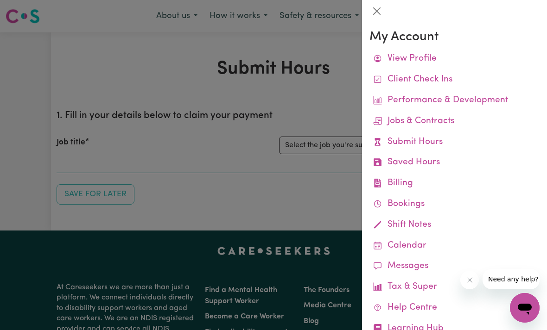
click at [245, 137] on div at bounding box center [273, 165] width 547 height 330
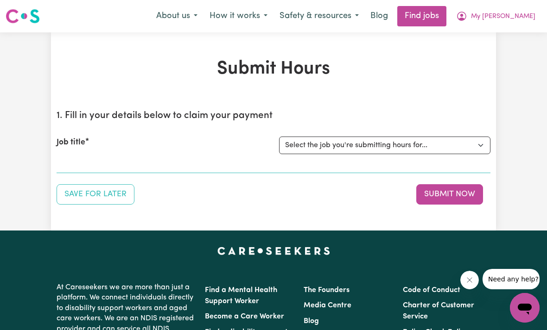
click at [118, 163] on div "Job title Select the job you're submitting hours for..." at bounding box center [274, 146] width 434 height 40
click at [136, 169] on section "1. Fill in your details below to claim your payment Job title Select the job yo…" at bounding box center [274, 138] width 434 height 70
click at [53, 157] on div "Submit Hours 1. Fill in your details below to claim your payment Job title Sele…" at bounding box center [273, 131] width 445 height 146
click at [96, 130] on div "Job title Select the job you're submitting hours for..." at bounding box center [274, 146] width 434 height 40
click at [504, 18] on span "My [PERSON_NAME]" at bounding box center [503, 17] width 64 height 10
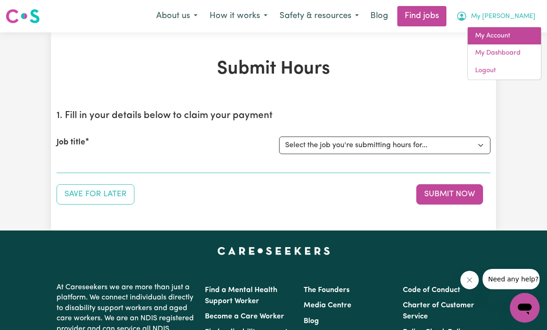
click at [498, 36] on link "My Account" at bounding box center [503, 36] width 73 height 18
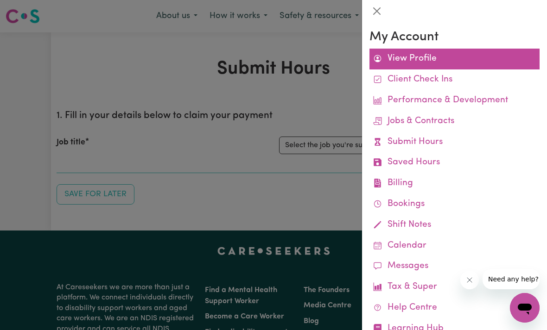
click at [397, 64] on link "View Profile" at bounding box center [454, 59] width 170 height 21
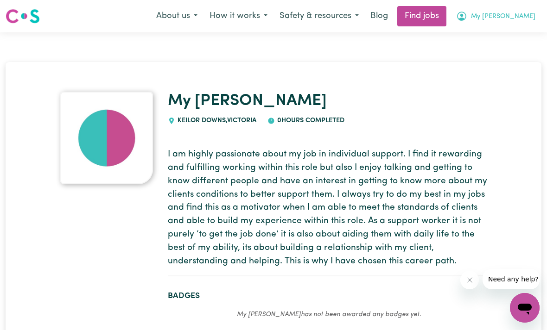
click at [514, 17] on span "My [PERSON_NAME]" at bounding box center [503, 17] width 64 height 10
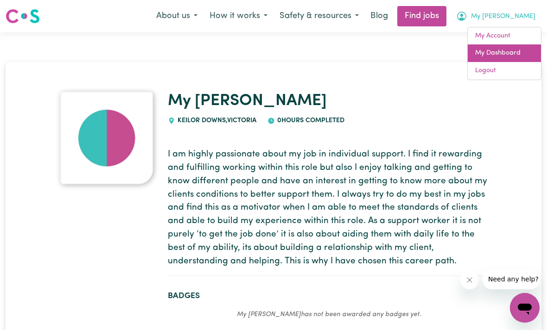
click at [503, 52] on link "My Dashboard" at bounding box center [503, 53] width 73 height 18
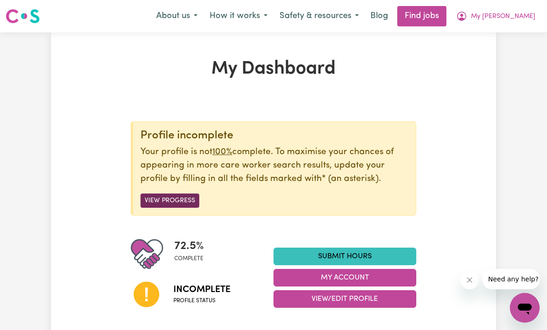
click at [174, 203] on button "View Progress" at bounding box center [169, 201] width 59 height 14
click at [170, 194] on button "View Progress" at bounding box center [169, 201] width 59 height 14
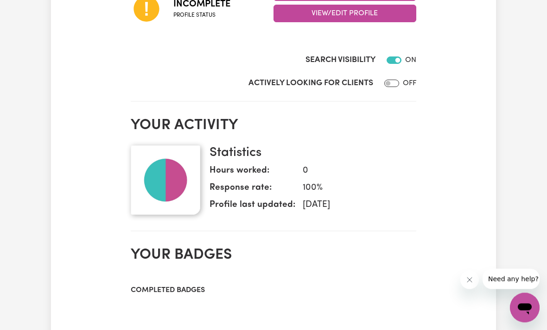
scroll to position [291, 0]
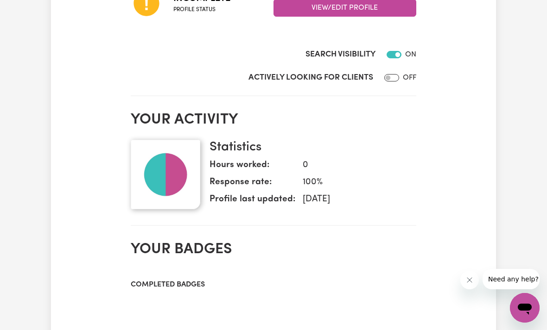
click at [393, 78] on input "Actively Looking for Clients" at bounding box center [391, 77] width 15 height 7
checkbox input "true"
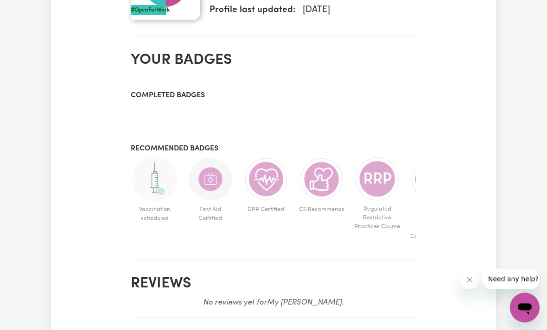
scroll to position [488, 0]
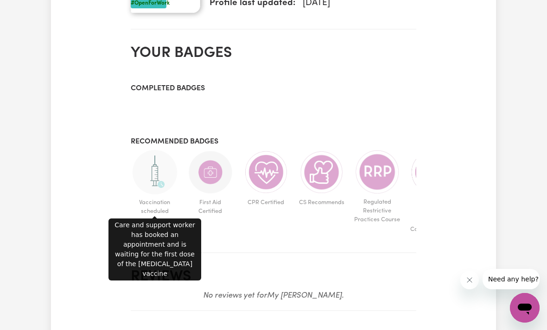
click at [152, 172] on img at bounding box center [154, 172] width 44 height 44
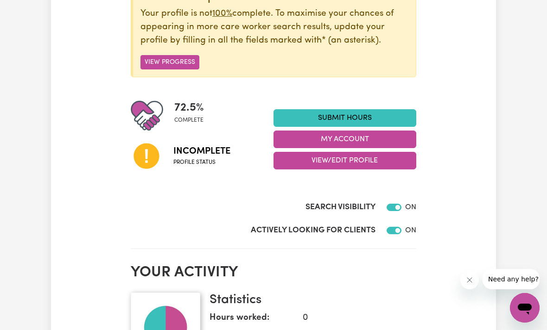
scroll to position [0, 0]
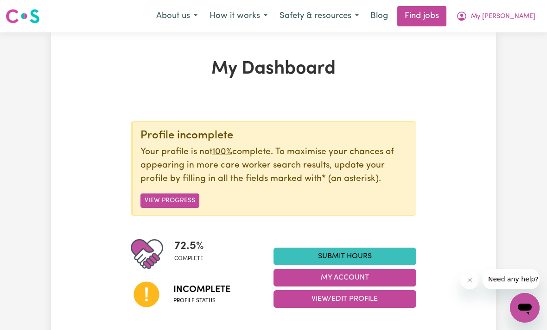
click at [173, 191] on div "Profile incomplete Your profile is not 100% complete. To maximise your chances …" at bounding box center [273, 168] width 285 height 95
click at [167, 199] on button "View Progress" at bounding box center [169, 201] width 59 height 14
click at [191, 206] on button "View Progress" at bounding box center [169, 201] width 59 height 14
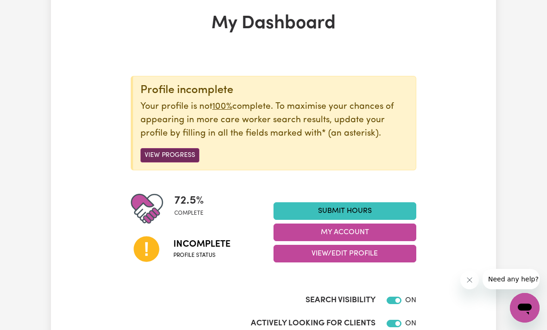
scroll to position [47, 0]
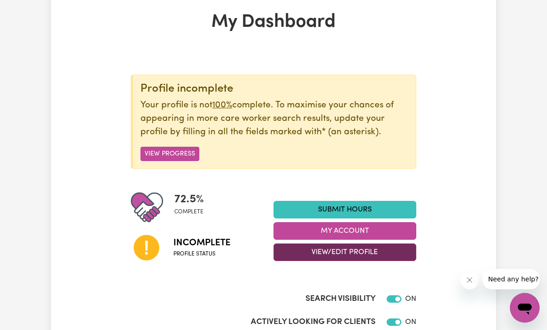
click at [367, 253] on button "View/Edit Profile" at bounding box center [344, 253] width 143 height 18
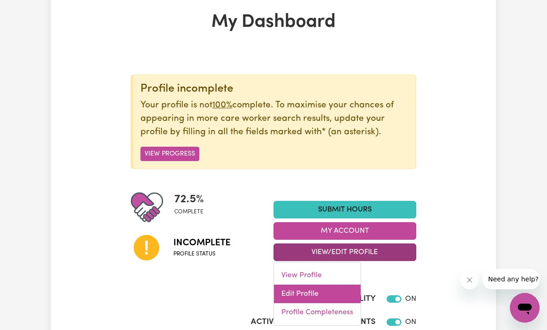
click at [321, 295] on link "Edit Profile" at bounding box center [317, 294] width 87 height 19
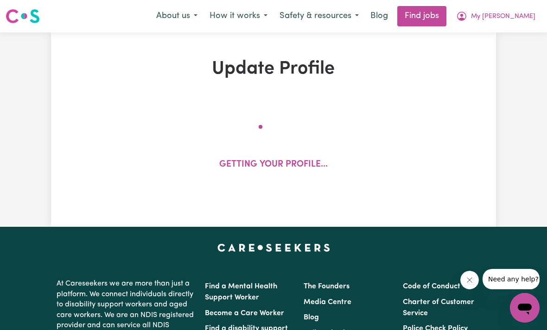
select select "[DEMOGRAPHIC_DATA]"
select select "[DEMOGRAPHIC_DATA] Citizen"
select select "Studying a healthcare related degree or qualification"
select select "39"
select select "40"
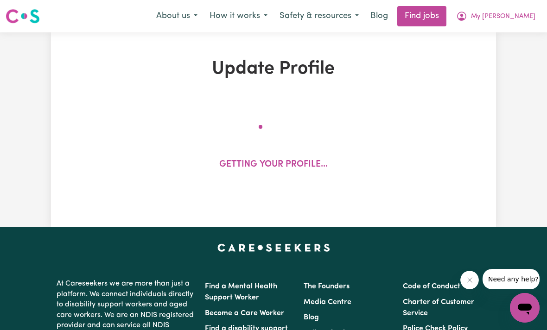
select select "40"
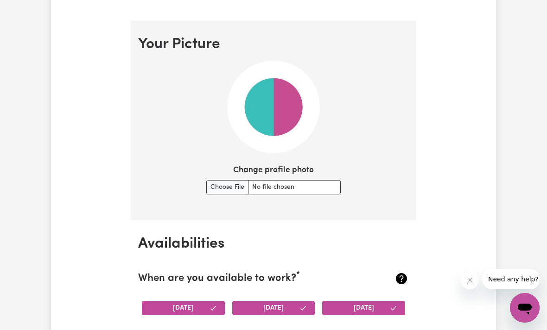
scroll to position [645, 0]
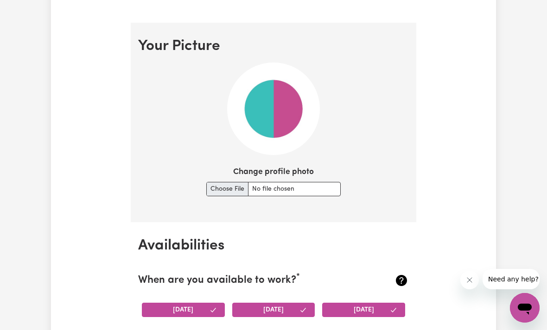
click at [217, 183] on input "Change profile photo" at bounding box center [273, 189] width 134 height 14
click at [261, 186] on input "Change profile photo" at bounding box center [273, 189] width 134 height 14
click at [277, 104] on img at bounding box center [273, 109] width 93 height 93
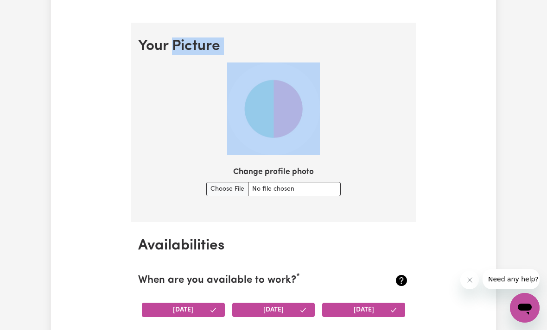
click at [277, 104] on img at bounding box center [273, 109] width 93 height 93
click at [256, 146] on img at bounding box center [273, 109] width 93 height 93
click at [211, 189] on input "Change profile photo" at bounding box center [273, 189] width 134 height 14
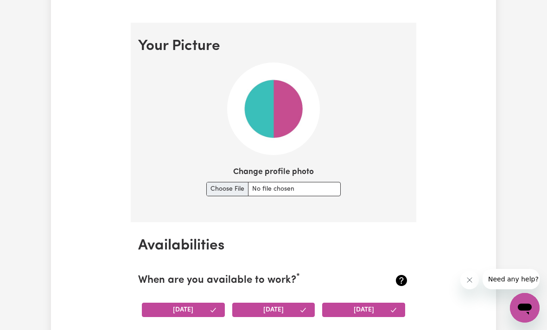
click at [388, 192] on div "Change profile photo" at bounding box center [273, 181] width 271 height 30
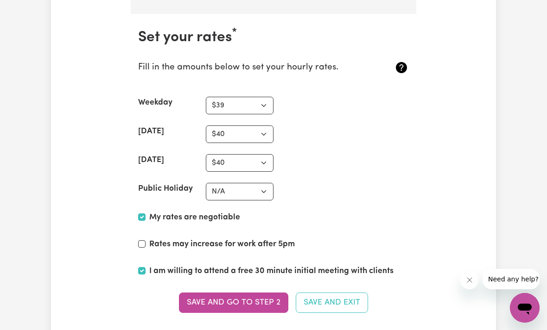
scroll to position [2365, 0]
click at [270, 239] on label "Rates may increase for work after 5pm" at bounding box center [221, 245] width 145 height 12
click at [145, 241] on input "Rates may increase for work after 5pm" at bounding box center [141, 244] width 7 height 7
click at [195, 239] on label "Rates may increase for work after 5pm" at bounding box center [221, 245] width 145 height 12
click at [145, 241] on input "Rates may increase for work after 5pm" at bounding box center [141, 244] width 7 height 7
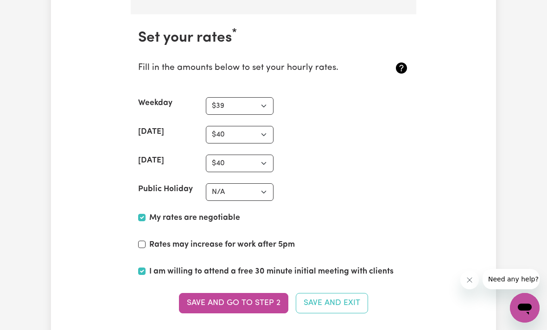
checkbox input "false"
click at [259, 129] on select "N/A $37 $38 $39 $40 $41 $42 $43 $44 $45 $46 $47 $48 $49 $50 $51 $52 $53 $54 $55…" at bounding box center [240, 135] width 68 height 18
click at [379, 170] on section "Set your rates * Fill in the amounts below to set your hourly rates. Weekday N/…" at bounding box center [273, 177] width 285 height 326
click at [256, 106] on select "N/A $37 $38 $39 $40 $41 $42 $43 $44 $45 $46 $47 $48 $49 $50 $51 $52 $53 $54 $55…" at bounding box center [240, 106] width 68 height 18
drag, startPoint x: 402, startPoint y: 186, endPoint x: 255, endPoint y: 127, distance: 157.8
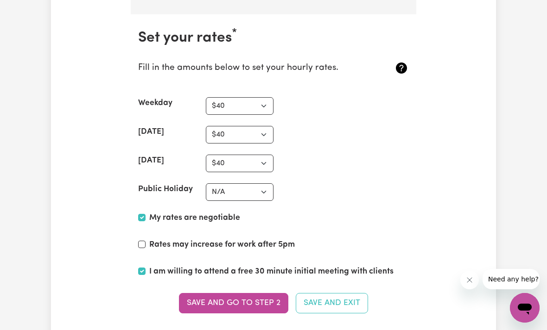
click at [259, 84] on section "Set your rates * Fill in the amounts below to set your hourly rates. Weekday N/…" at bounding box center [273, 177] width 285 height 326
select select "39"
select select "42"
click at [249, 298] on button "Save and go to Step 2" at bounding box center [233, 303] width 109 height 20
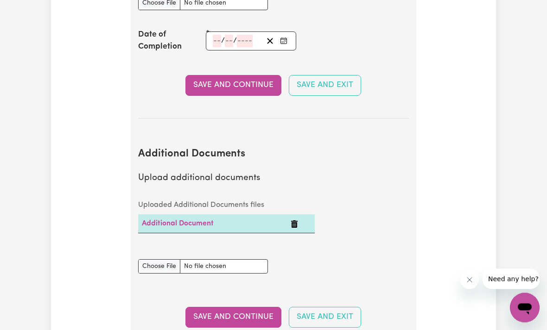
scroll to position [1595, 0]
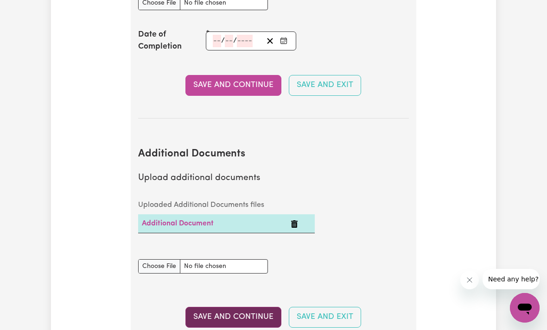
click at [255, 307] on button "Save and Continue" at bounding box center [233, 317] width 96 height 20
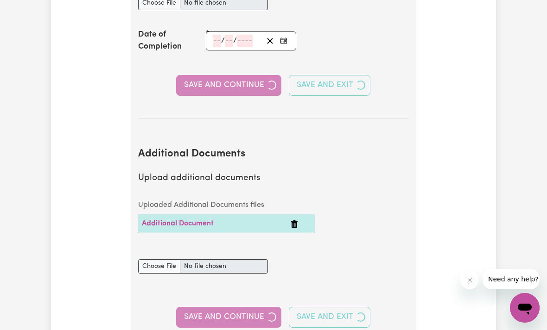
select select "2024"
select select "2023"
select select "2024"
select select "2021"
select select "2023"
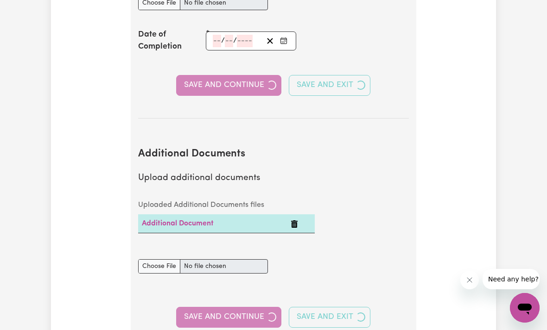
select select "Certificate III (Individual Support)"
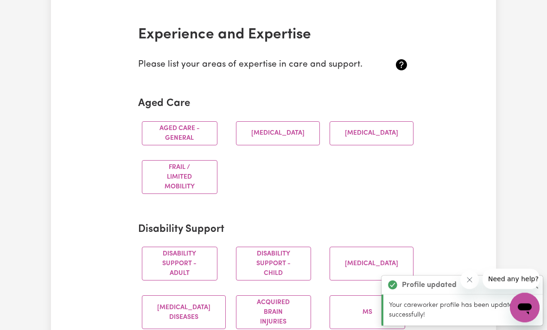
scroll to position [218, 0]
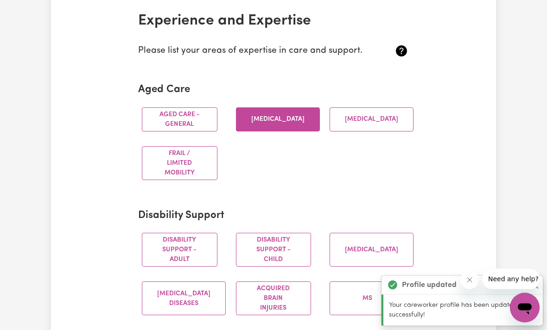
click at [282, 112] on button "[MEDICAL_DATA]" at bounding box center [278, 120] width 84 height 24
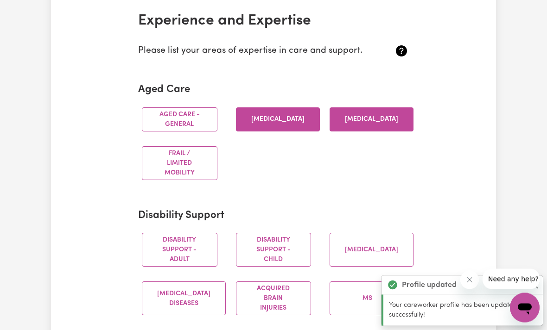
click at [359, 126] on button "[MEDICAL_DATA]" at bounding box center [371, 120] width 84 height 24
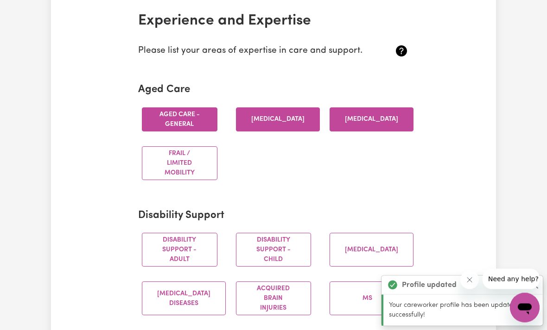
scroll to position [218, 0]
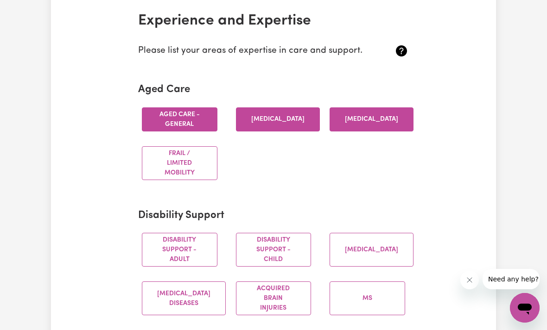
click at [173, 114] on button "Aged care - General" at bounding box center [180, 119] width 76 height 24
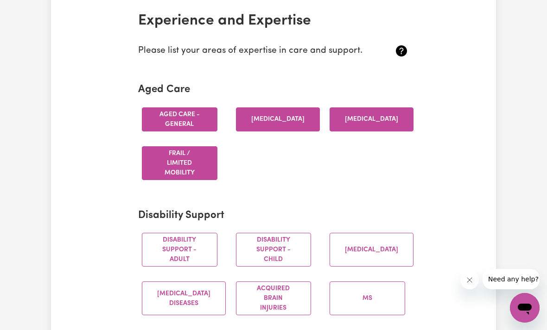
click at [176, 159] on button "Frail / limited mobility" at bounding box center [180, 163] width 76 height 34
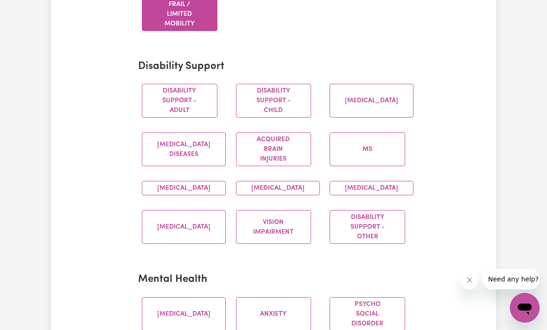
scroll to position [372, 0]
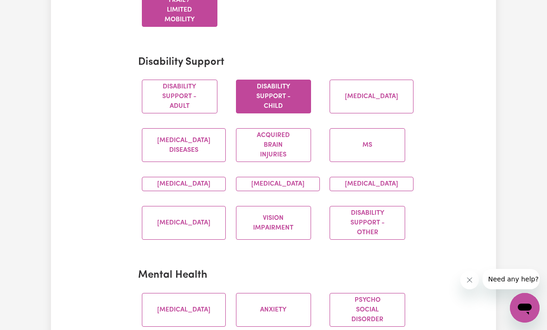
click at [277, 101] on button "Disability support - Child" at bounding box center [274, 97] width 76 height 34
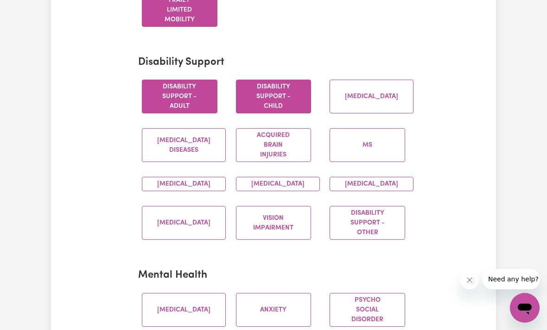
click at [189, 98] on button "Disability support - Adult" at bounding box center [180, 97] width 76 height 34
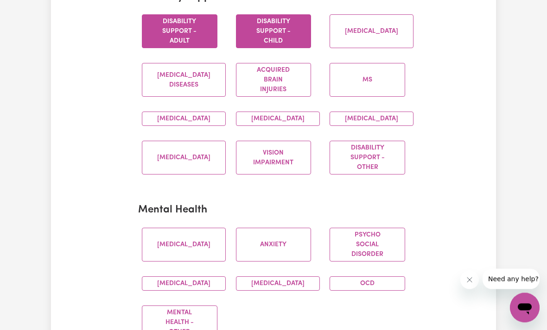
scroll to position [441, 0]
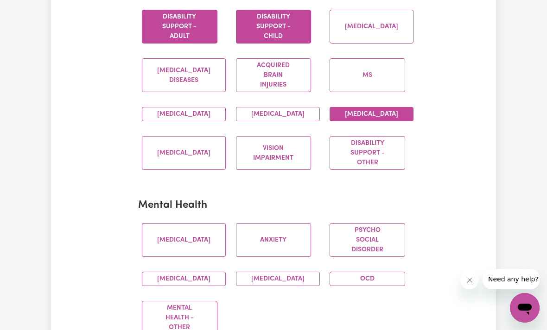
click at [378, 112] on button "[MEDICAL_DATA]" at bounding box center [371, 114] width 84 height 14
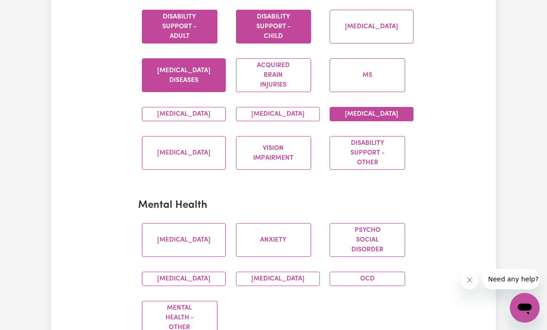
click at [155, 82] on button "[MEDICAL_DATA] Diseases" at bounding box center [184, 75] width 84 height 34
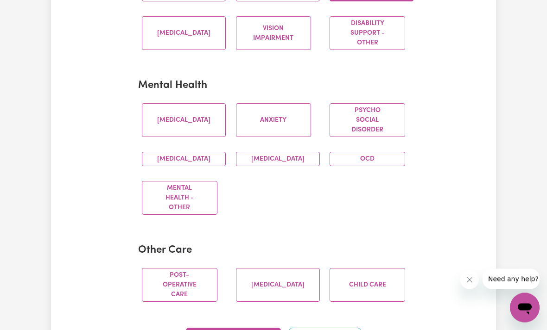
scroll to position [588, 0]
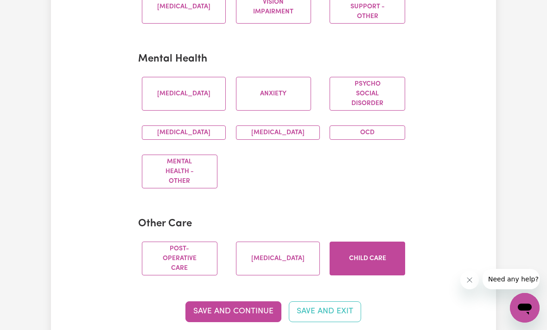
click at [380, 275] on button "Child care" at bounding box center [367, 259] width 76 height 34
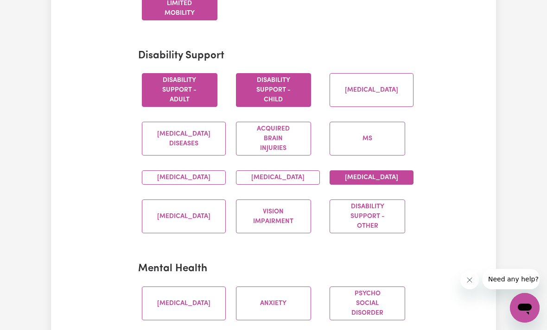
scroll to position [378, 0]
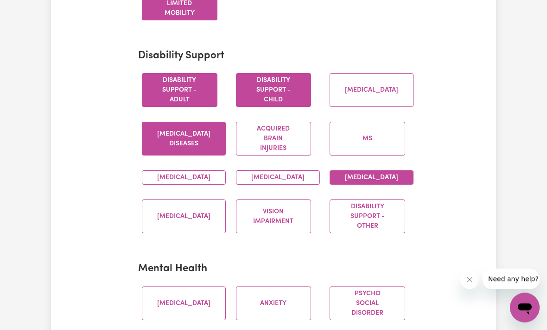
click at [200, 139] on button "[MEDICAL_DATA] Diseases" at bounding box center [184, 139] width 84 height 34
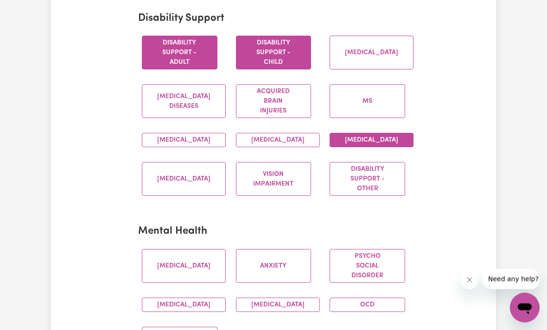
scroll to position [416, 0]
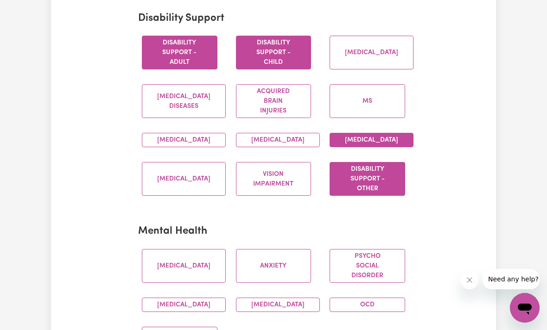
click at [382, 195] on button "Disability support - Other" at bounding box center [367, 179] width 76 height 34
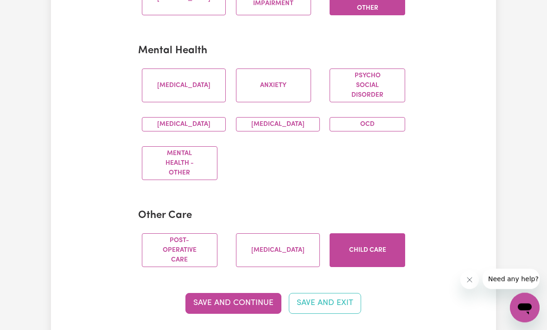
scroll to position [604, 0]
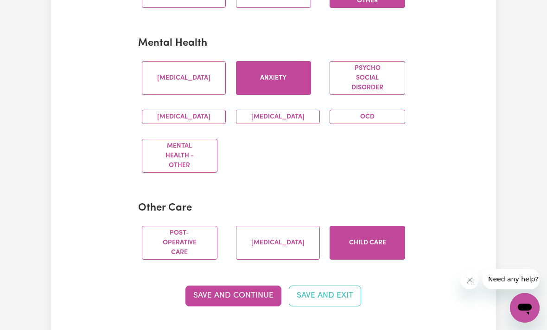
click at [267, 91] on button "Anxiety" at bounding box center [274, 78] width 76 height 34
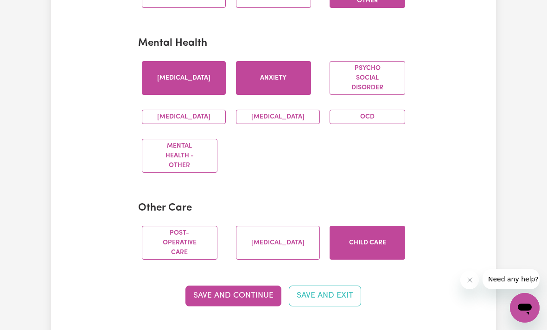
click at [179, 79] on button "[MEDICAL_DATA]" at bounding box center [184, 78] width 84 height 34
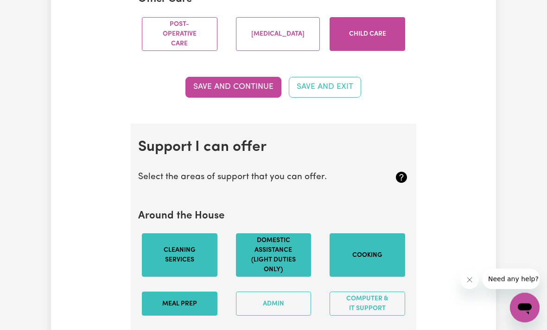
scroll to position [818, 0]
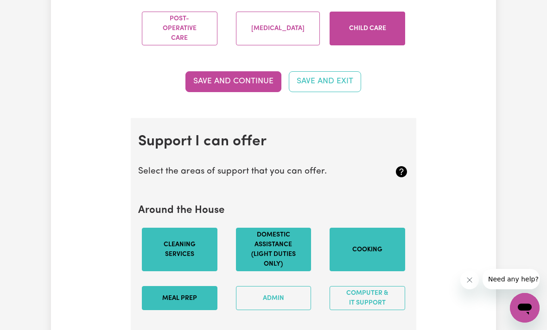
click at [230, 92] on button "Save and Continue" at bounding box center [233, 81] width 96 height 20
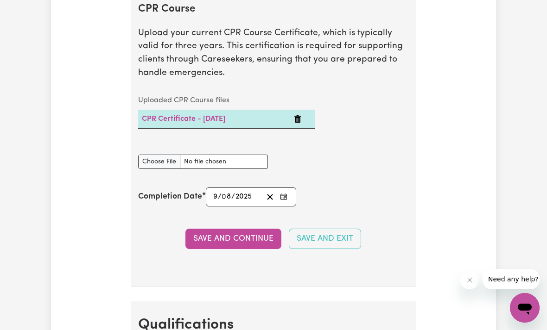
scroll to position [2541, 0]
click at [240, 170] on input "CPR Course document" at bounding box center [203, 162] width 130 height 14
click at [218, 170] on input "CPR Course document" at bounding box center [203, 162] width 130 height 14
type input "C:\fakepath\IMG_6188.png"
click at [259, 249] on button "Save and Continue" at bounding box center [233, 239] width 96 height 20
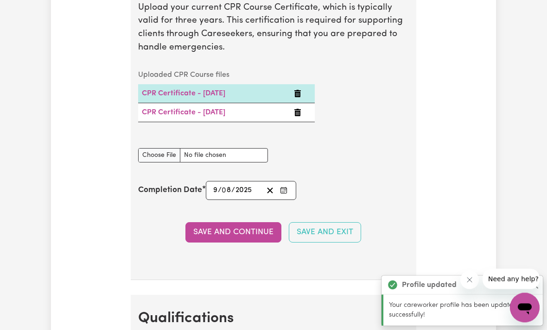
scroll to position [2567, 0]
click at [217, 122] on td "CPR Certificate - [DATE]" at bounding box center [214, 112] width 152 height 19
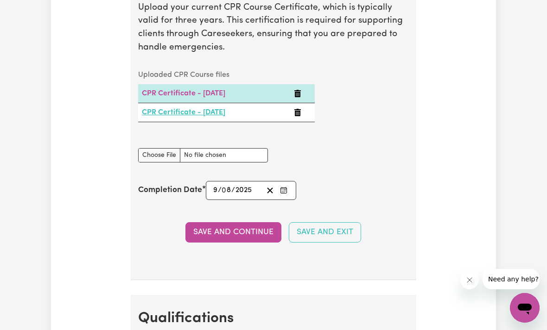
click at [212, 116] on link "CPR Certificate - [DATE]" at bounding box center [183, 112] width 83 height 7
click at [301, 118] on button "Delete CPR Certificate - 09/08/2025" at bounding box center [297, 112] width 7 height 11
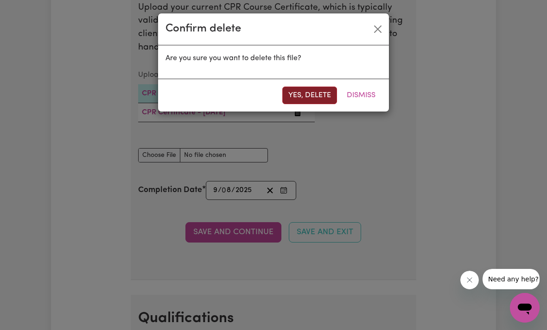
click at [305, 91] on button "Yes, delete" at bounding box center [309, 96] width 55 height 18
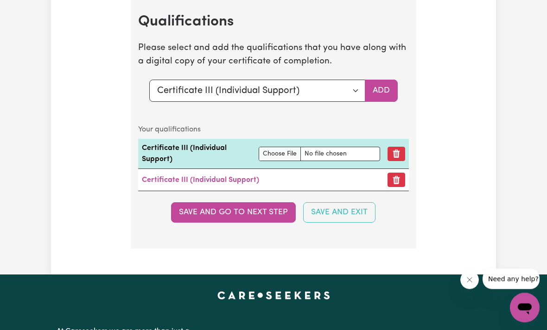
scroll to position [2845, 0]
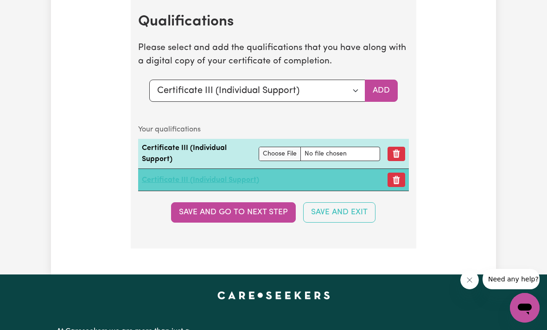
click at [224, 184] on link "Certificate III (Individual Support)" at bounding box center [200, 179] width 117 height 7
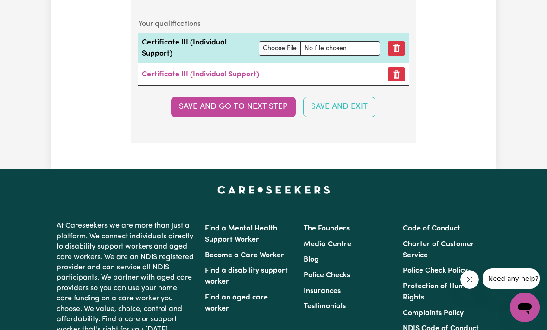
scroll to position [2951, 0]
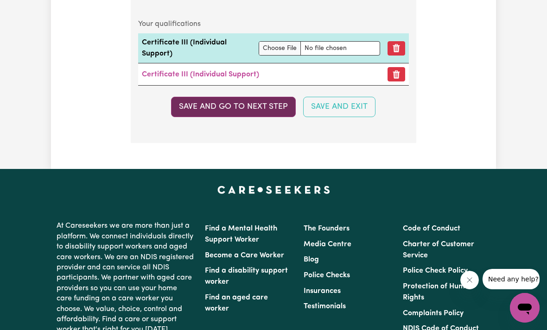
click at [246, 107] on button "Save and go to next step" at bounding box center [233, 107] width 125 height 20
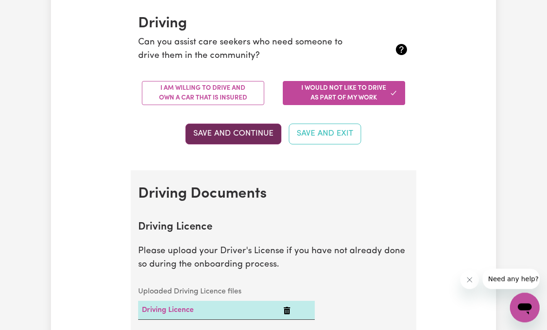
scroll to position [215, 0]
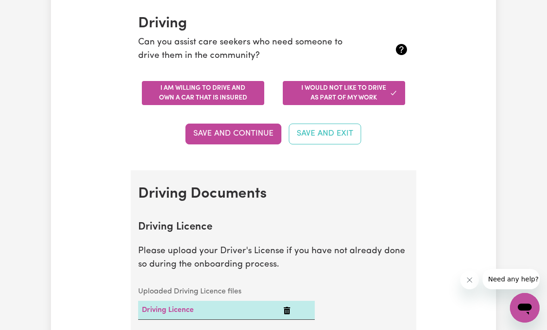
click at [214, 91] on button "I am willing to drive and own a car that is insured" at bounding box center [203, 93] width 122 height 24
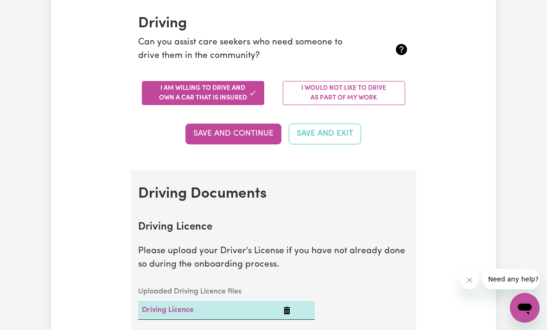
click at [242, 128] on button "Save and Continue" at bounding box center [233, 134] width 96 height 20
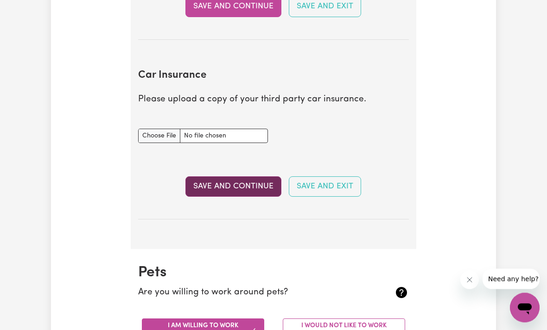
scroll to position [613, 0]
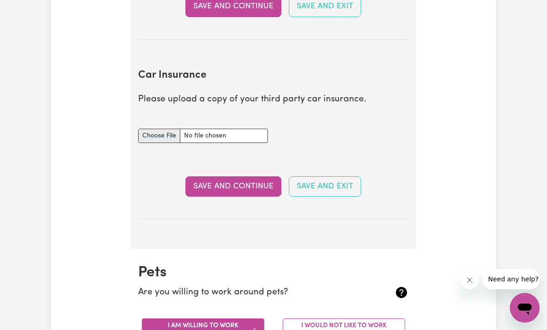
click at [201, 129] on input "Car Insurance document" at bounding box center [203, 136] width 130 height 14
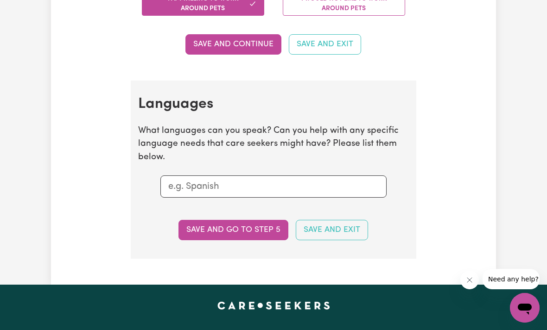
scroll to position [943, 0]
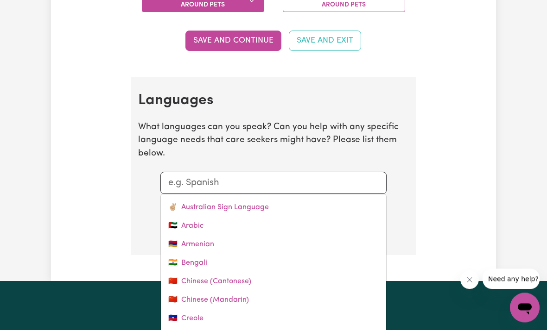
drag, startPoint x: 200, startPoint y: 183, endPoint x: 200, endPoint y: 177, distance: 6.0
click at [200, 183] on input "text" at bounding box center [273, 183] width 210 height 14
type input "V"
type input "[DEMOGRAPHIC_DATA]"
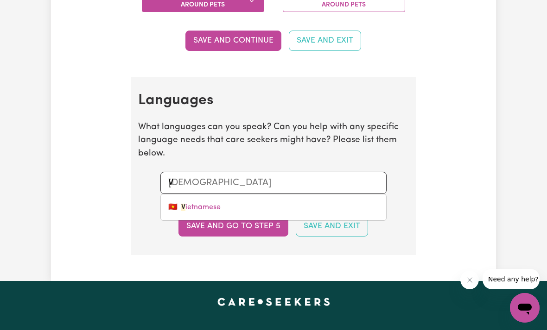
type input "Vi"
click at [221, 205] on link "🇻🇳 Vi etnamese" at bounding box center [273, 207] width 225 height 19
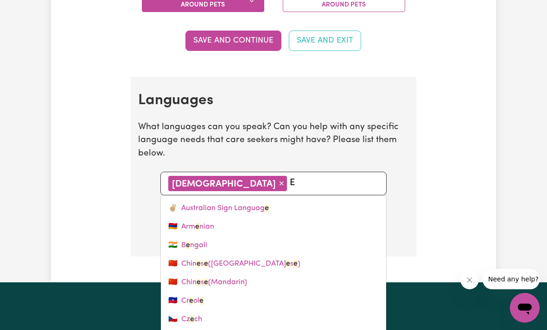
type input "En"
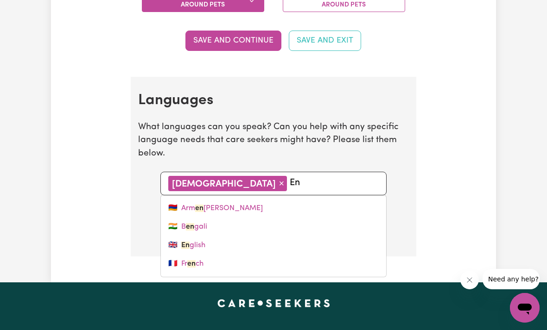
click at [209, 240] on link "🇬🇧 En glish" at bounding box center [273, 245] width 225 height 19
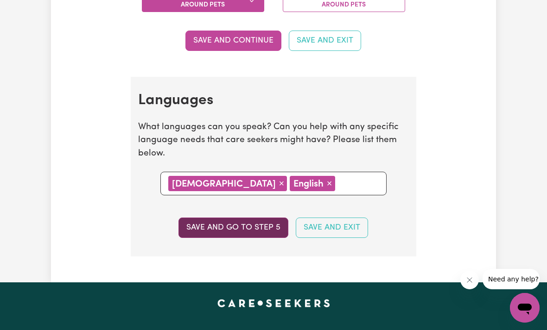
click at [220, 219] on button "Save and go to step 5" at bounding box center [233, 228] width 110 height 20
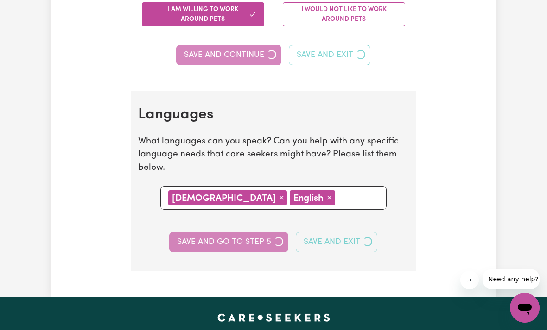
select select "I am providing services by being employed by an organisation"
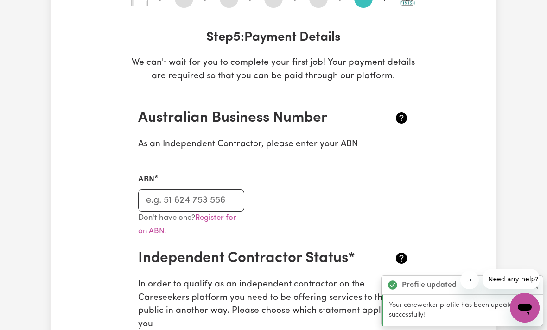
scroll to position [115, 0]
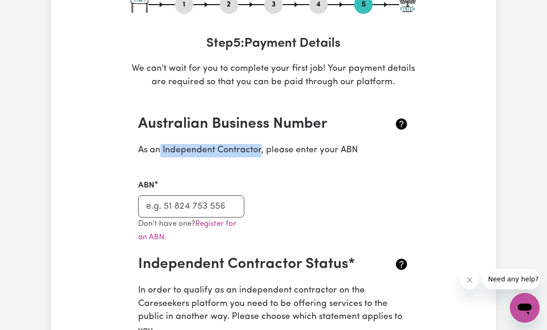
drag, startPoint x: 160, startPoint y: 149, endPoint x: 260, endPoint y: 151, distance: 100.1
click at [260, 151] on p "As an Independent Contractor, please enter your ABN" at bounding box center [273, 150] width 271 height 13
copy p "Independent Contractor"
